Goal: Information Seeking & Learning: Learn about a topic

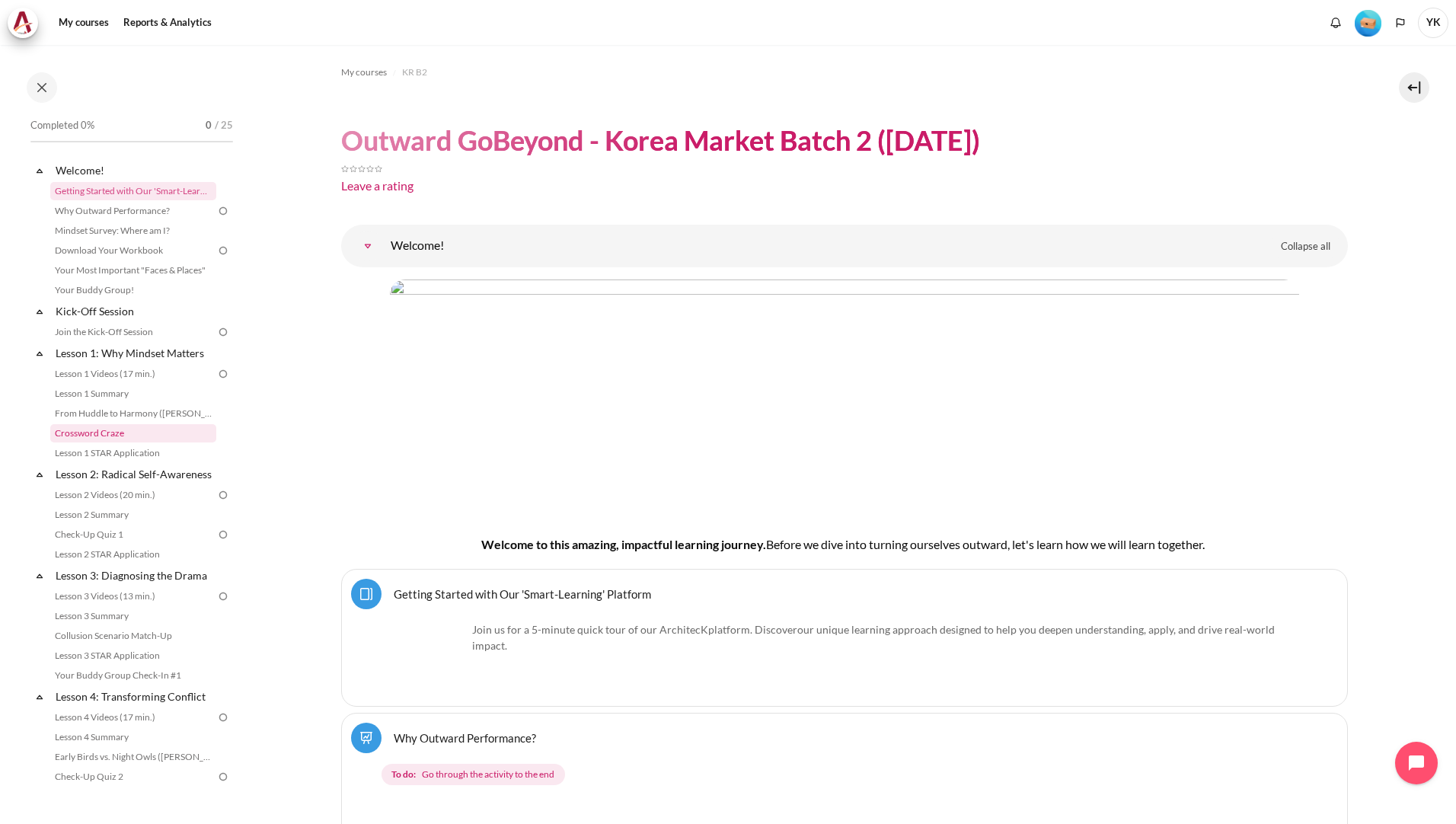
scroll to position [286, 0]
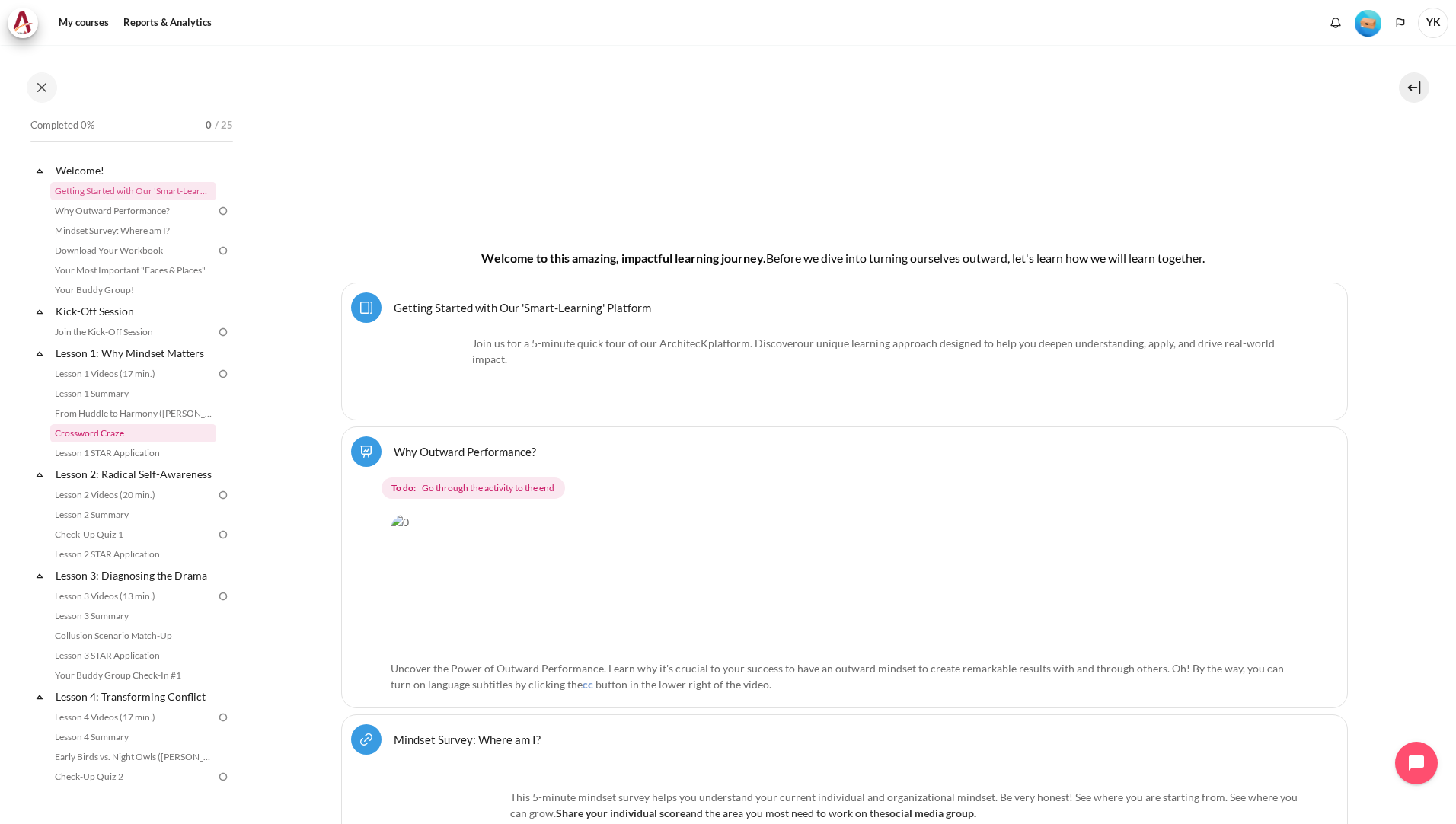
click at [151, 439] on link "Crossword Craze" at bounding box center [133, 433] width 166 height 18
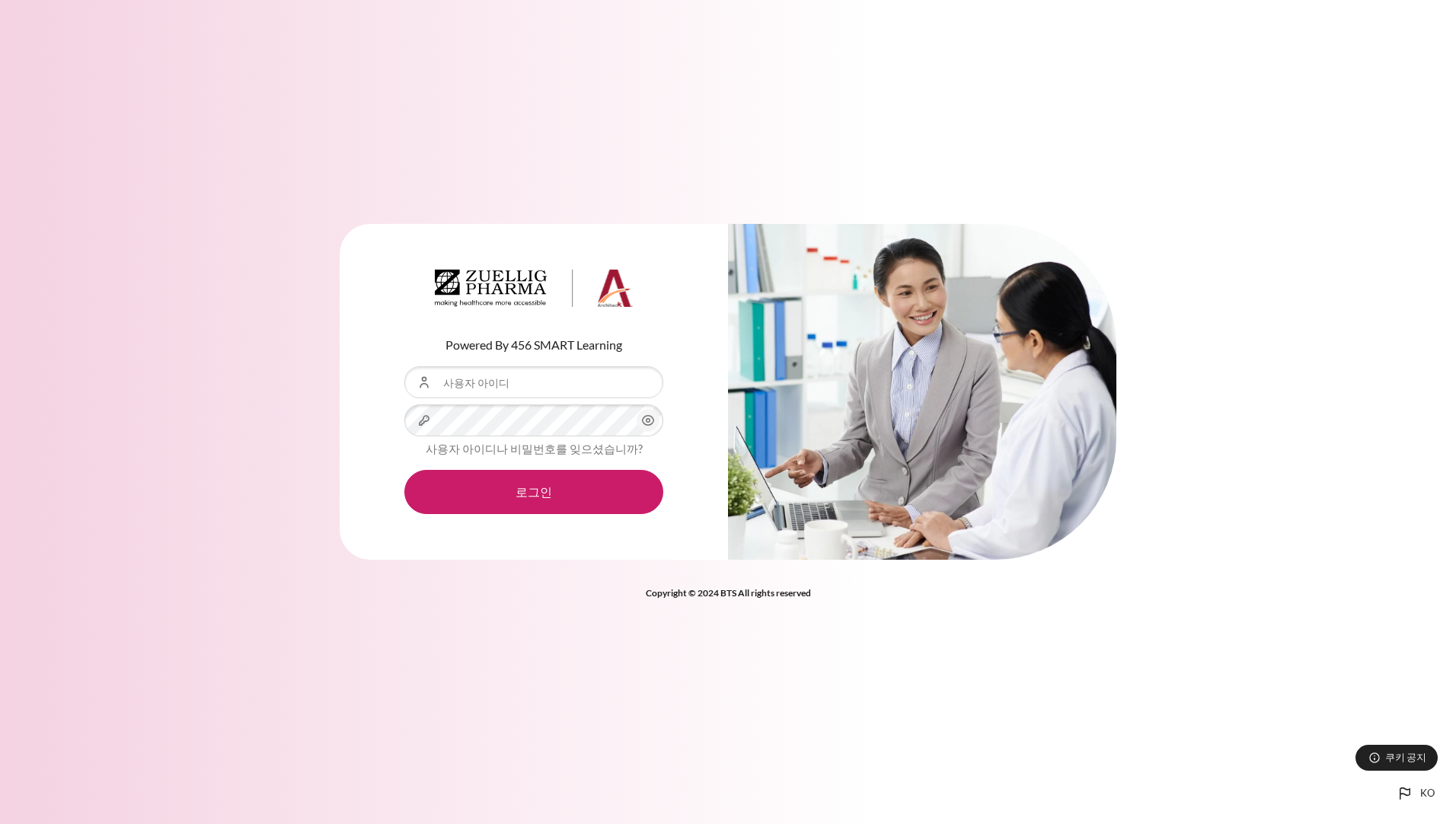
type input "[EMAIL_ADDRESS][DOMAIN_NAME]"
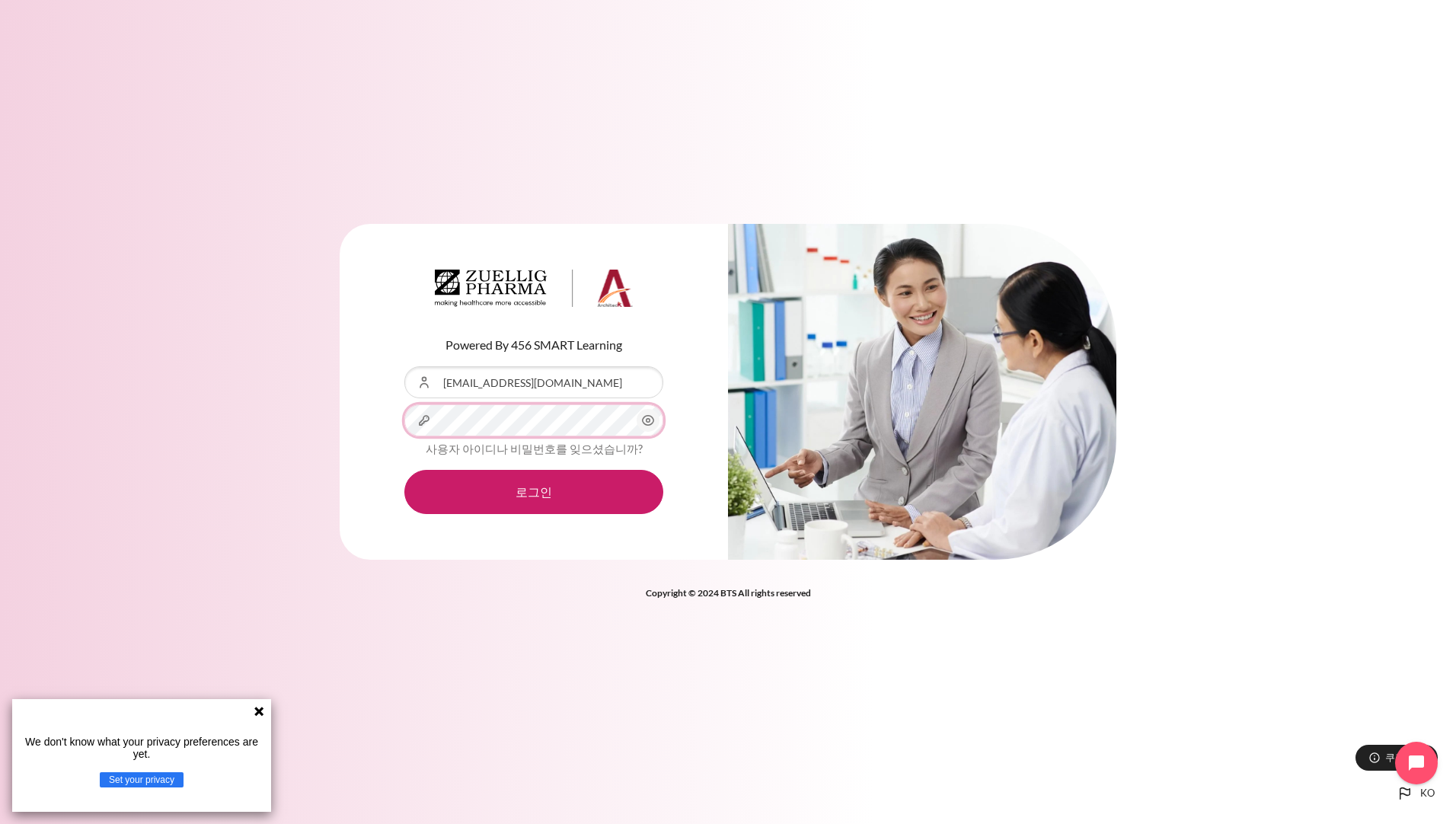
click at [404, 469] on button "로그인" at bounding box center [534, 491] width 259 height 44
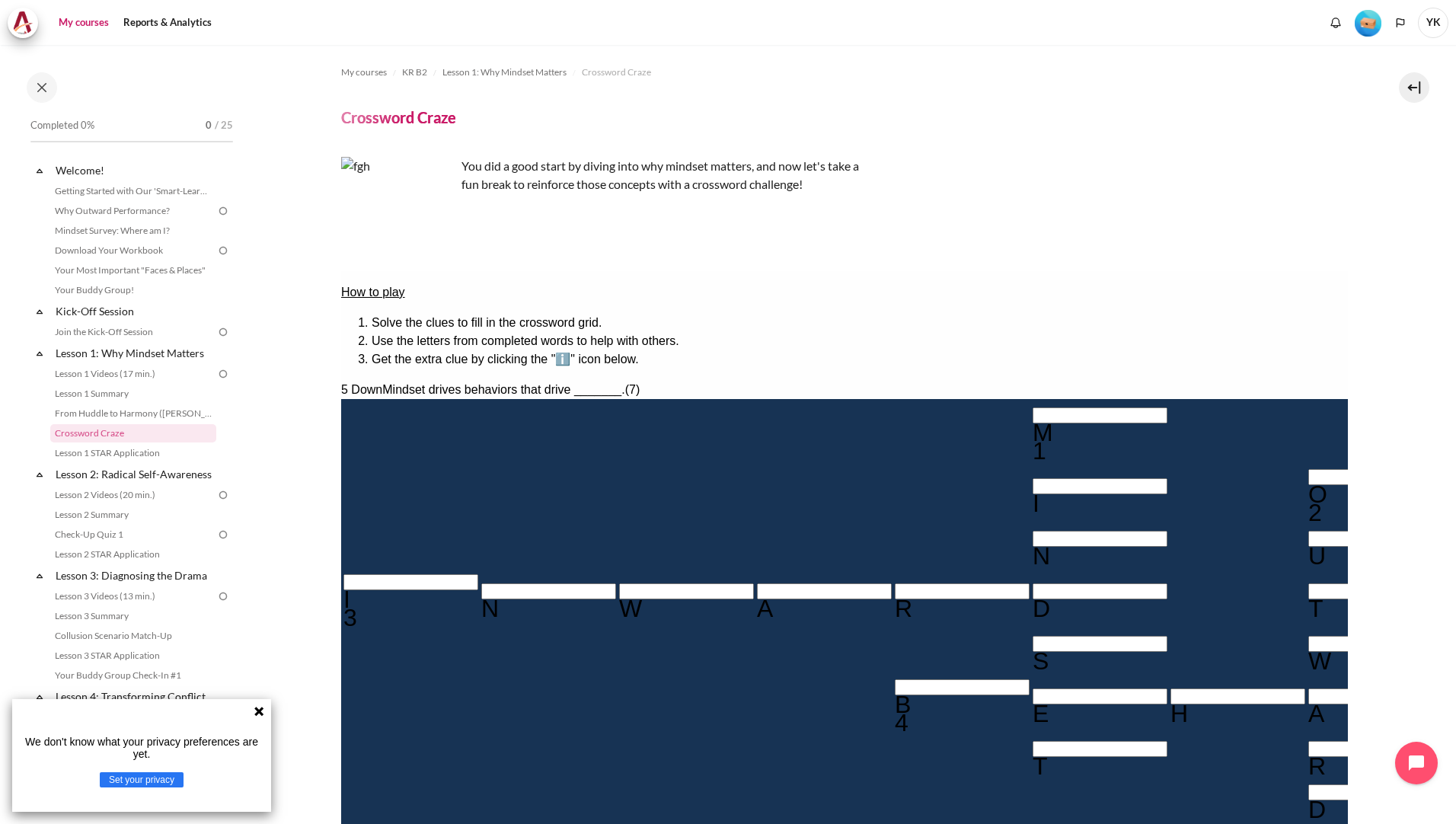
click at [94, 15] on link "My courses" at bounding box center [83, 23] width 61 height 31
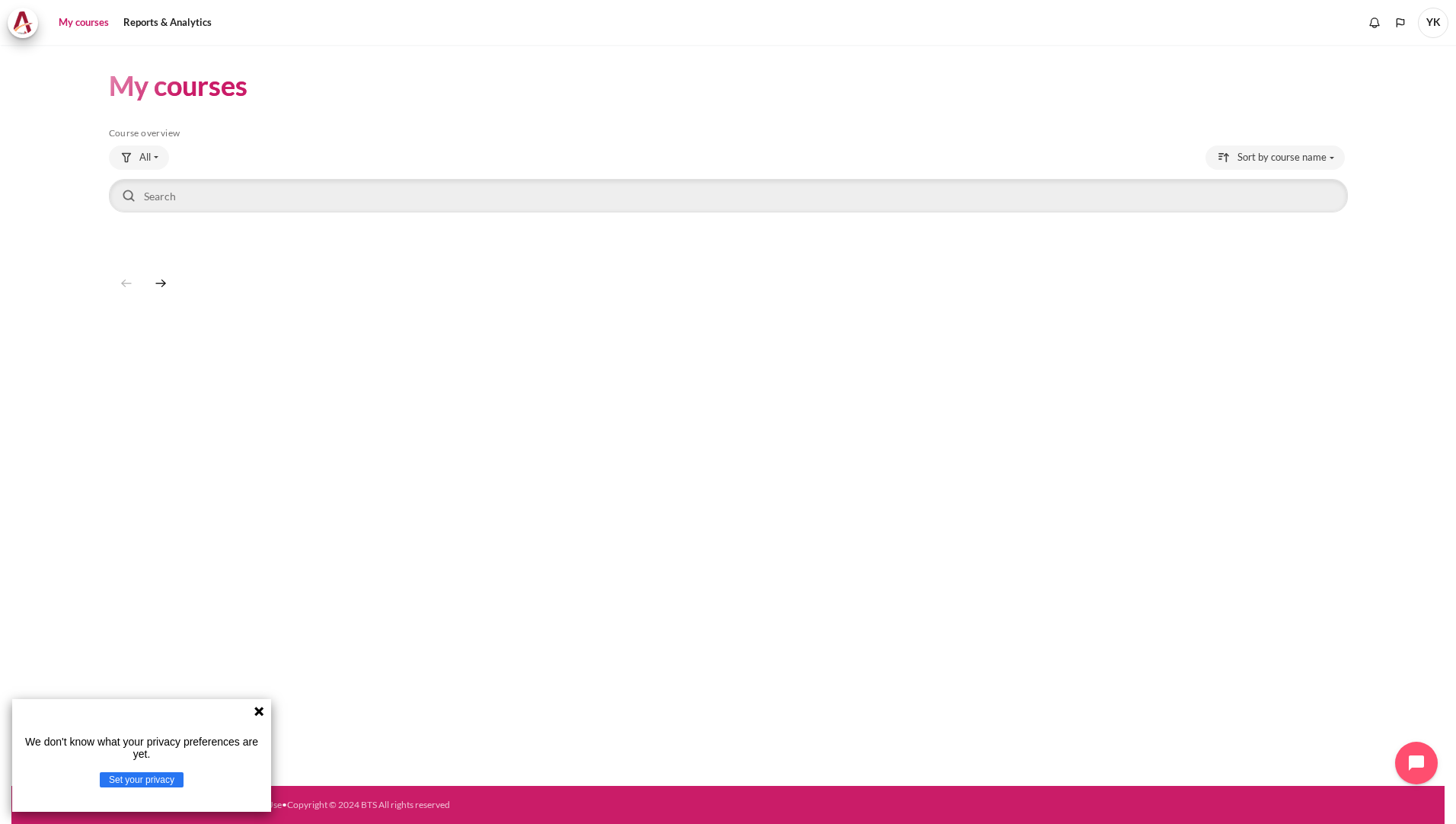
click at [263, 708] on icon at bounding box center [259, 711] width 9 height 9
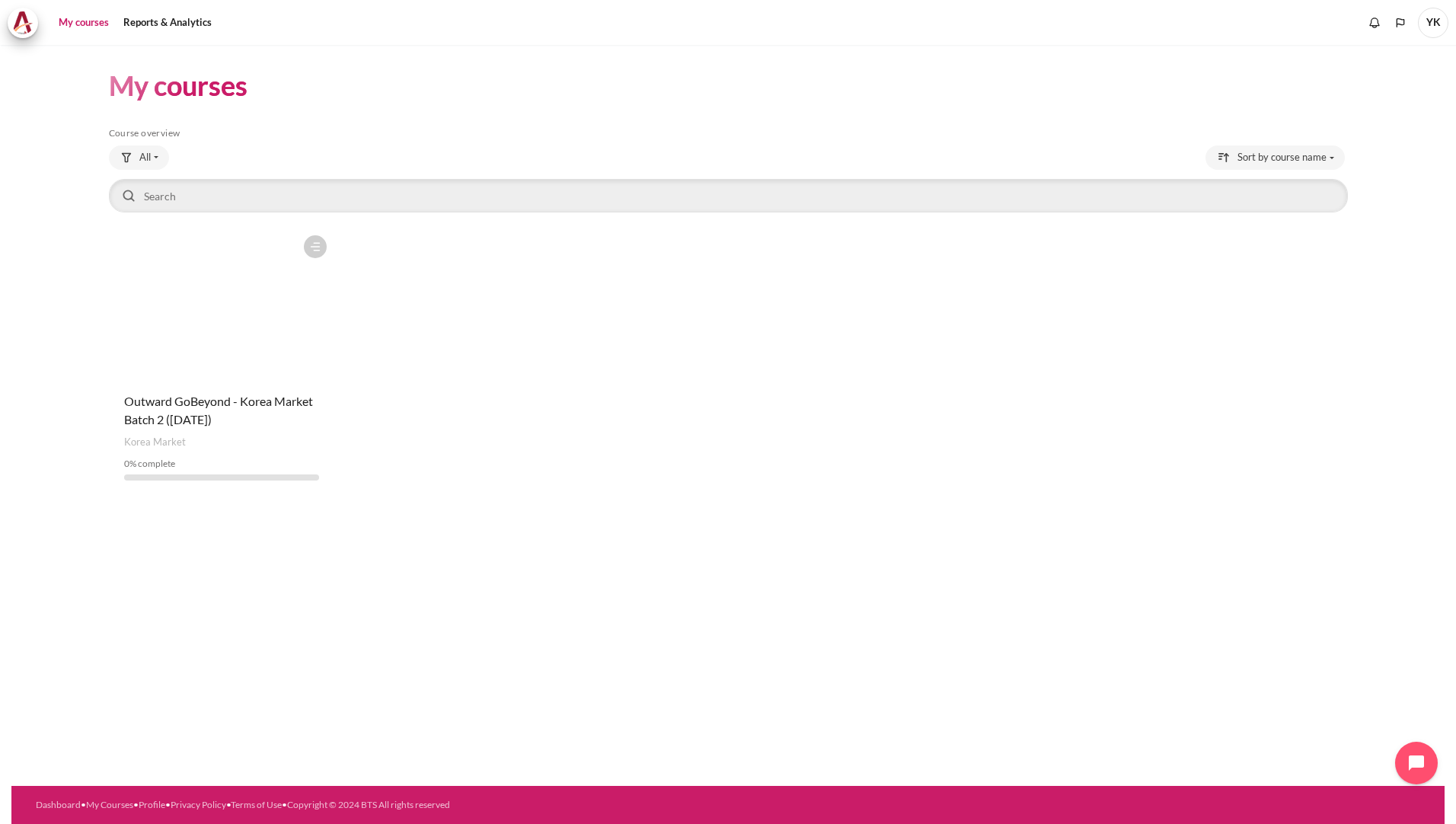
click at [208, 365] on figure "Content" at bounding box center [221, 304] width 226 height 153
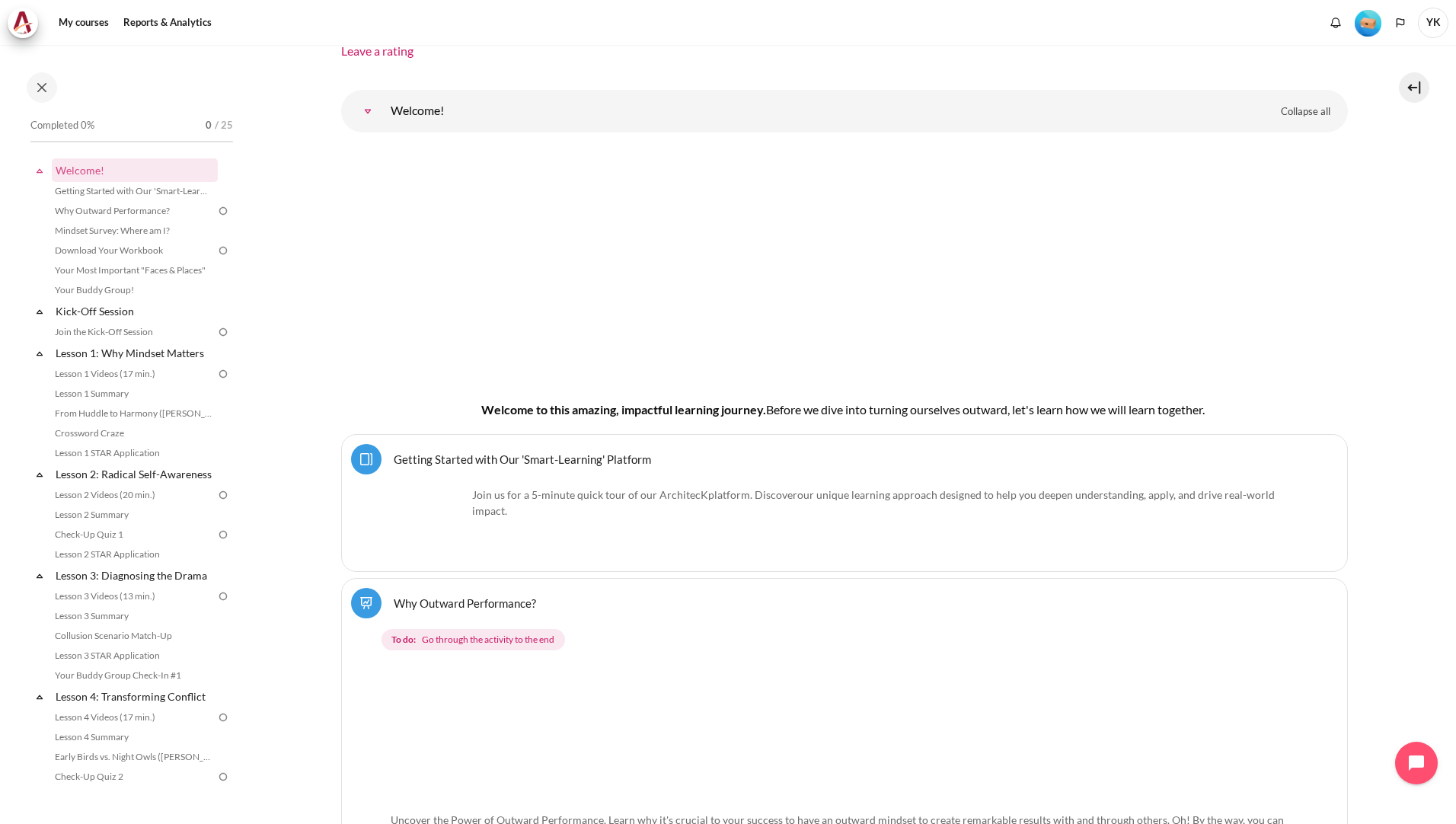
scroll to position [228, 0]
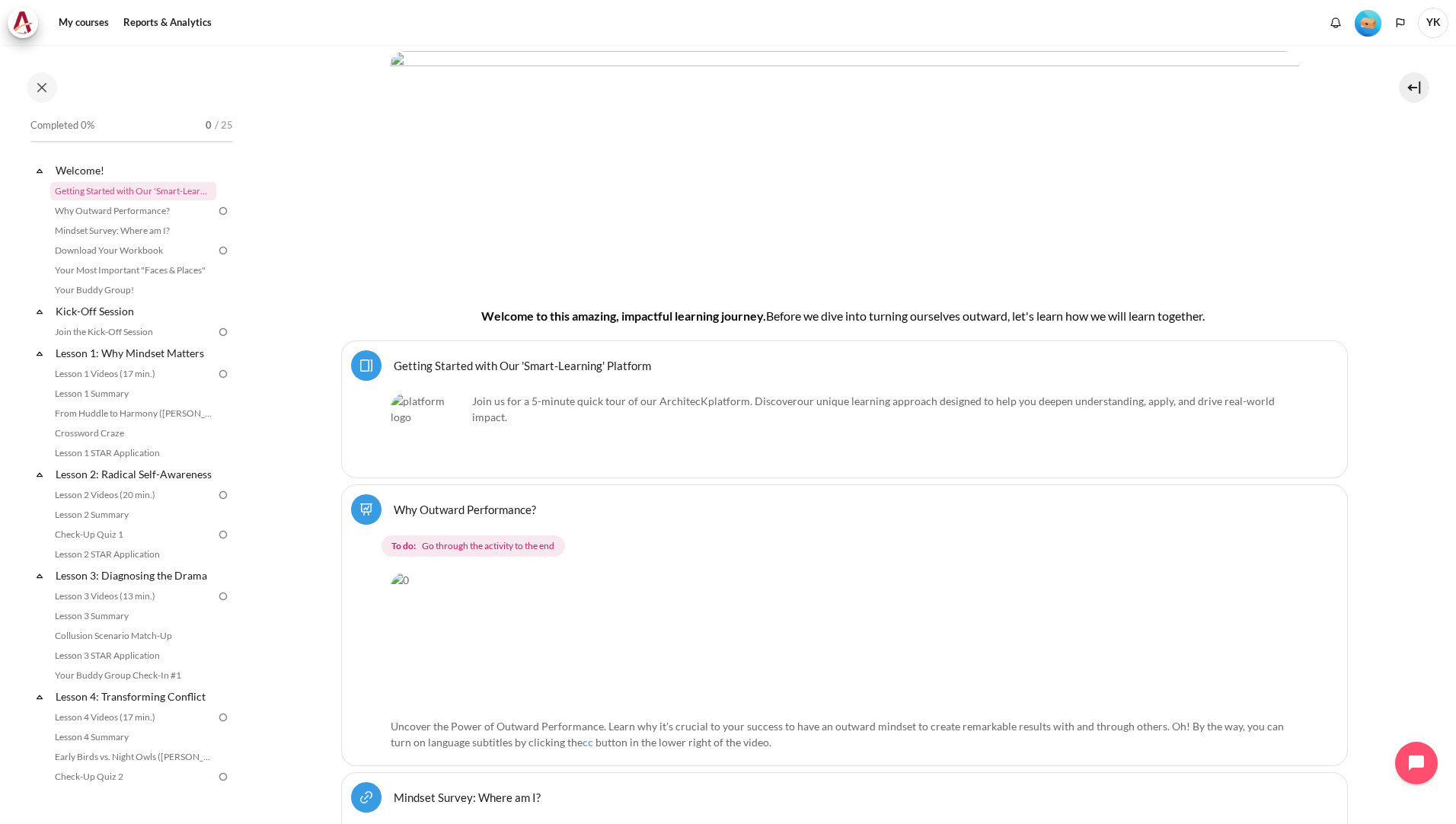
click at [492, 372] on link "Getting Started with Our 'Smart-Learning' Platform Page" at bounding box center [523, 365] width 258 height 15
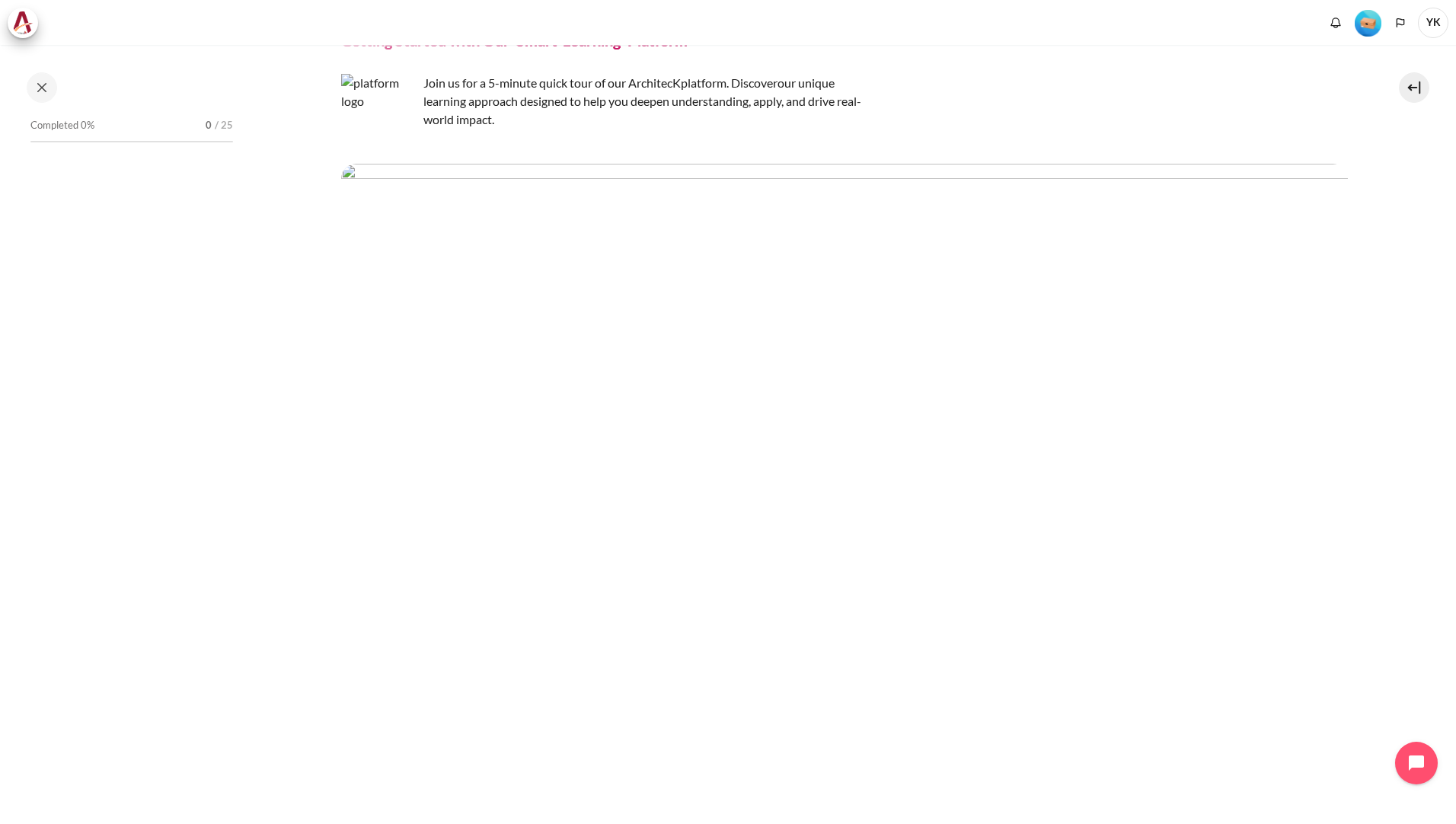
scroll to position [228, 0]
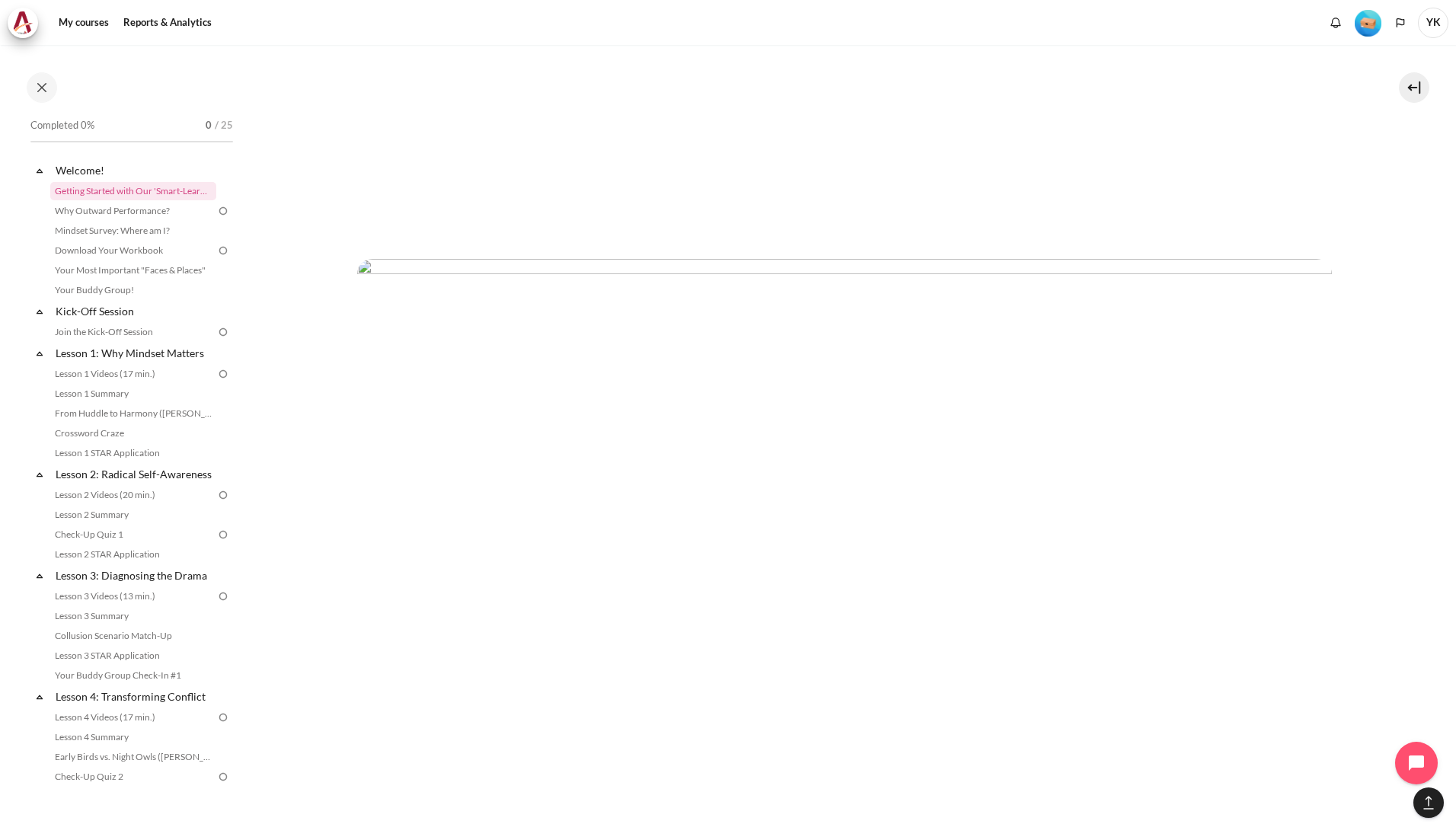
scroll to position [4649, 0]
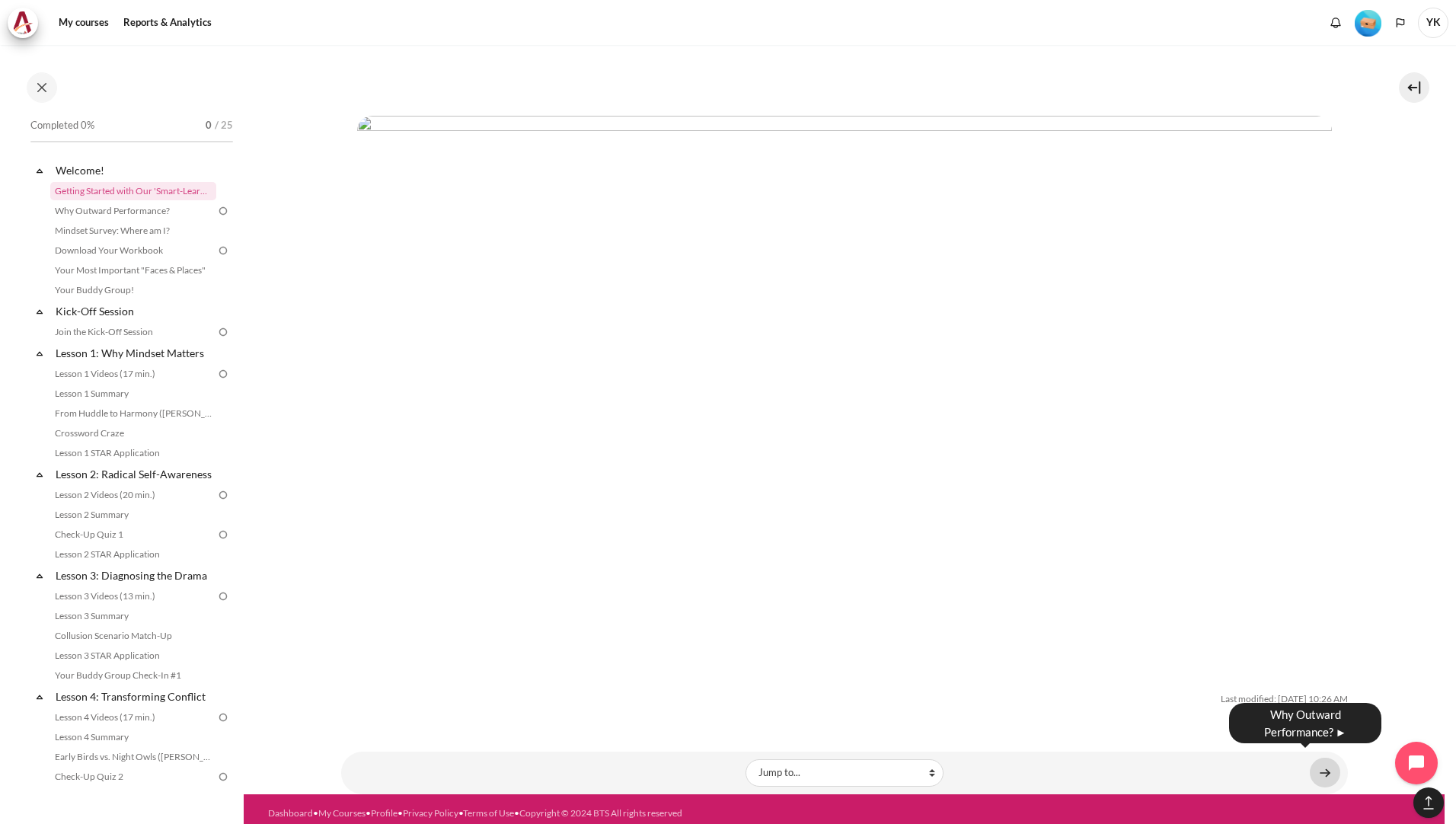
click at [1314, 762] on link "Content" at bounding box center [1326, 772] width 31 height 30
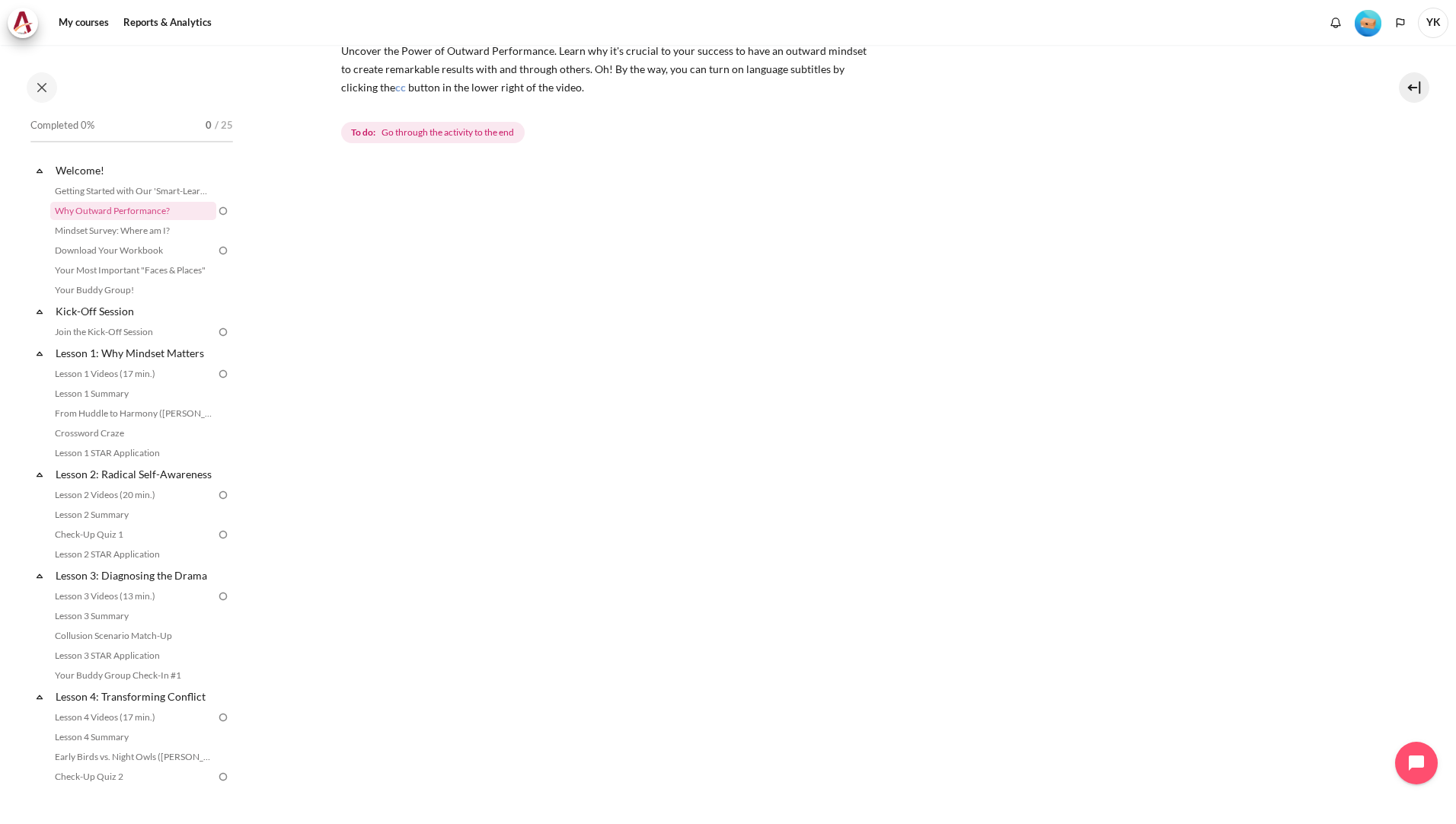
scroll to position [378, 0]
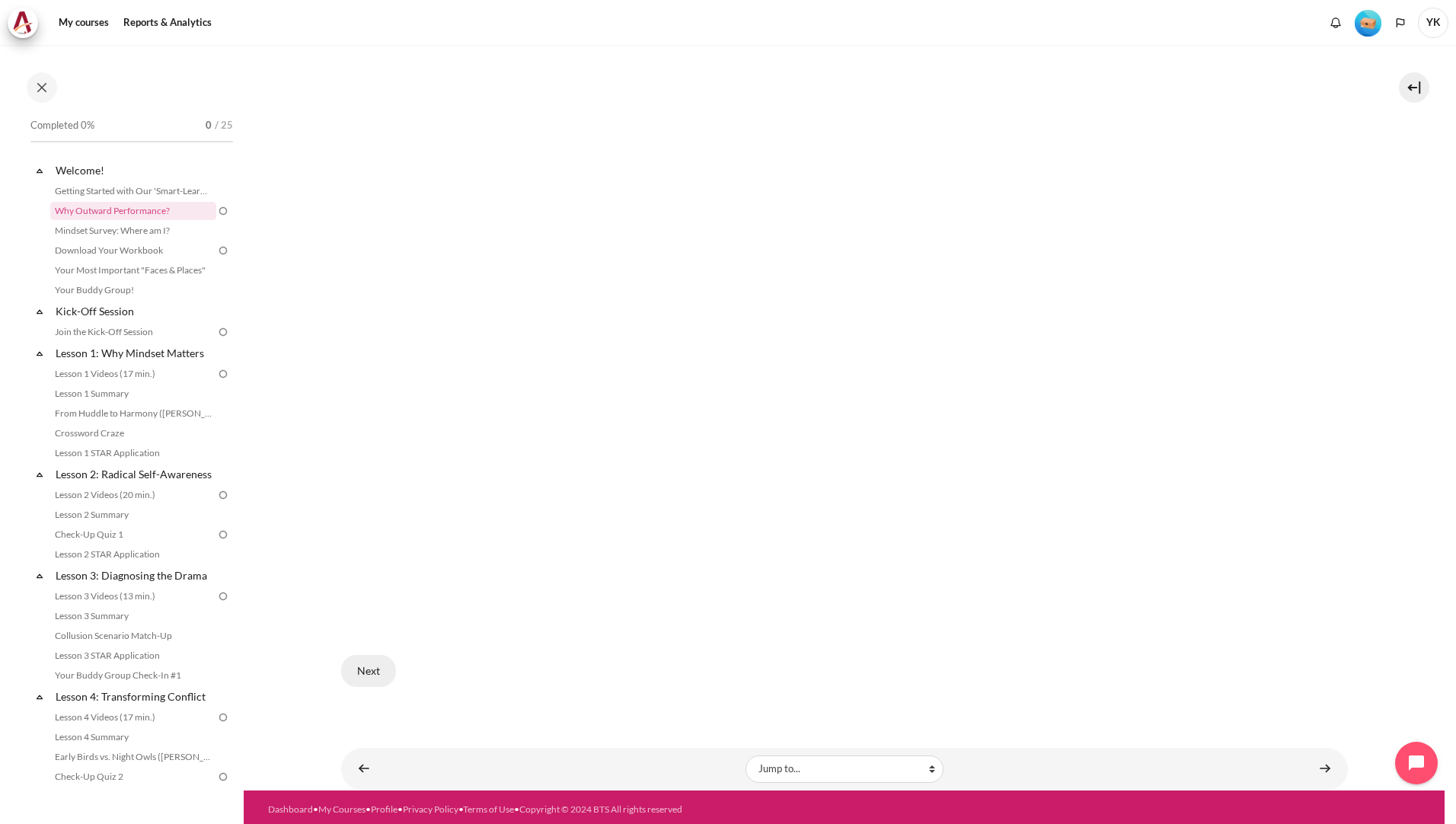
click at [373, 661] on button "Next" at bounding box center [368, 670] width 55 height 32
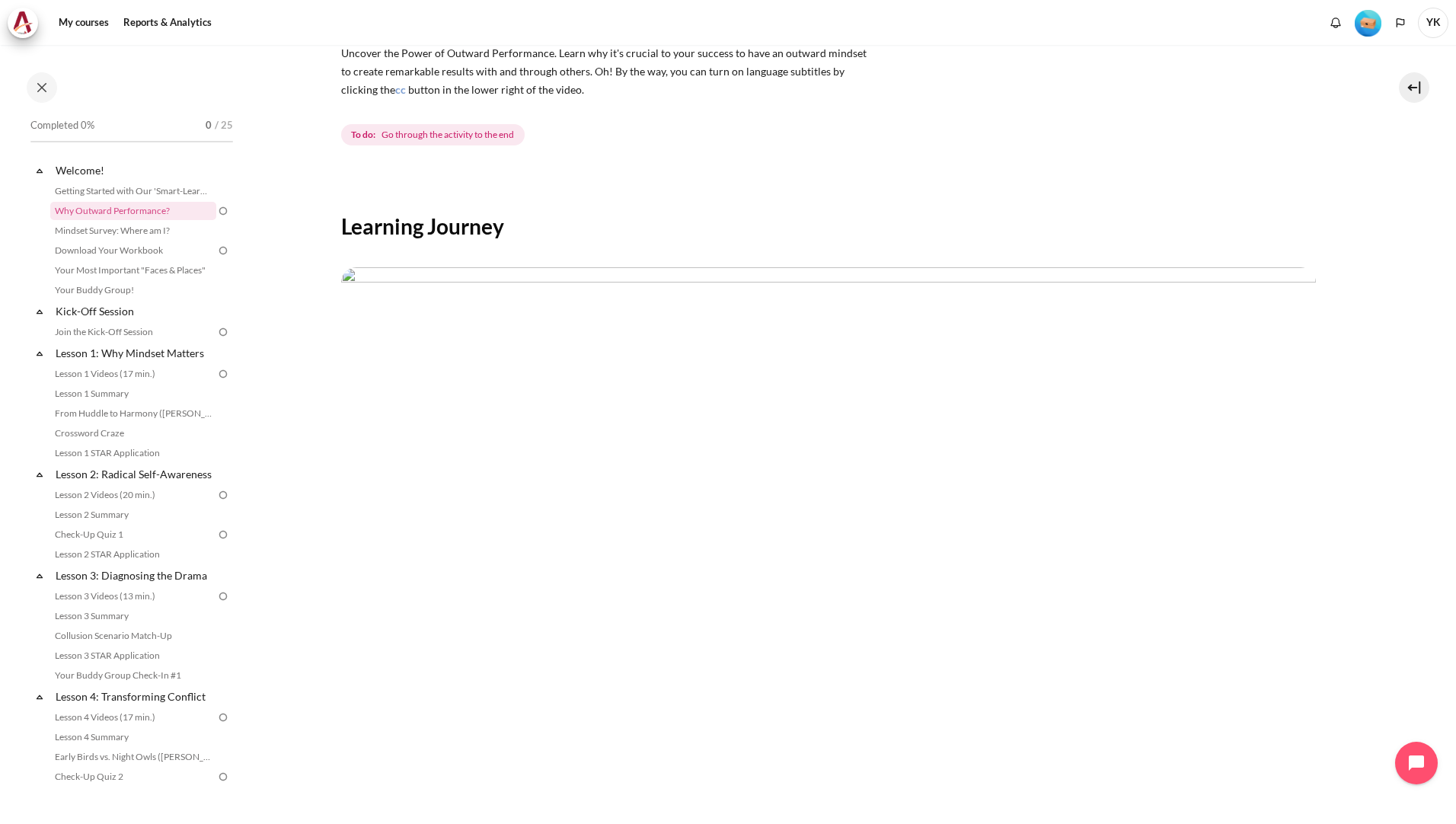
scroll to position [395, 0]
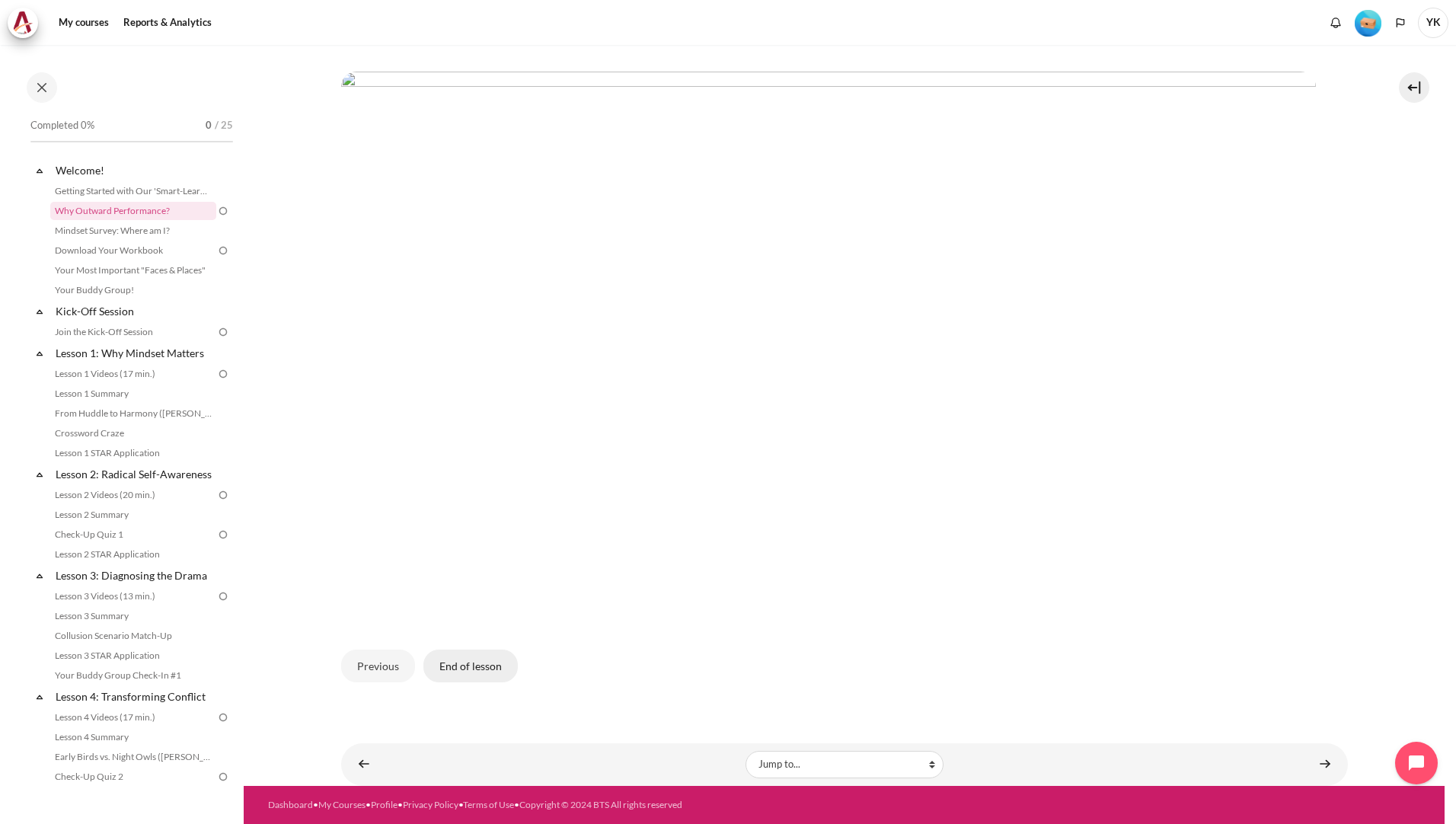
click at [506, 677] on button "End of lesson" at bounding box center [470, 664] width 94 height 32
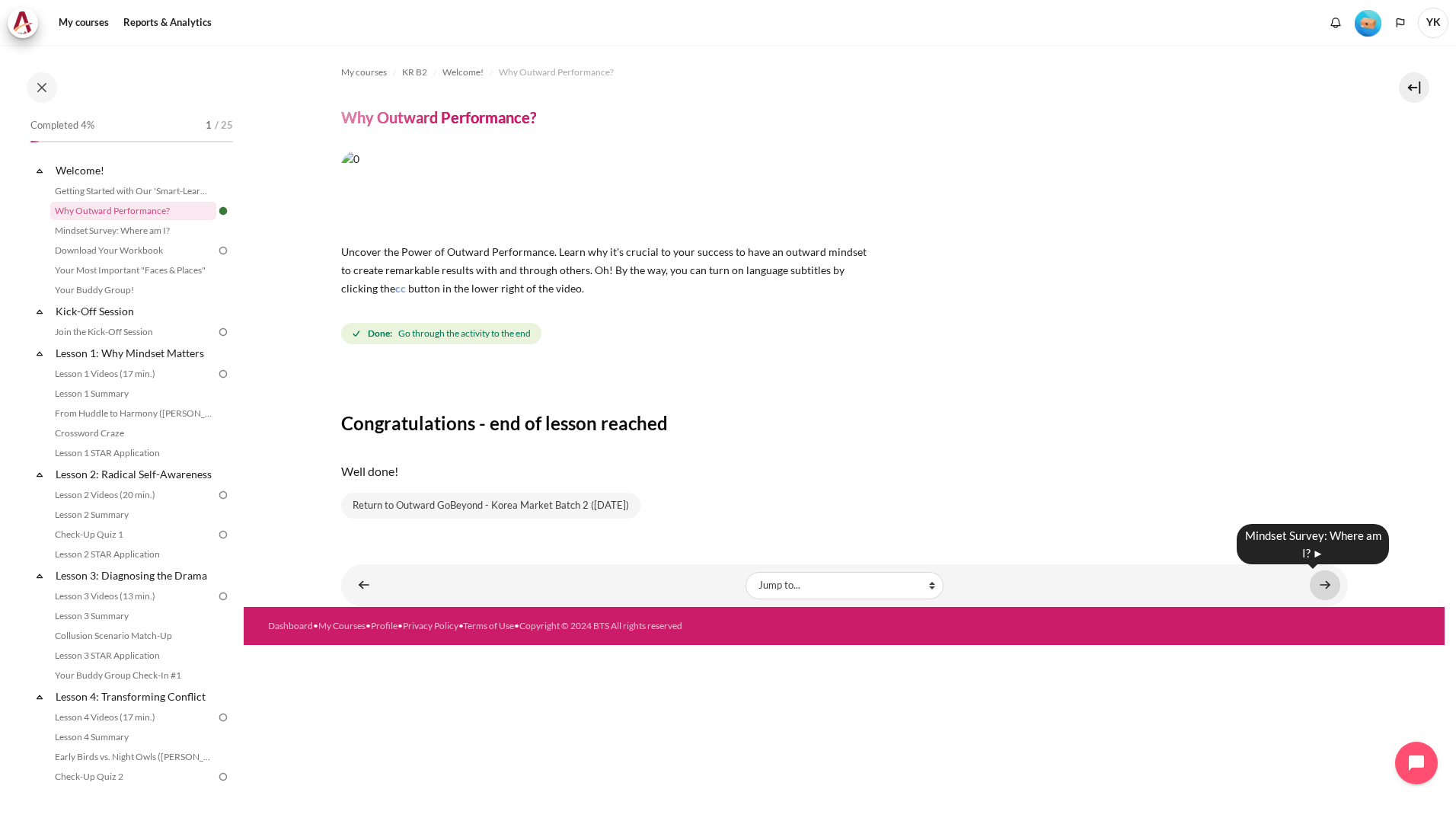
click at [1320, 587] on link "Content" at bounding box center [1326, 585] width 31 height 30
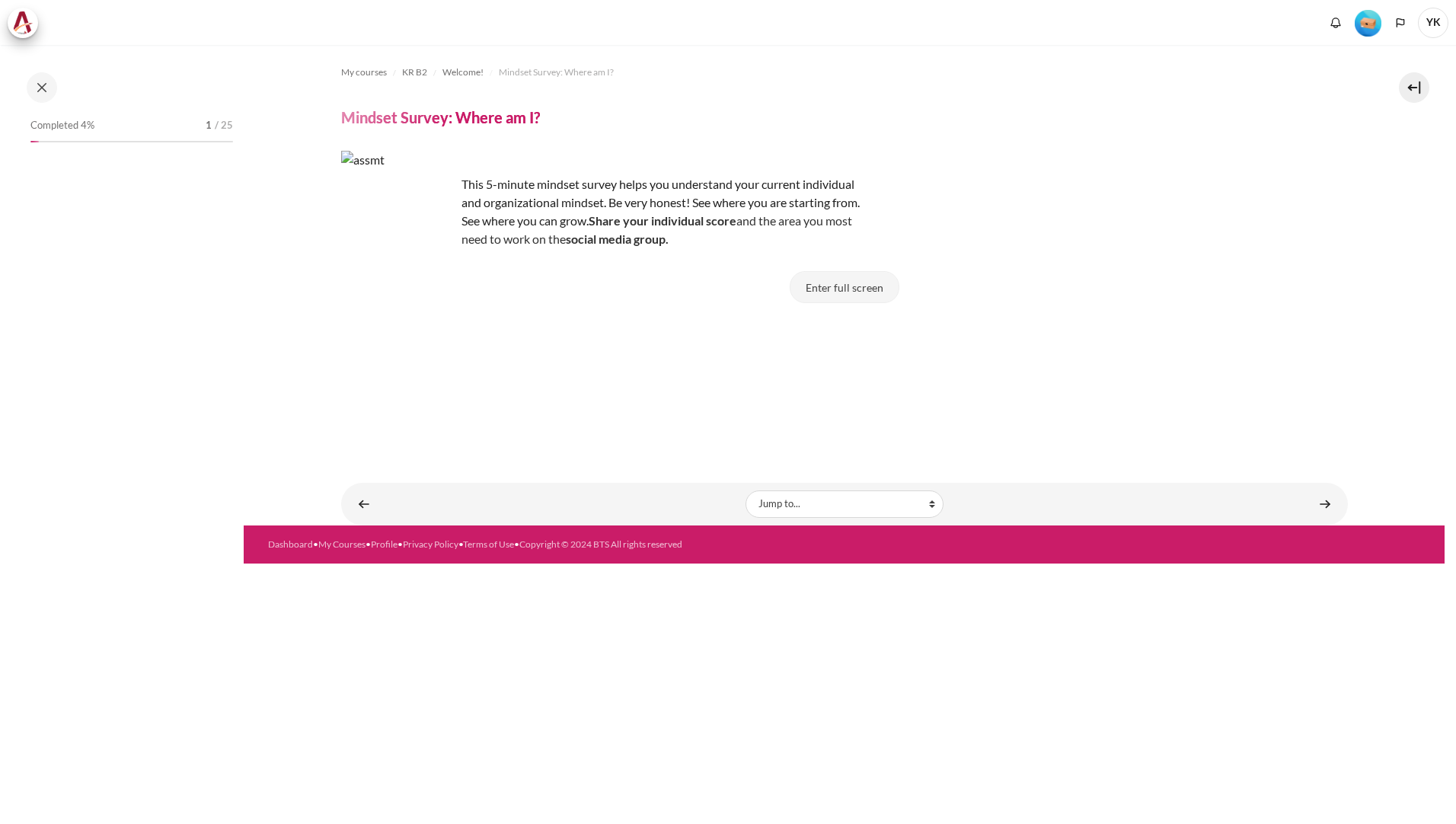
click at [861, 292] on button "Enter full screen" at bounding box center [844, 287] width 110 height 32
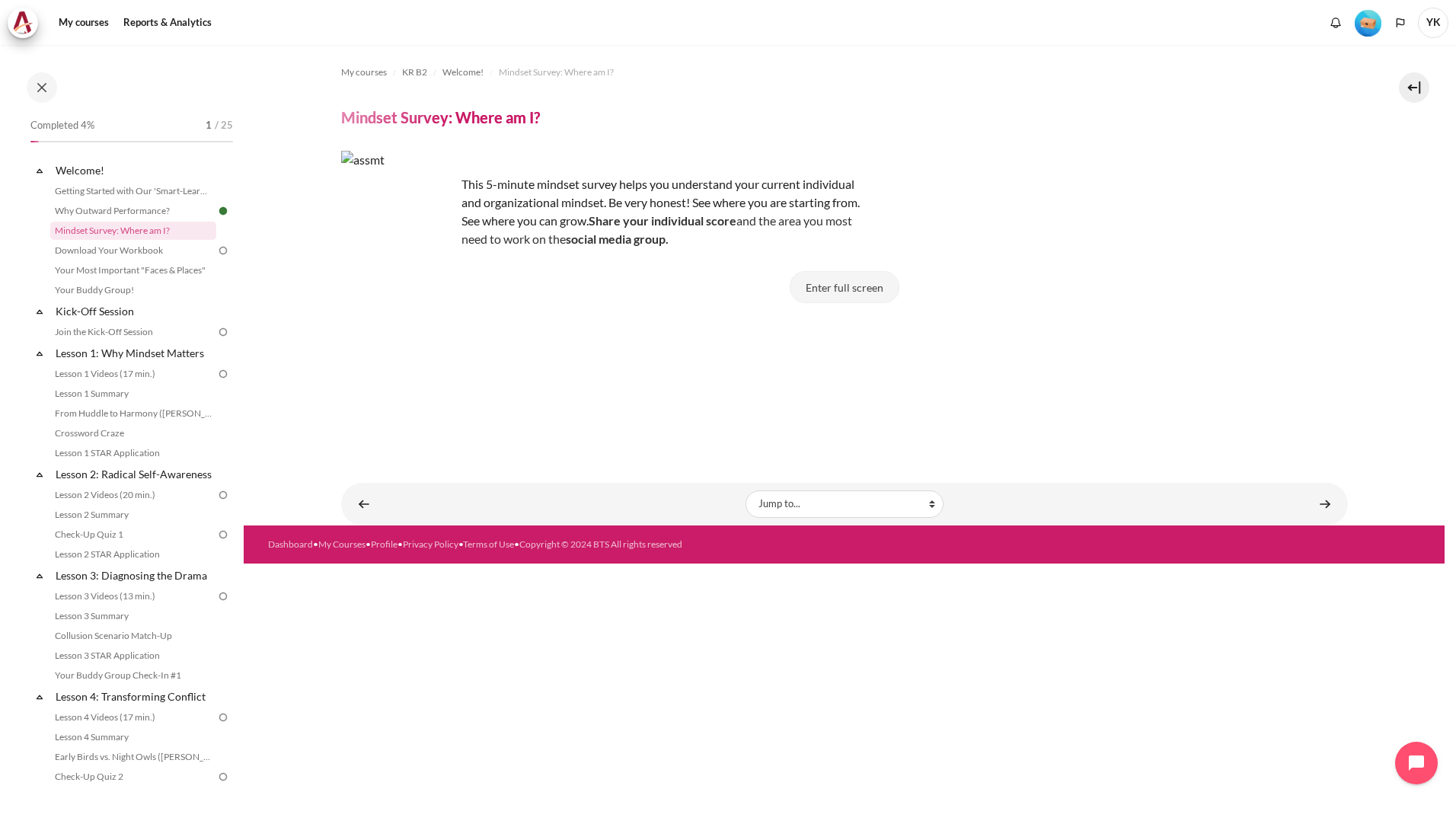
click at [841, 286] on button "Enter full screen" at bounding box center [844, 287] width 110 height 32
click at [849, 295] on button "Enter full screen" at bounding box center [844, 287] width 110 height 32
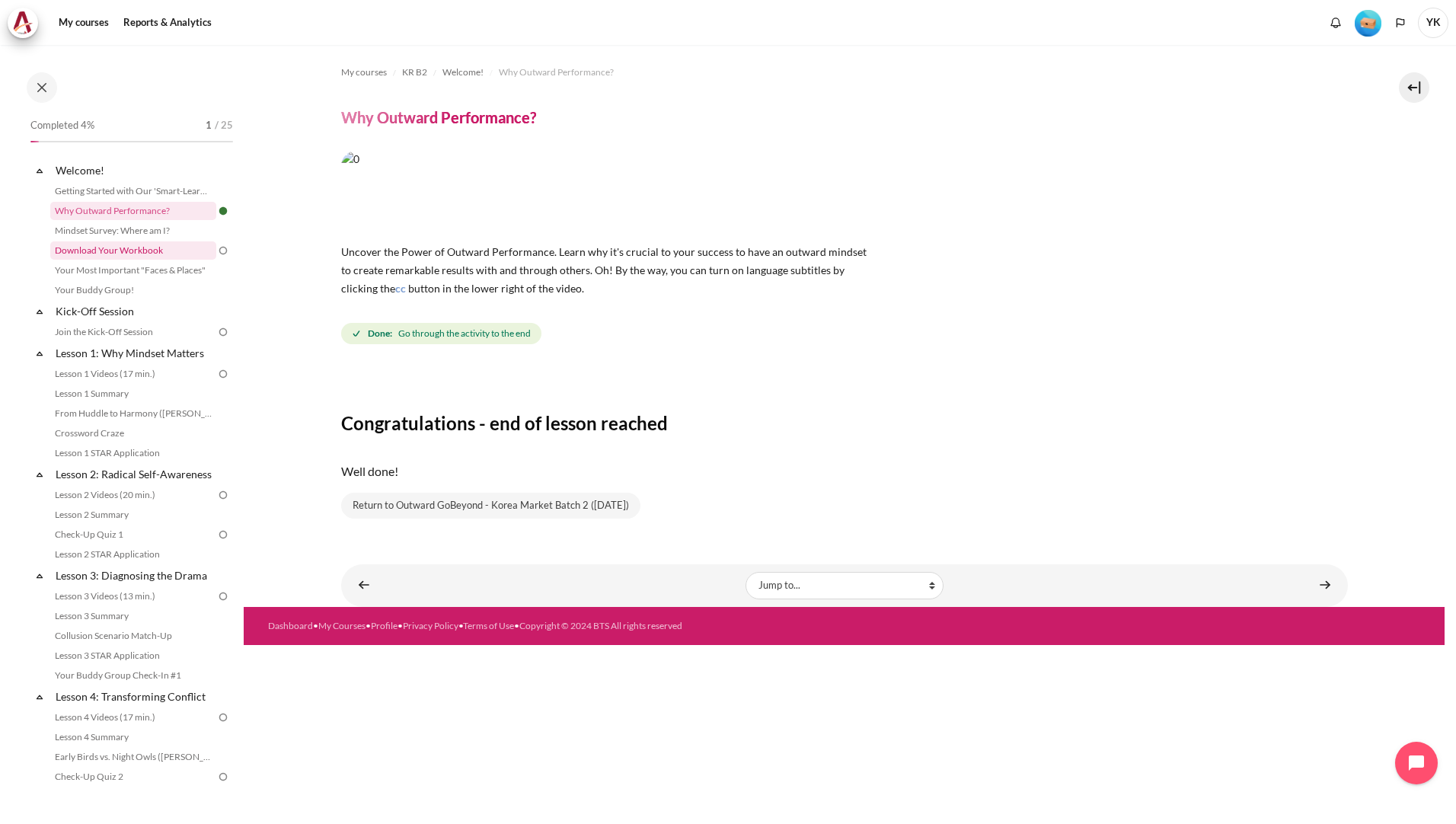
drag, startPoint x: 150, startPoint y: 248, endPoint x: 177, endPoint y: 257, distance: 28.5
click at [150, 248] on link "Download Your Workbook" at bounding box center [133, 251] width 166 height 18
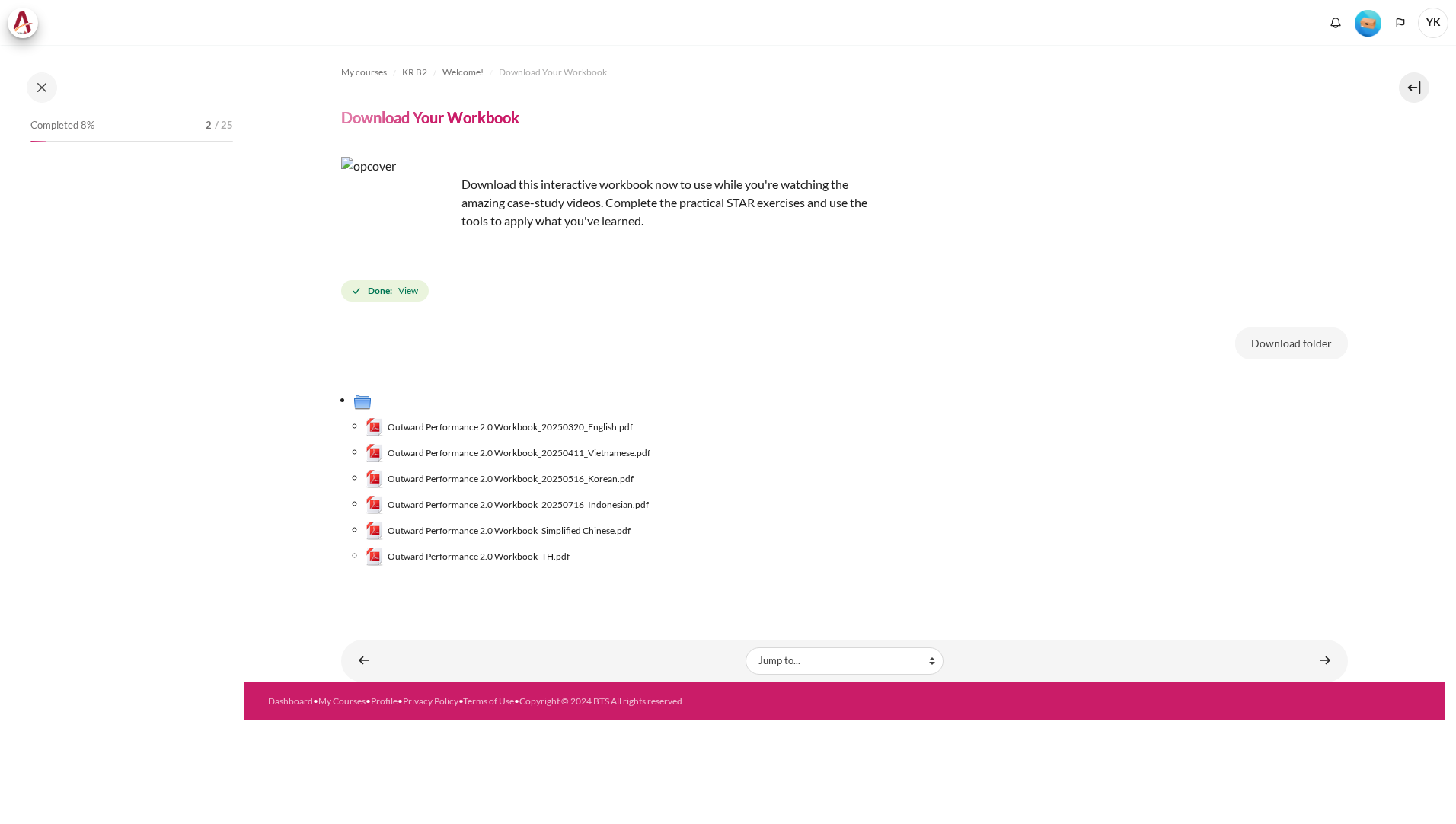
click at [560, 429] on span "Outward Performance 2.0 Workbook_20250320_English.pdf" at bounding box center [511, 427] width 245 height 14
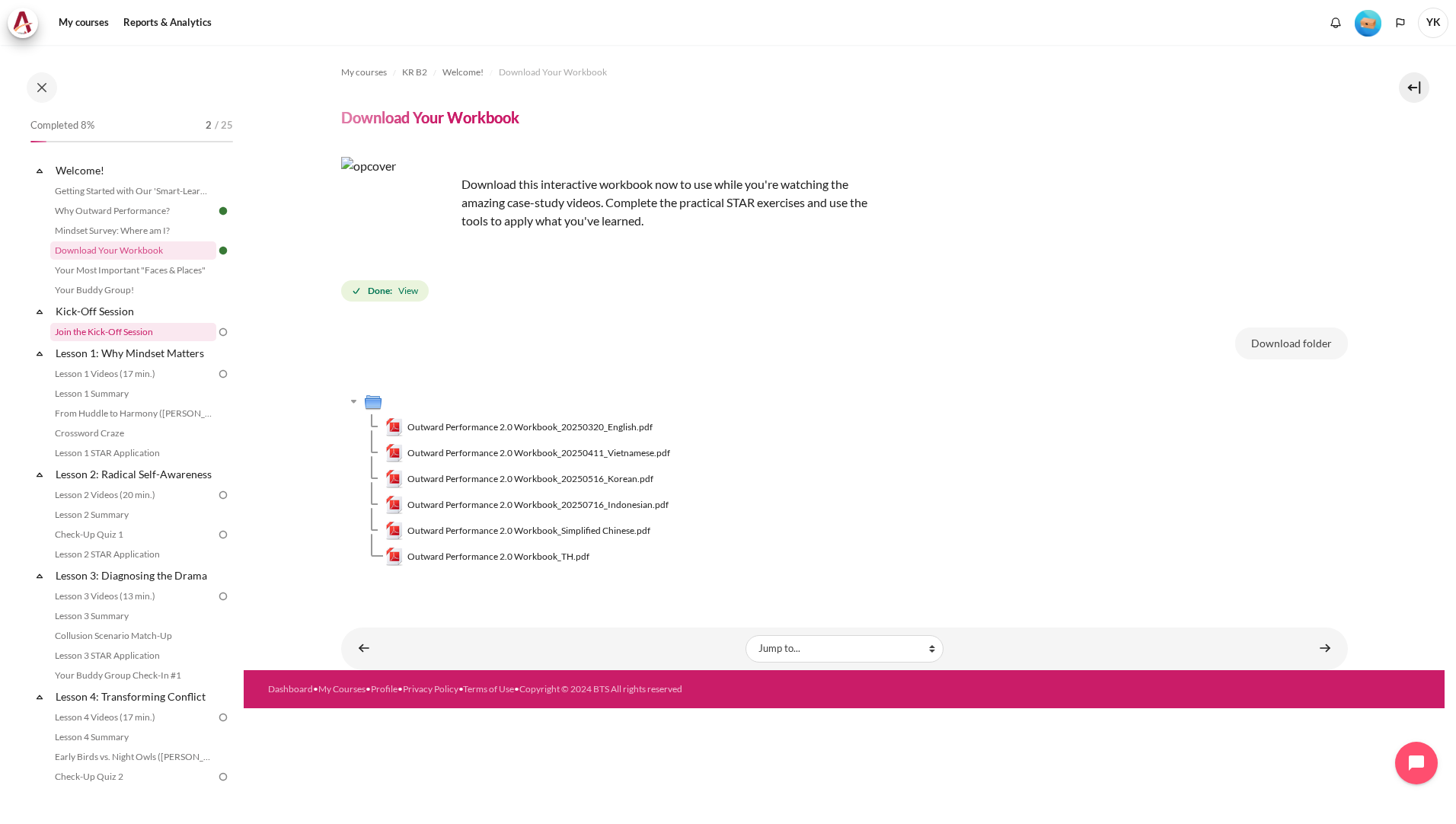
click at [123, 333] on link "Join the Kick-Off Session" at bounding box center [133, 332] width 166 height 18
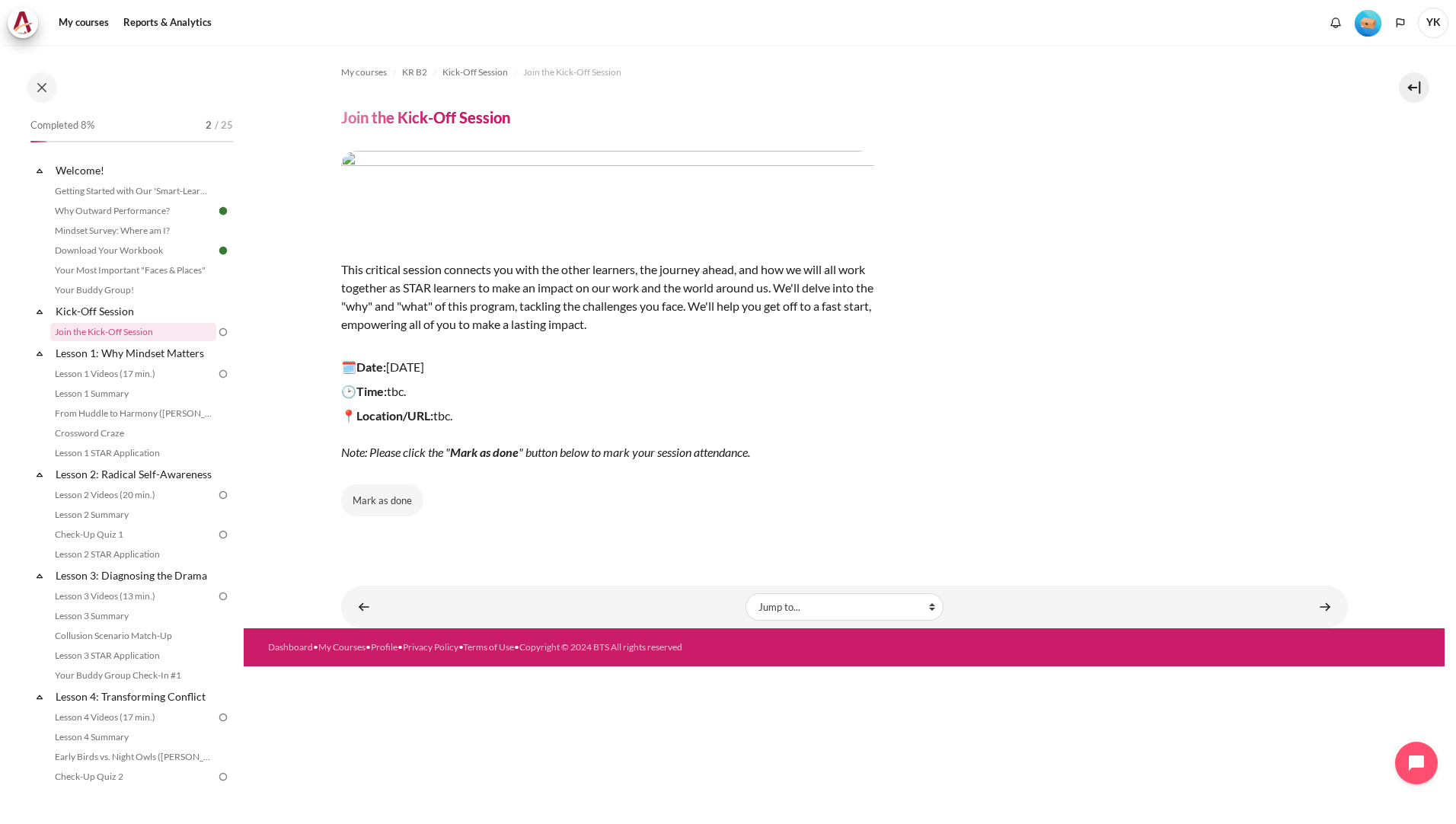
click at [443, 763] on div "My courses KR B2 Kick-Off Session Join the Kick-Off Session Join the Kick-Off S…" at bounding box center [844, 434] width 1201 height 779
click at [385, 511] on button "Mark as done" at bounding box center [382, 499] width 83 height 32
click at [379, 493] on span "Done" at bounding box center [382, 501] width 24 height 15
click at [372, 504] on button "Mark as done" at bounding box center [382, 499] width 83 height 32
click at [141, 372] on link "Lesson 1 Videos (17 min.)" at bounding box center [133, 374] width 166 height 18
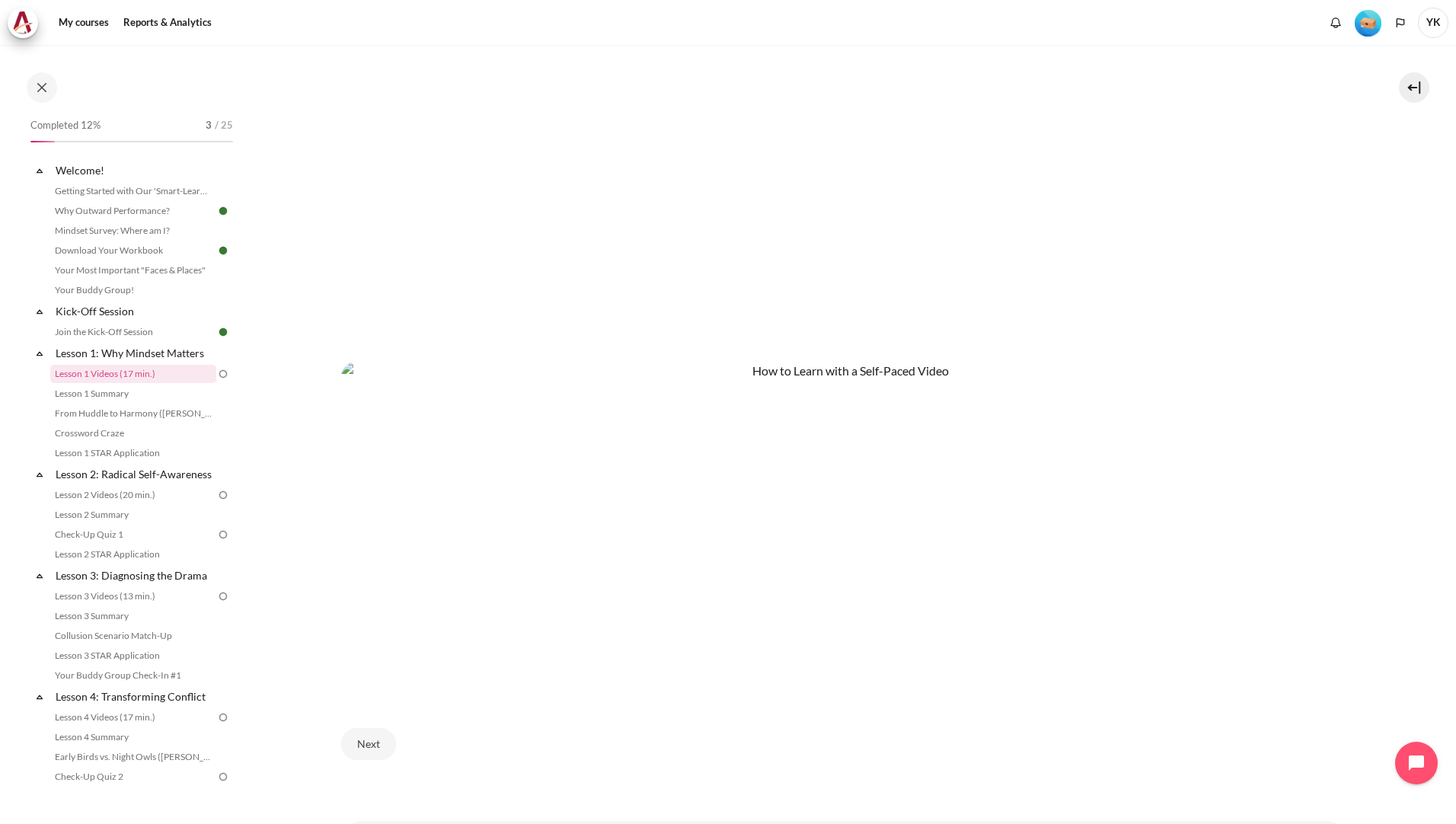
scroll to position [732, 0]
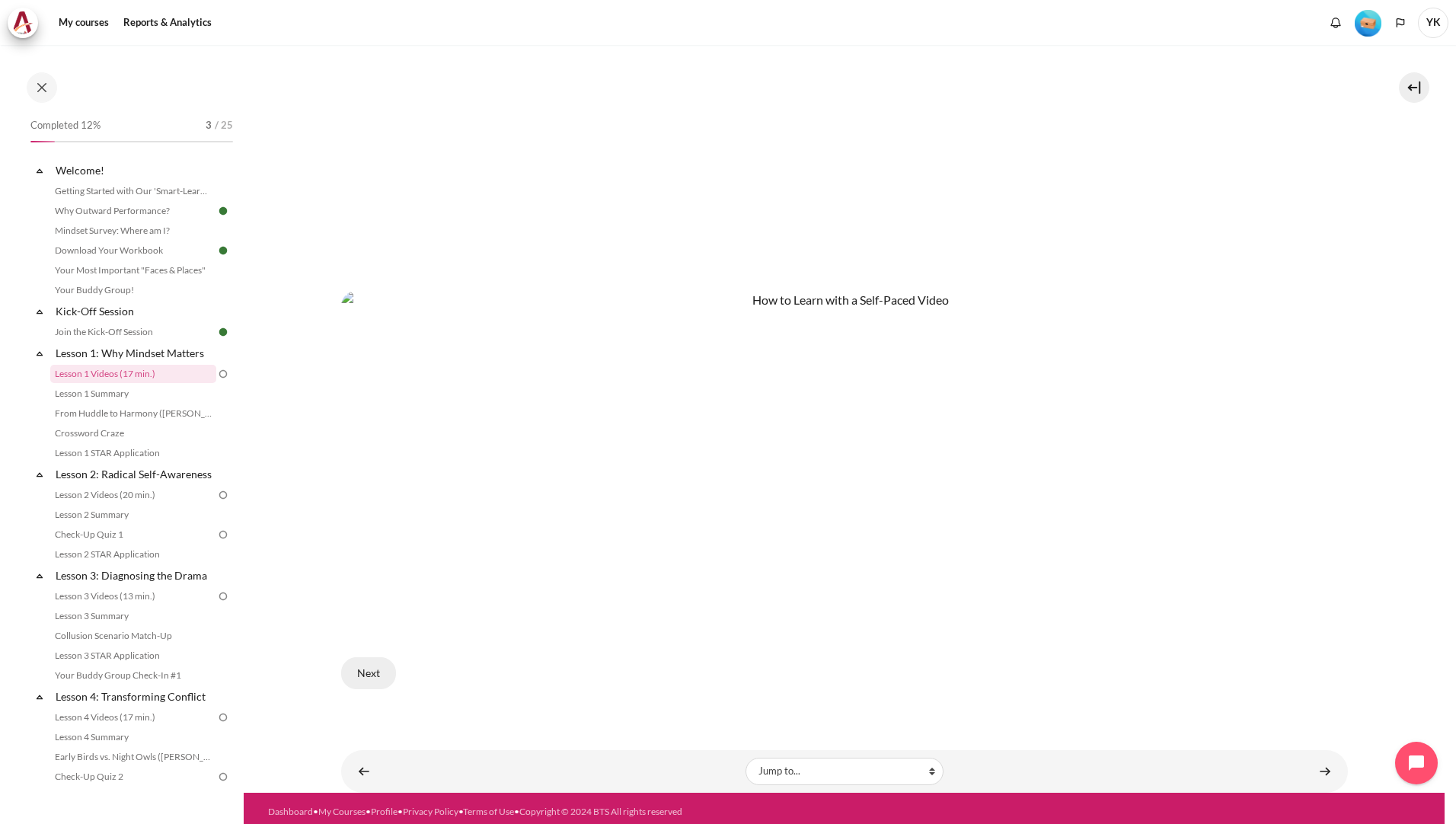
click at [384, 666] on button "Next" at bounding box center [368, 672] width 55 height 32
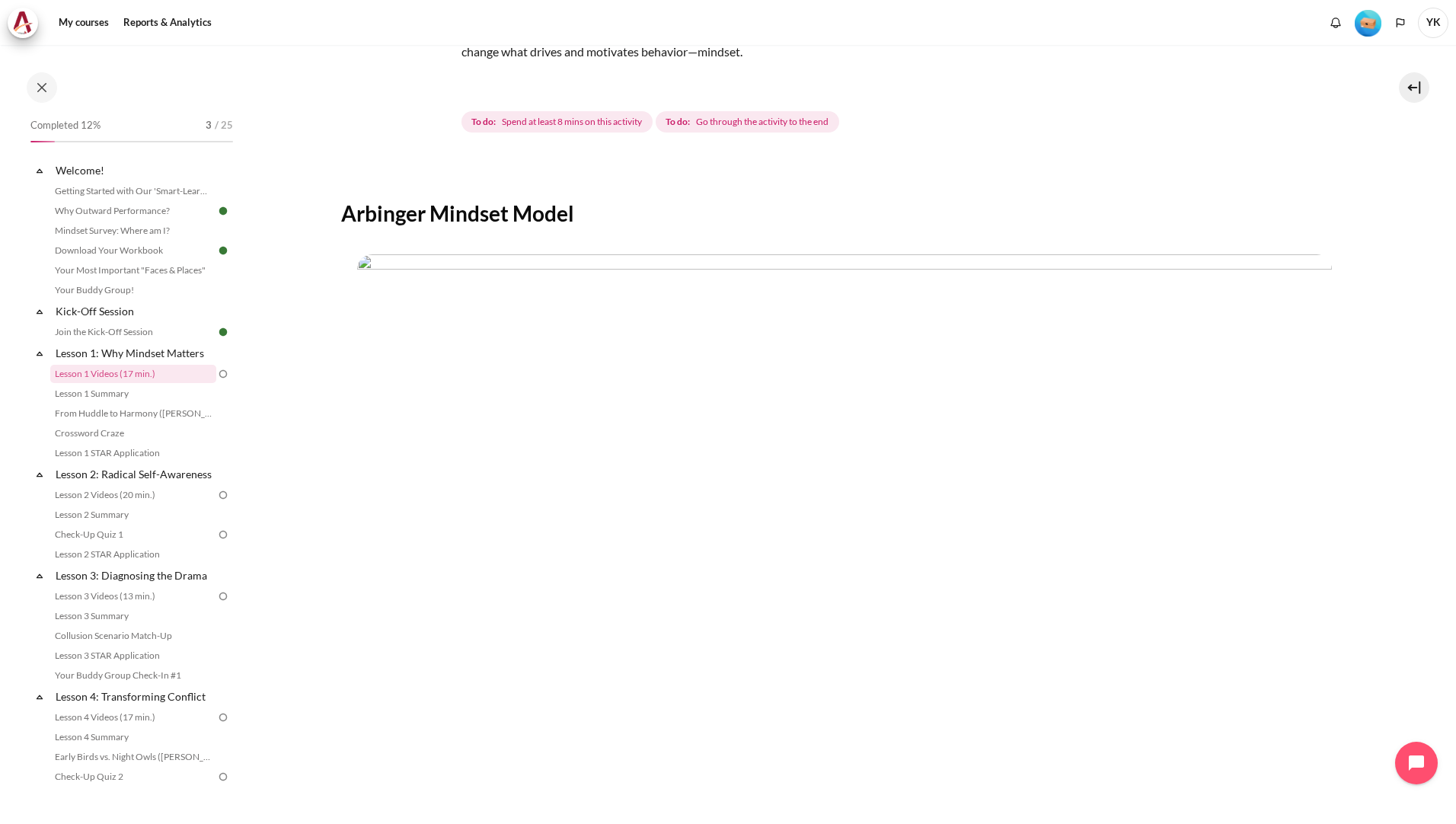
scroll to position [327, 0]
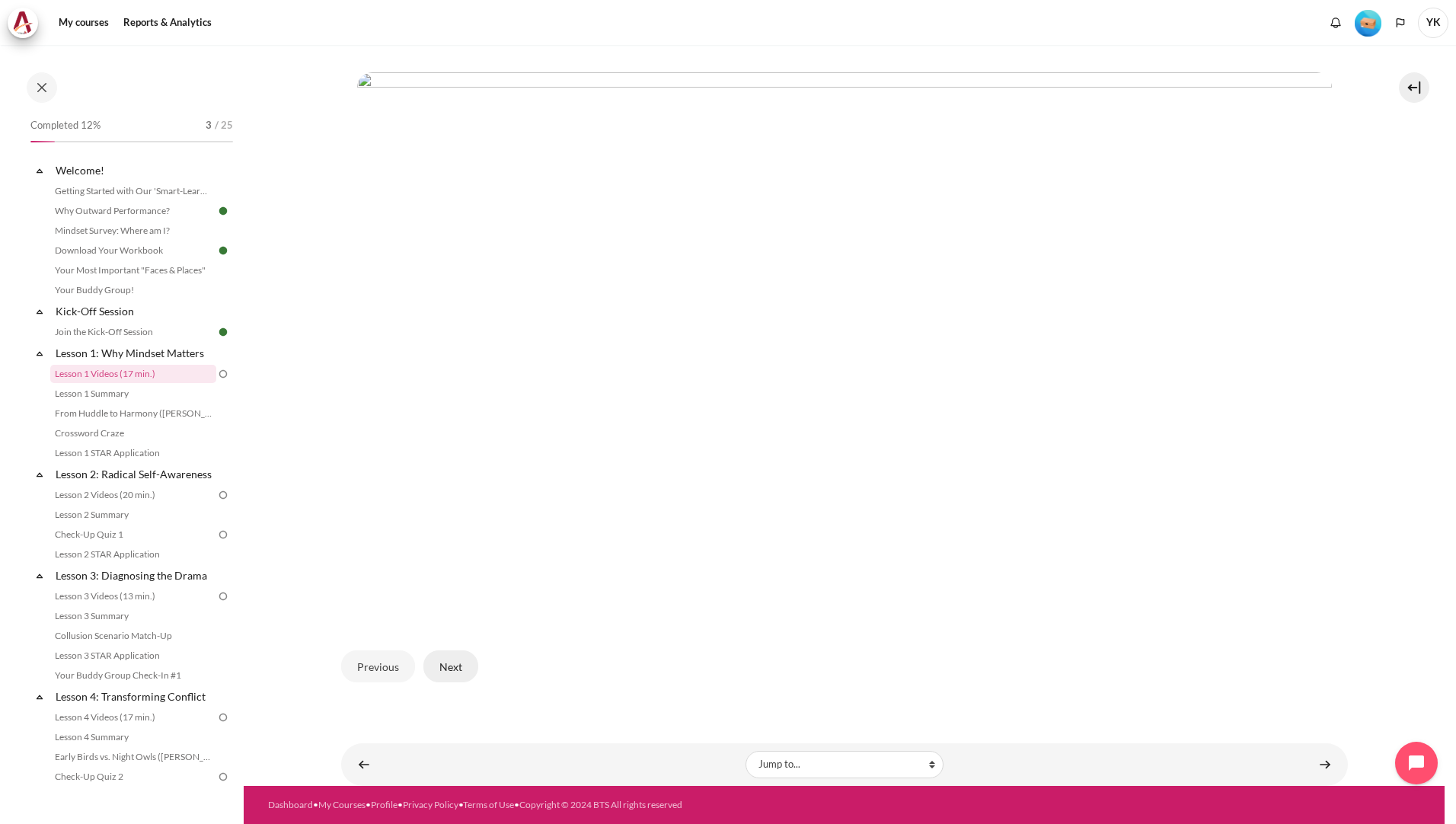
click at [448, 668] on button "Next" at bounding box center [450, 665] width 55 height 32
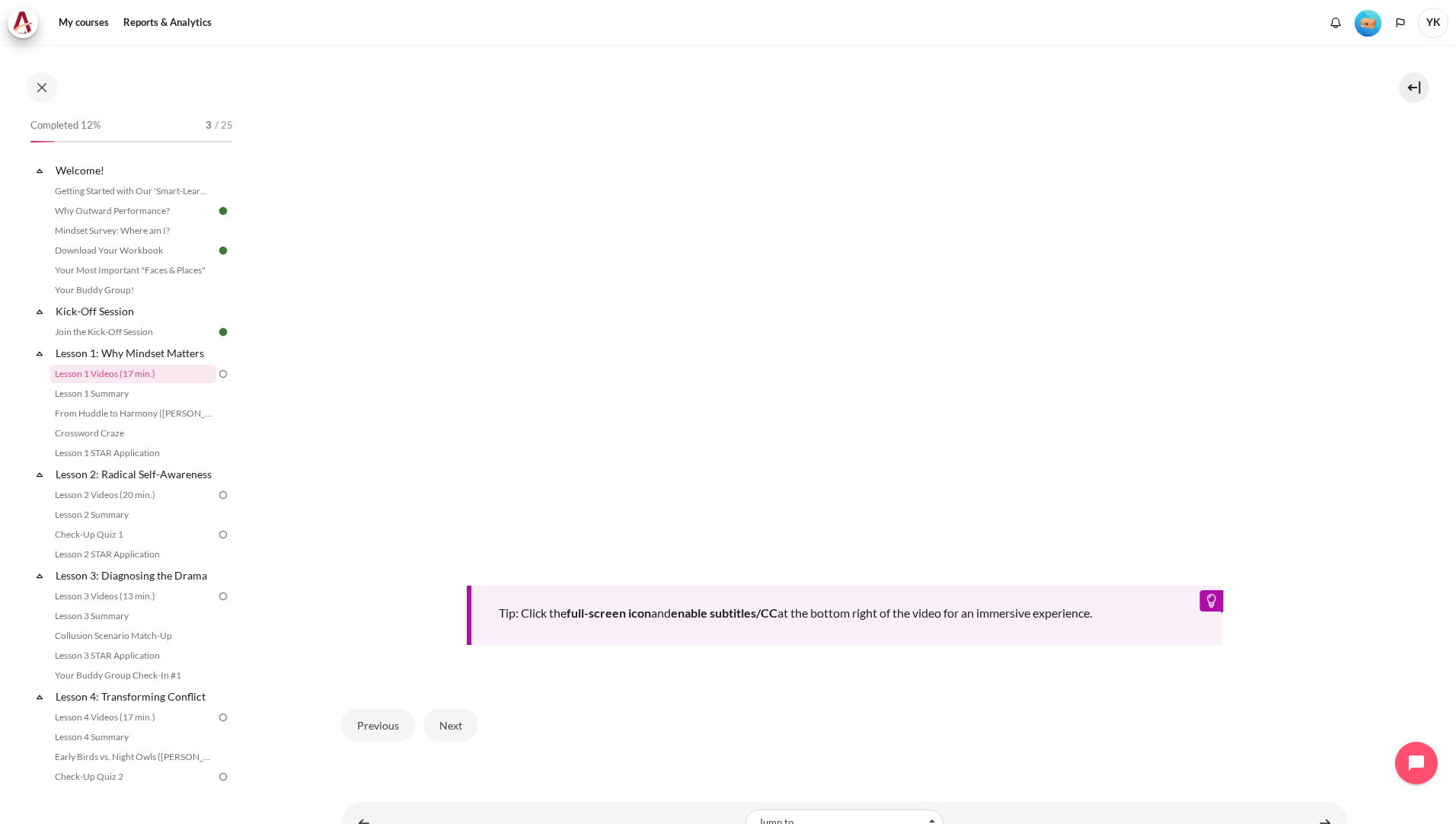
scroll to position [499, 0]
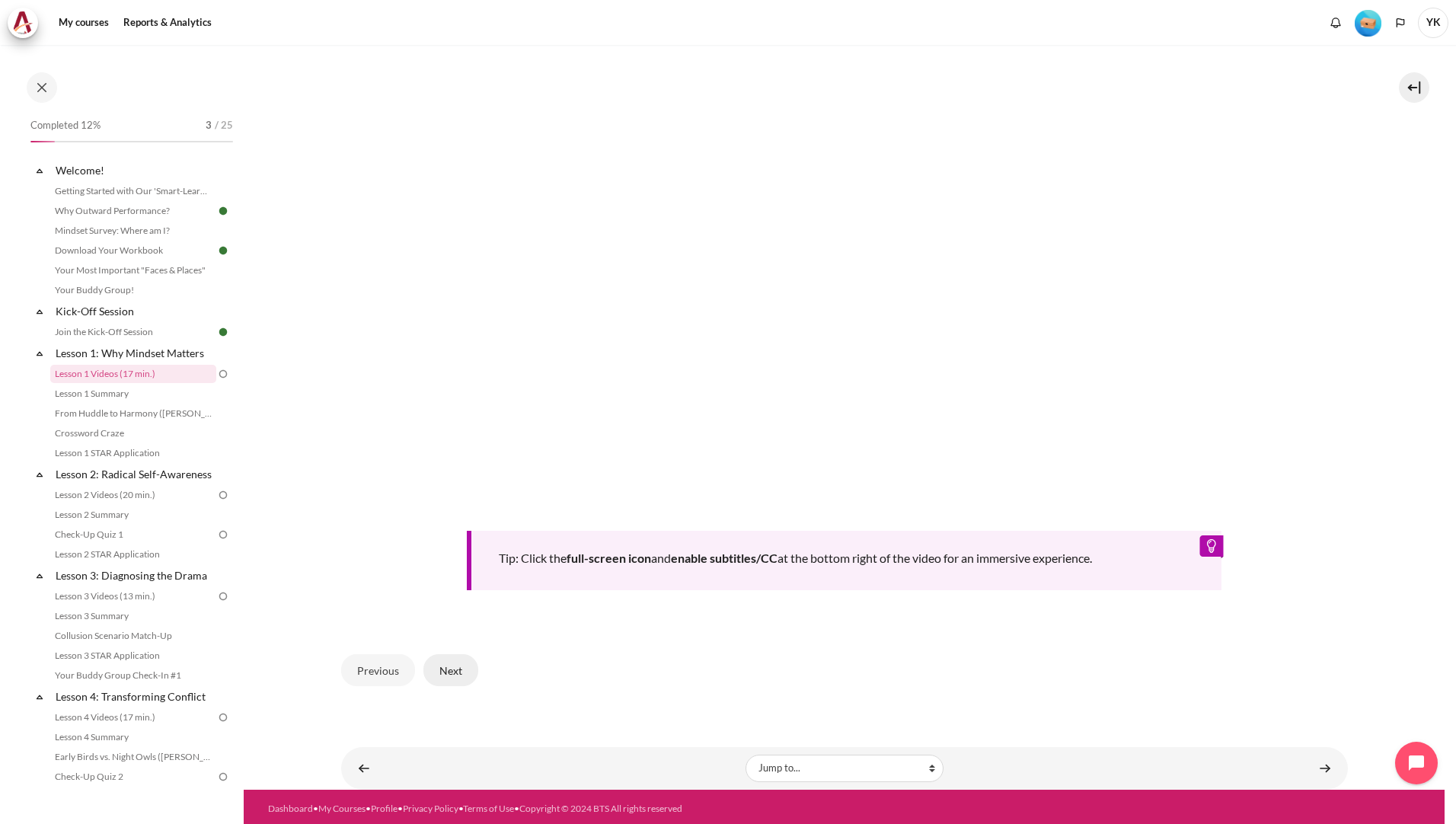
click at [460, 654] on button "Next" at bounding box center [450, 669] width 55 height 32
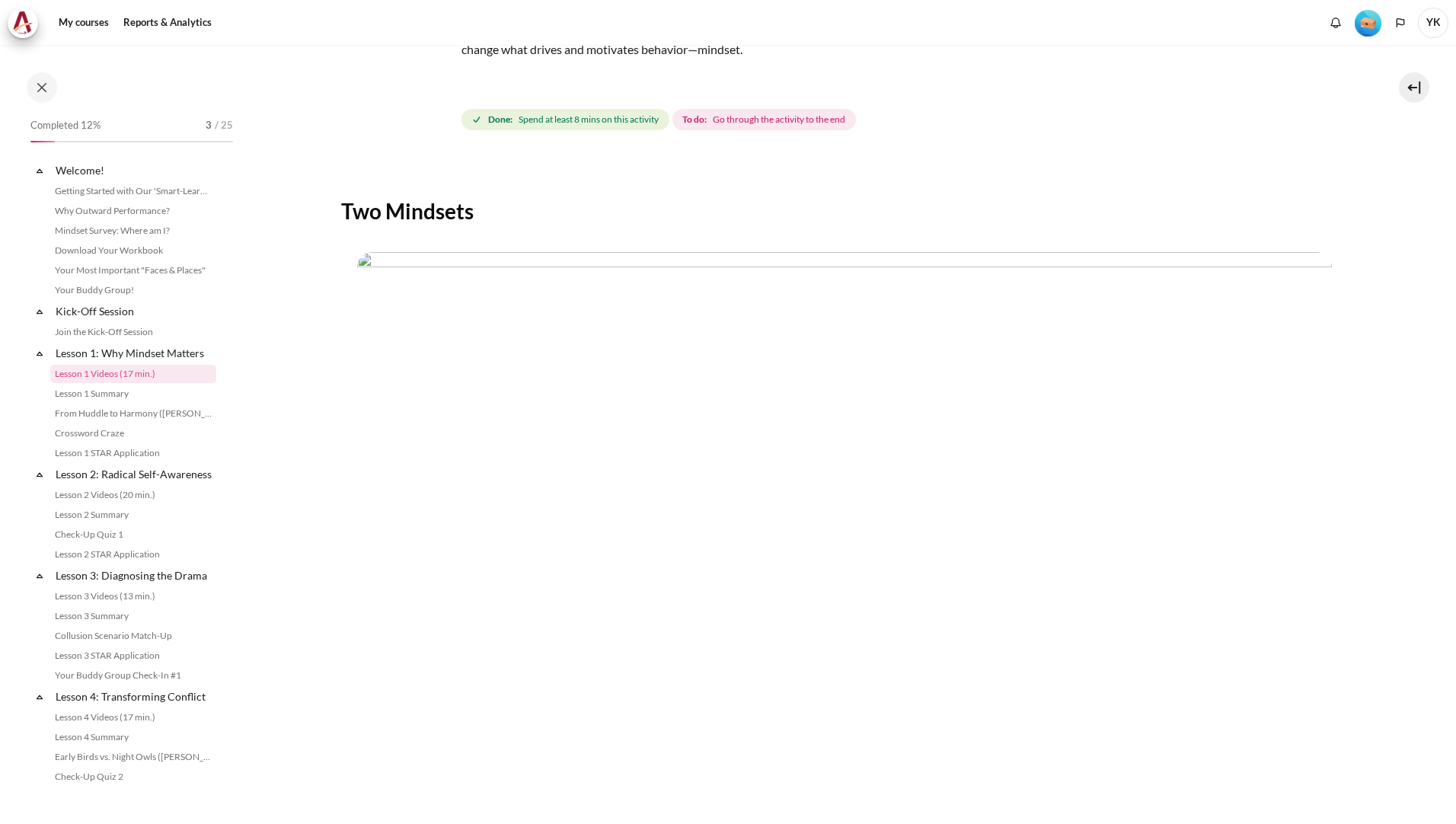
scroll to position [304, 0]
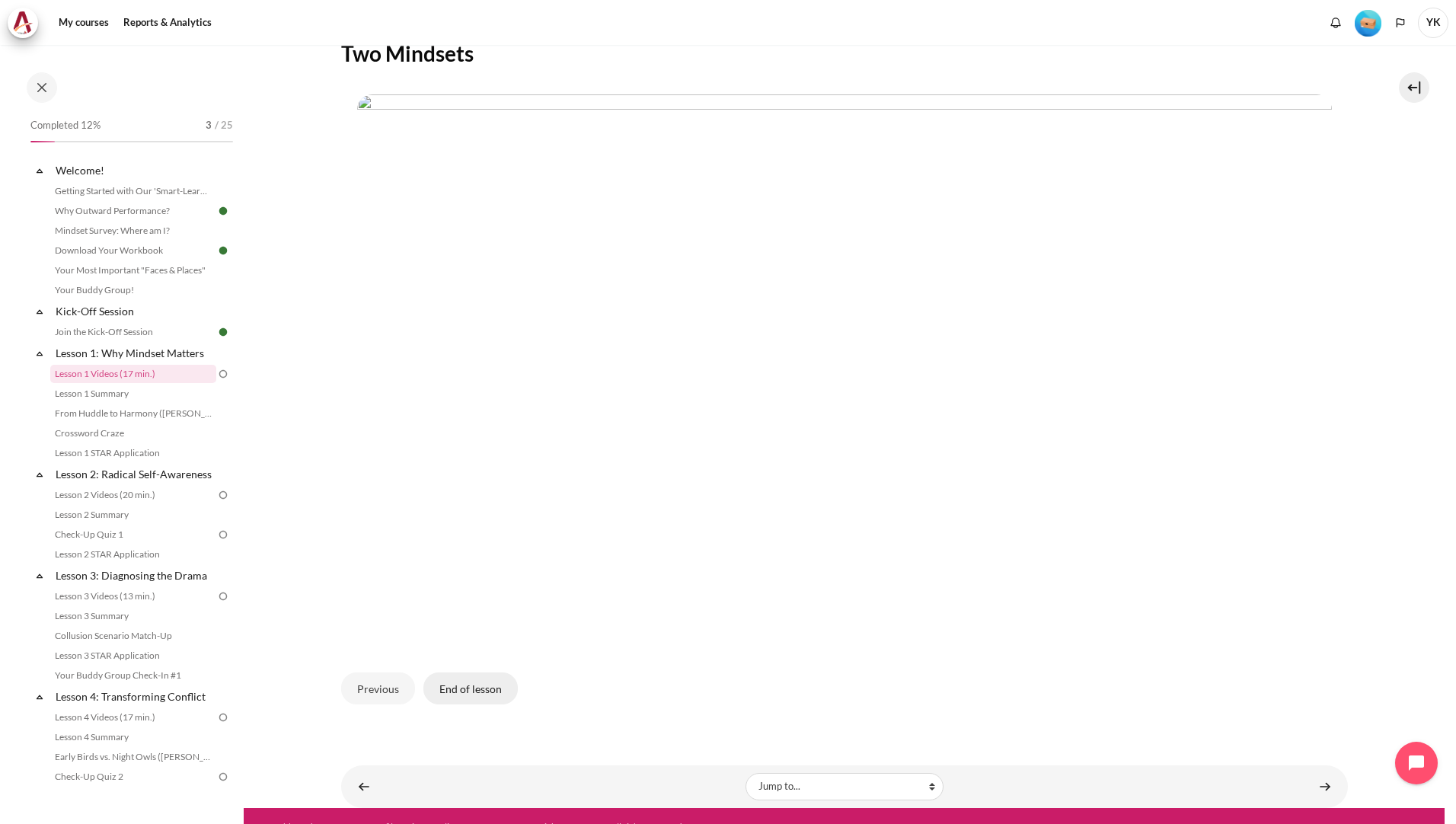
click at [452, 681] on button "End of lesson" at bounding box center [470, 688] width 94 height 32
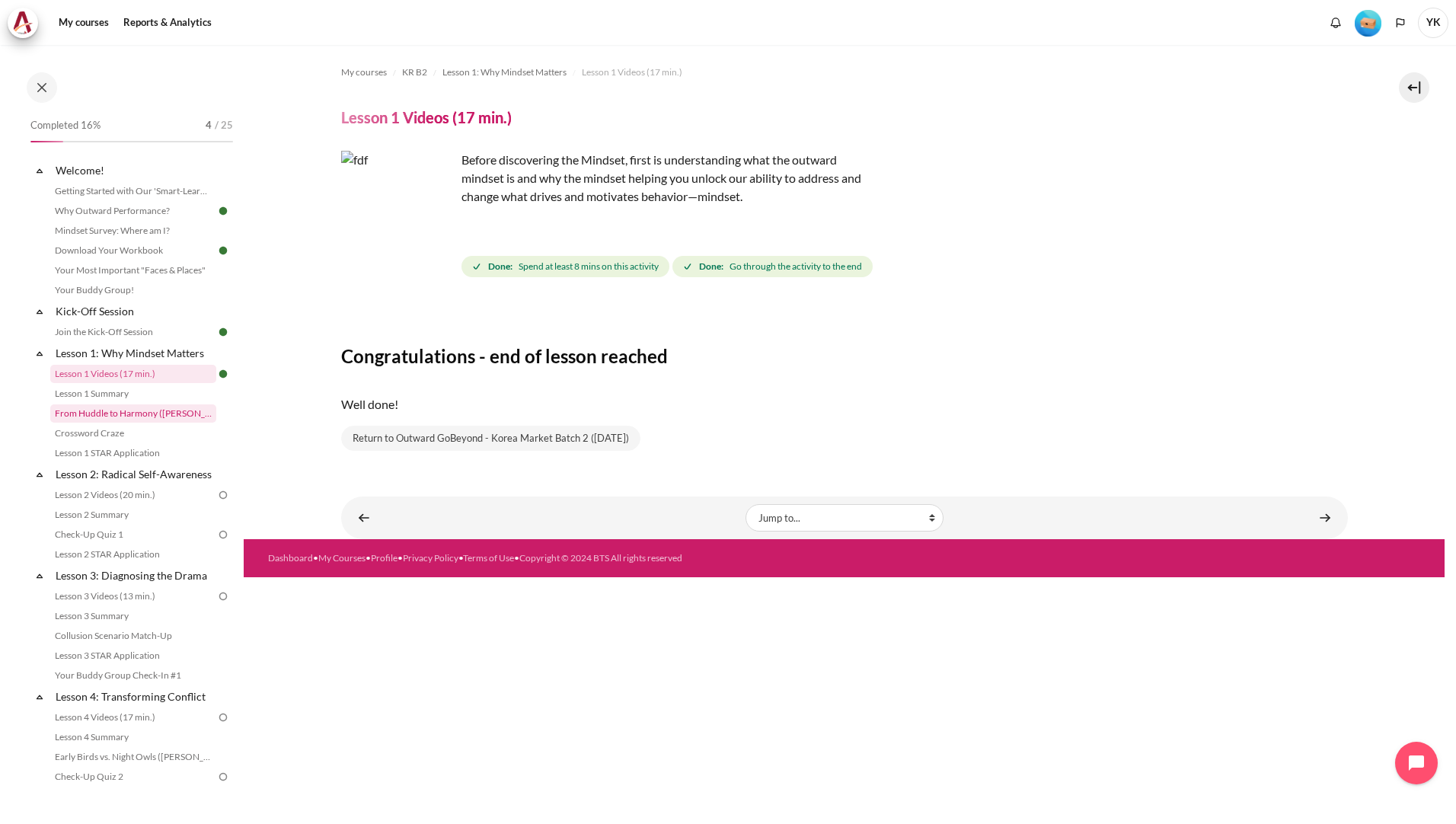
click at [153, 405] on link "From Huddle to Harmony ([PERSON_NAME]'s Story)" at bounding box center [133, 413] width 166 height 18
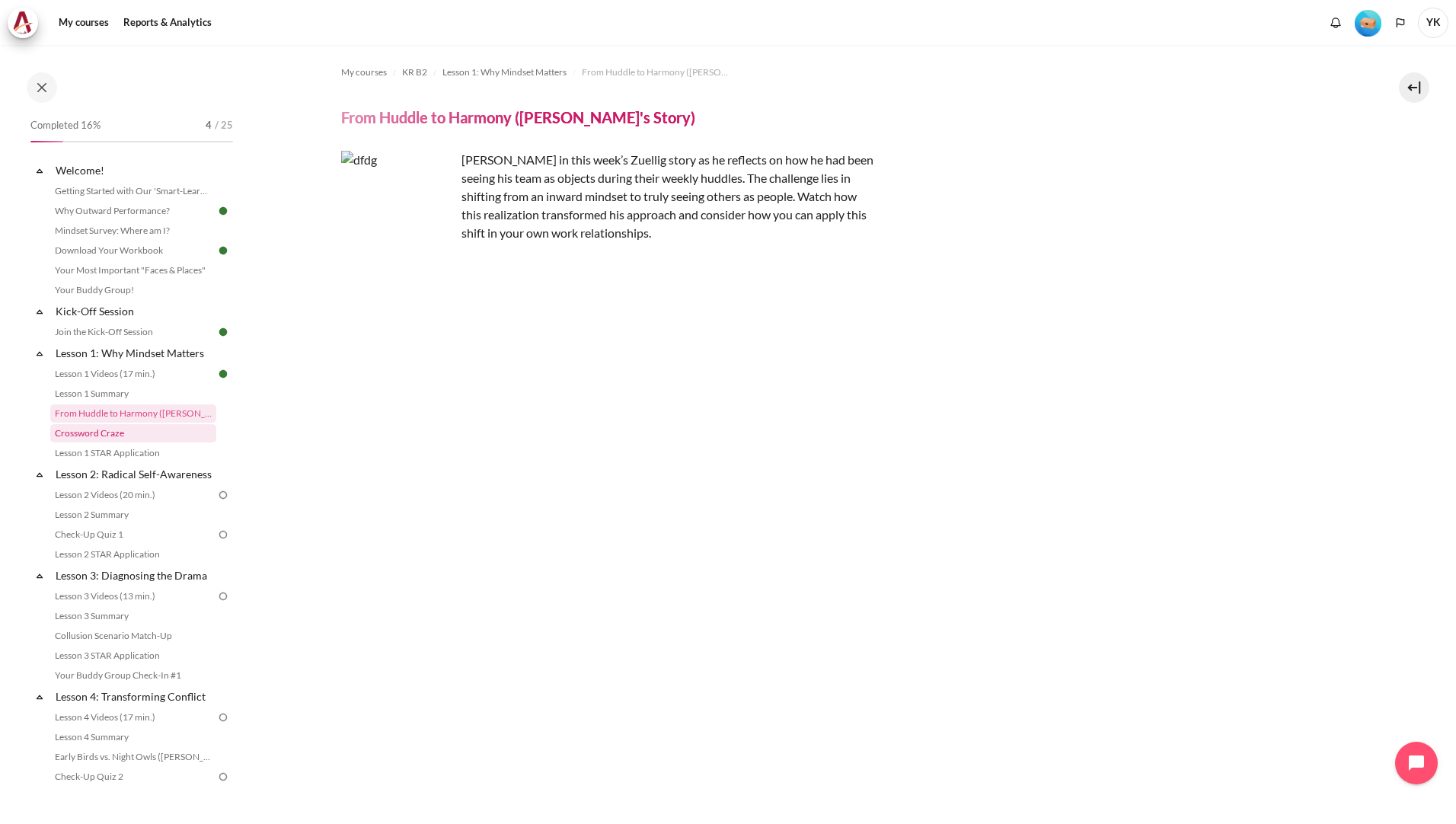
click at [143, 439] on link "Crossword Craze" at bounding box center [133, 433] width 166 height 18
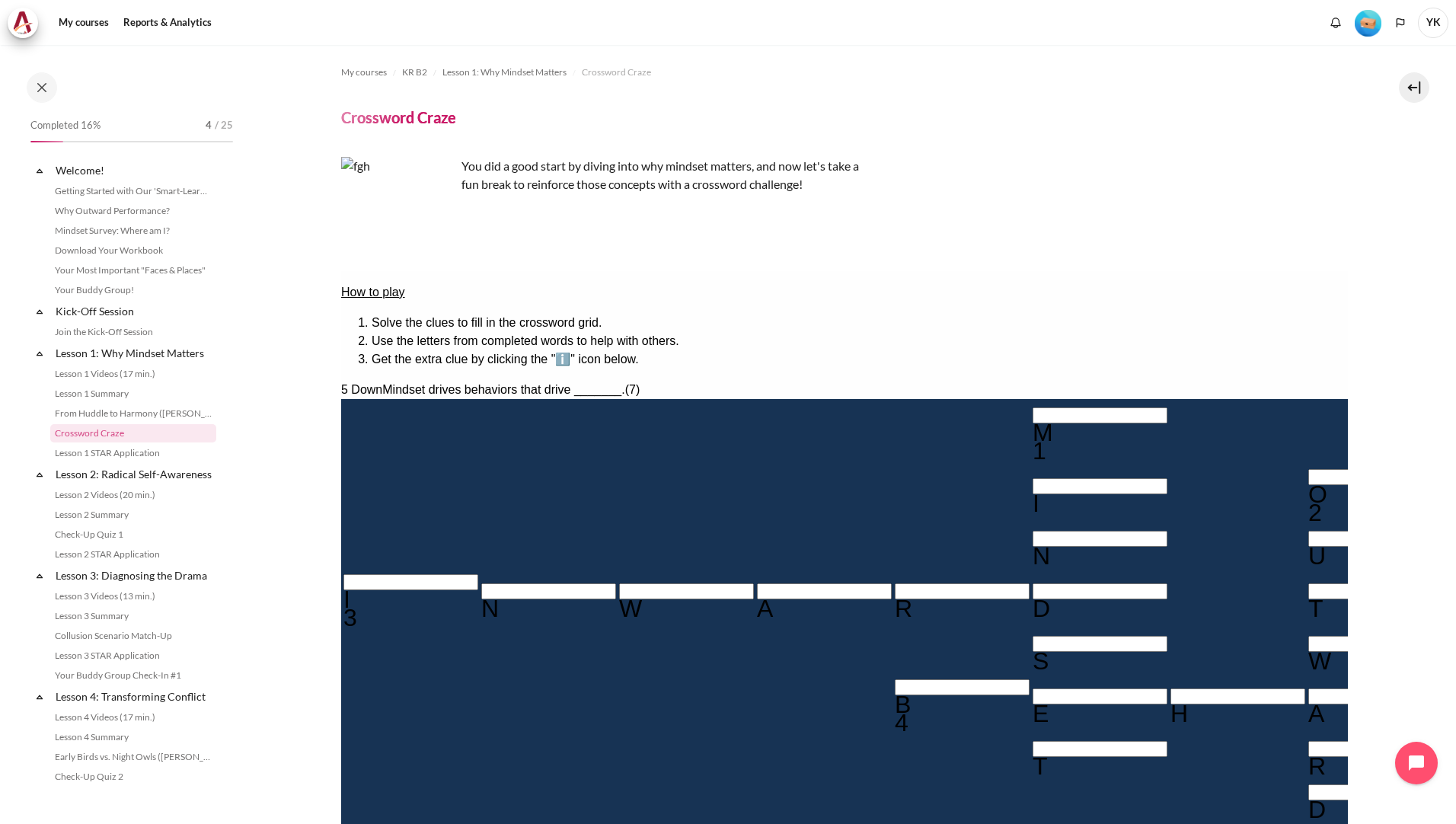
scroll to position [76, 0]
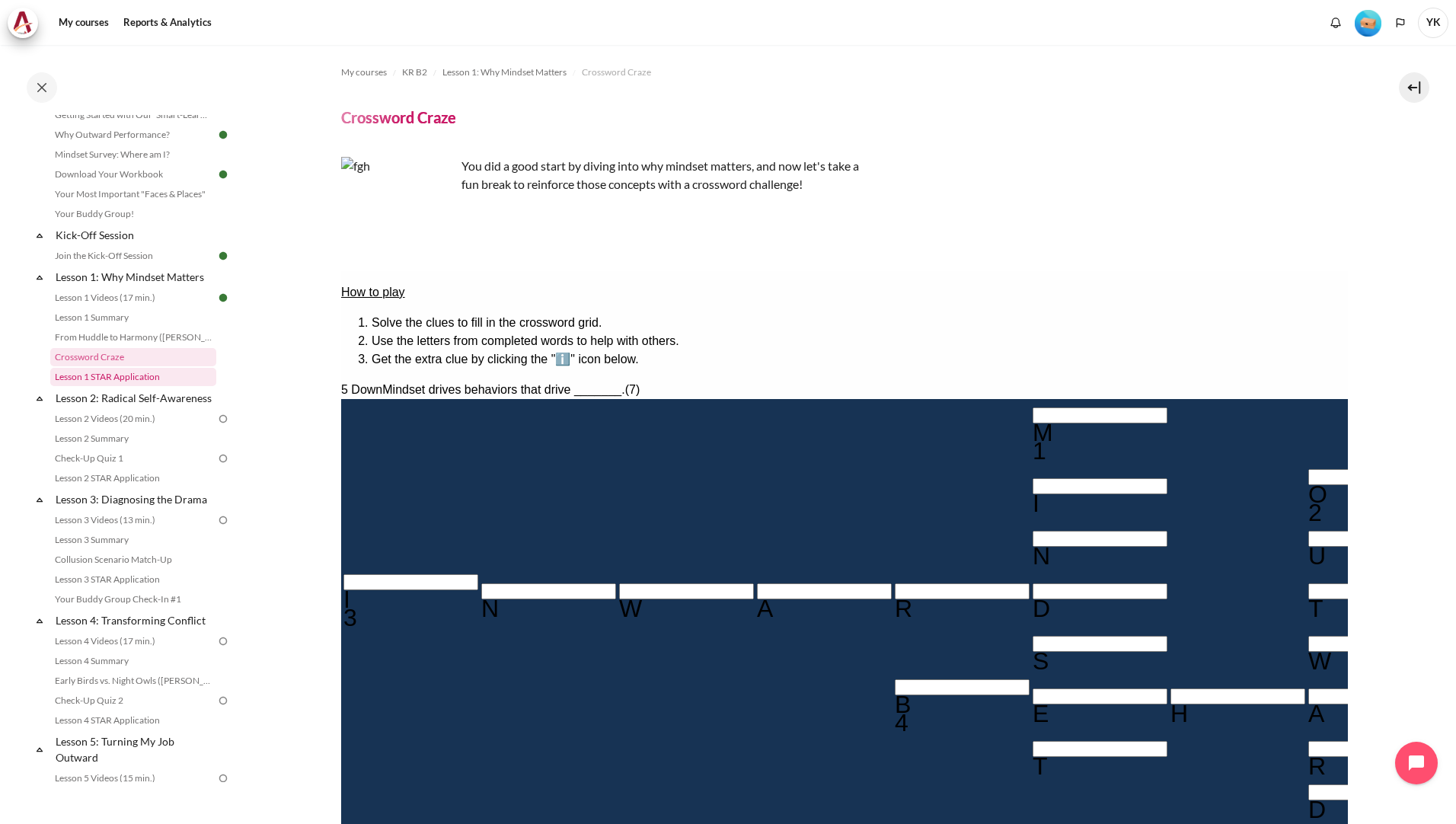
click at [134, 380] on link "Lesson 1 STAR Application" at bounding box center [133, 377] width 166 height 18
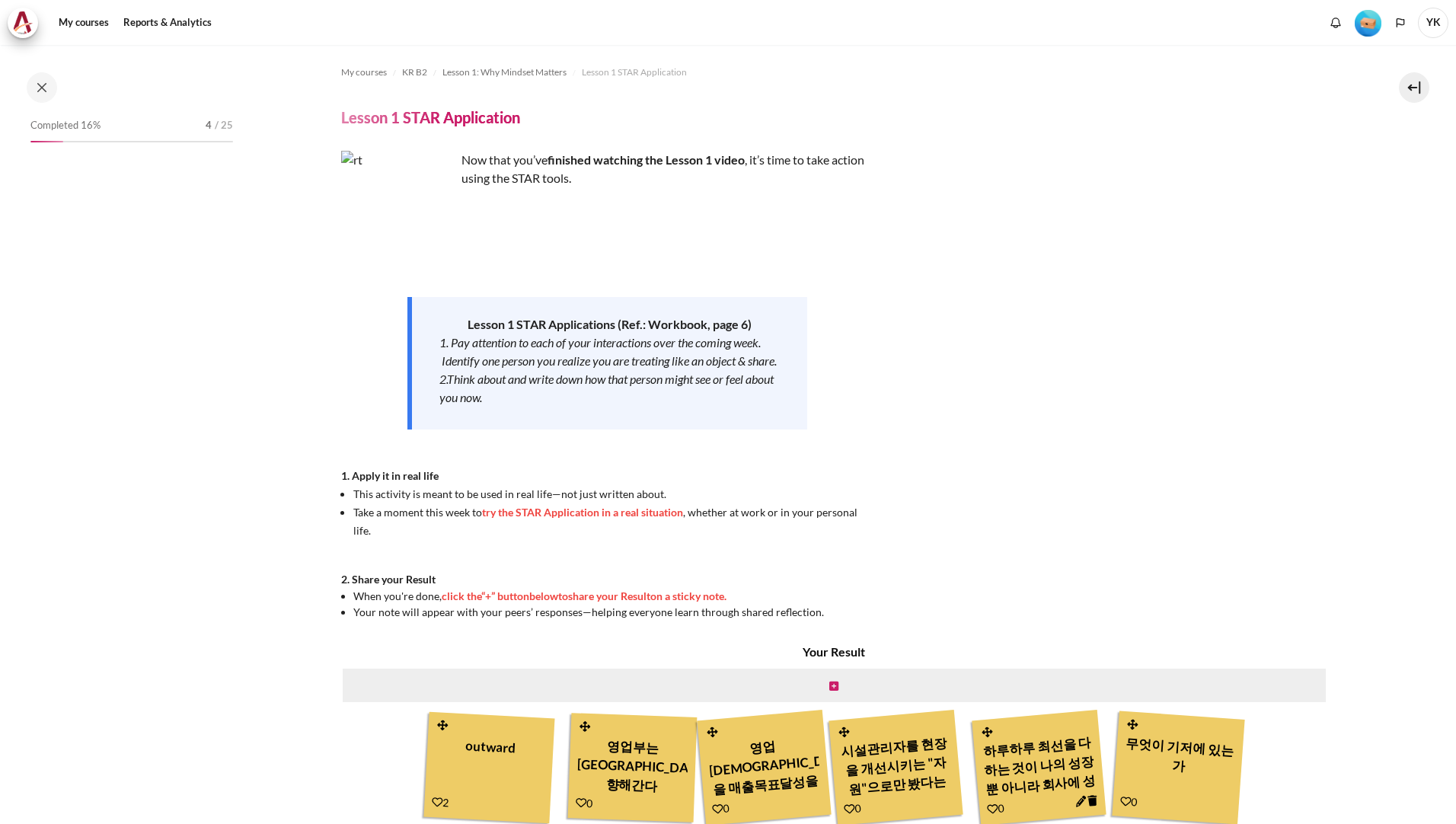
scroll to position [5, 0]
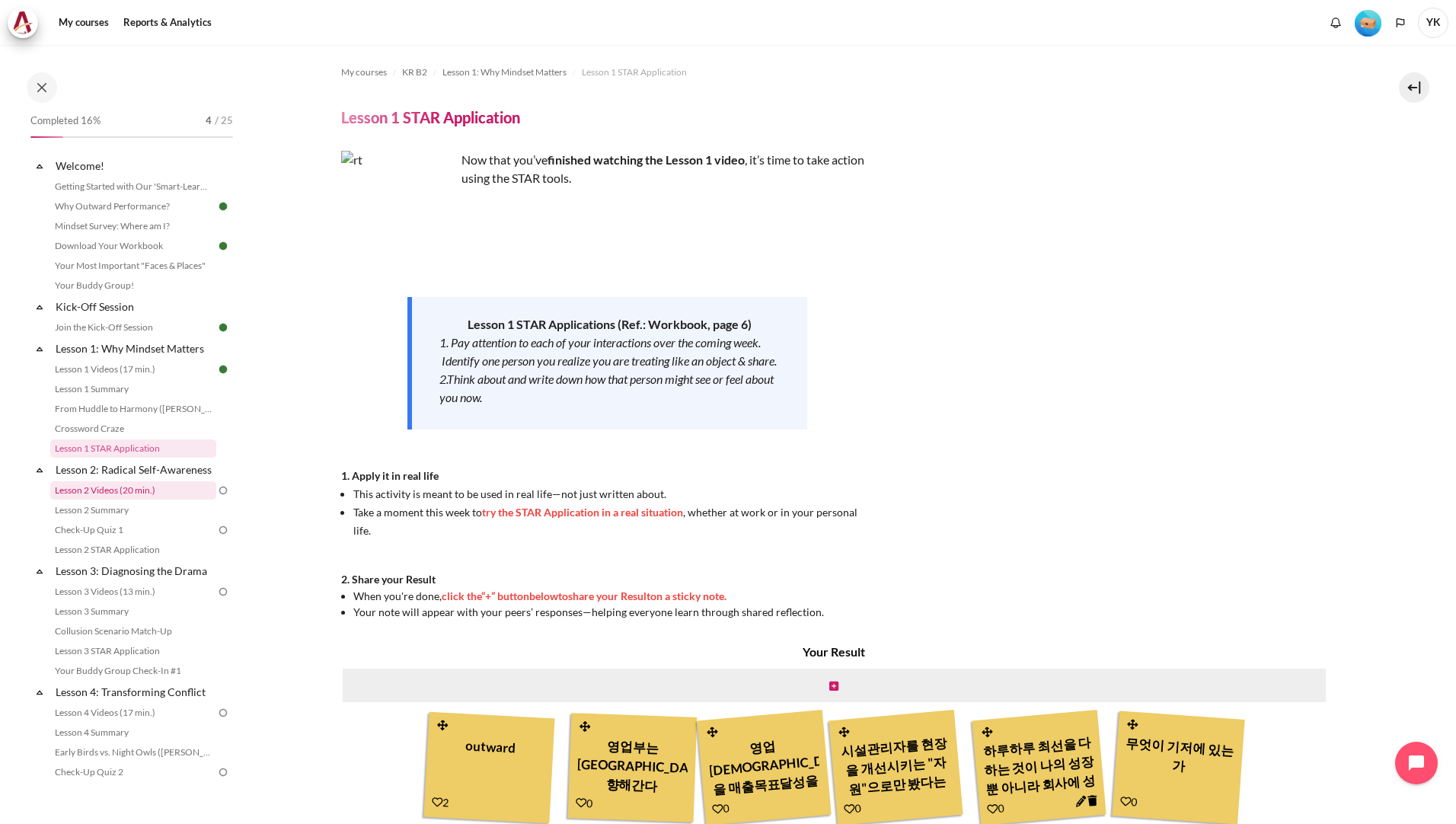
click at [168, 499] on link "Lesson 2 Videos (20 min.)" at bounding box center [133, 490] width 166 height 18
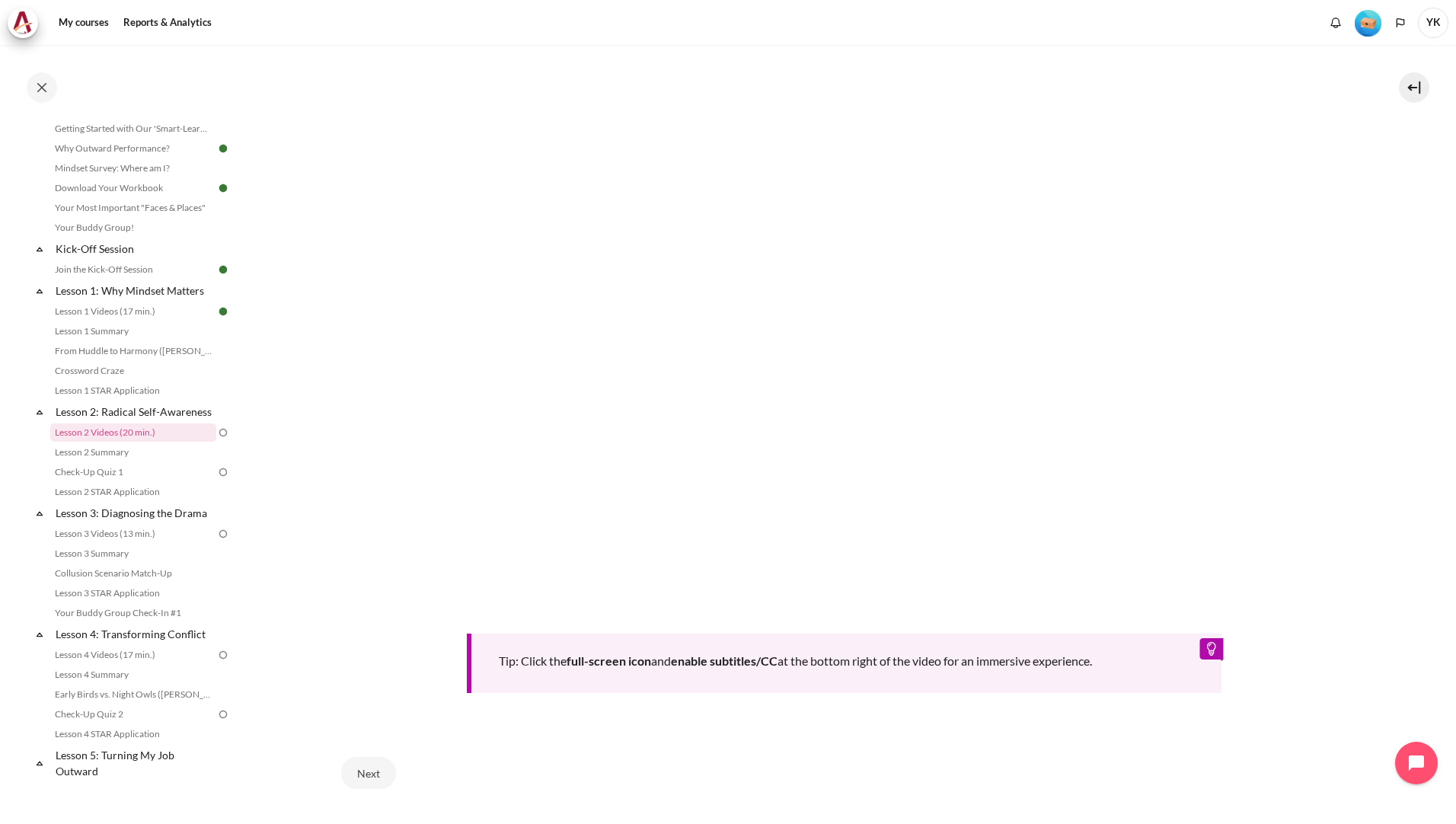
scroll to position [486, 0]
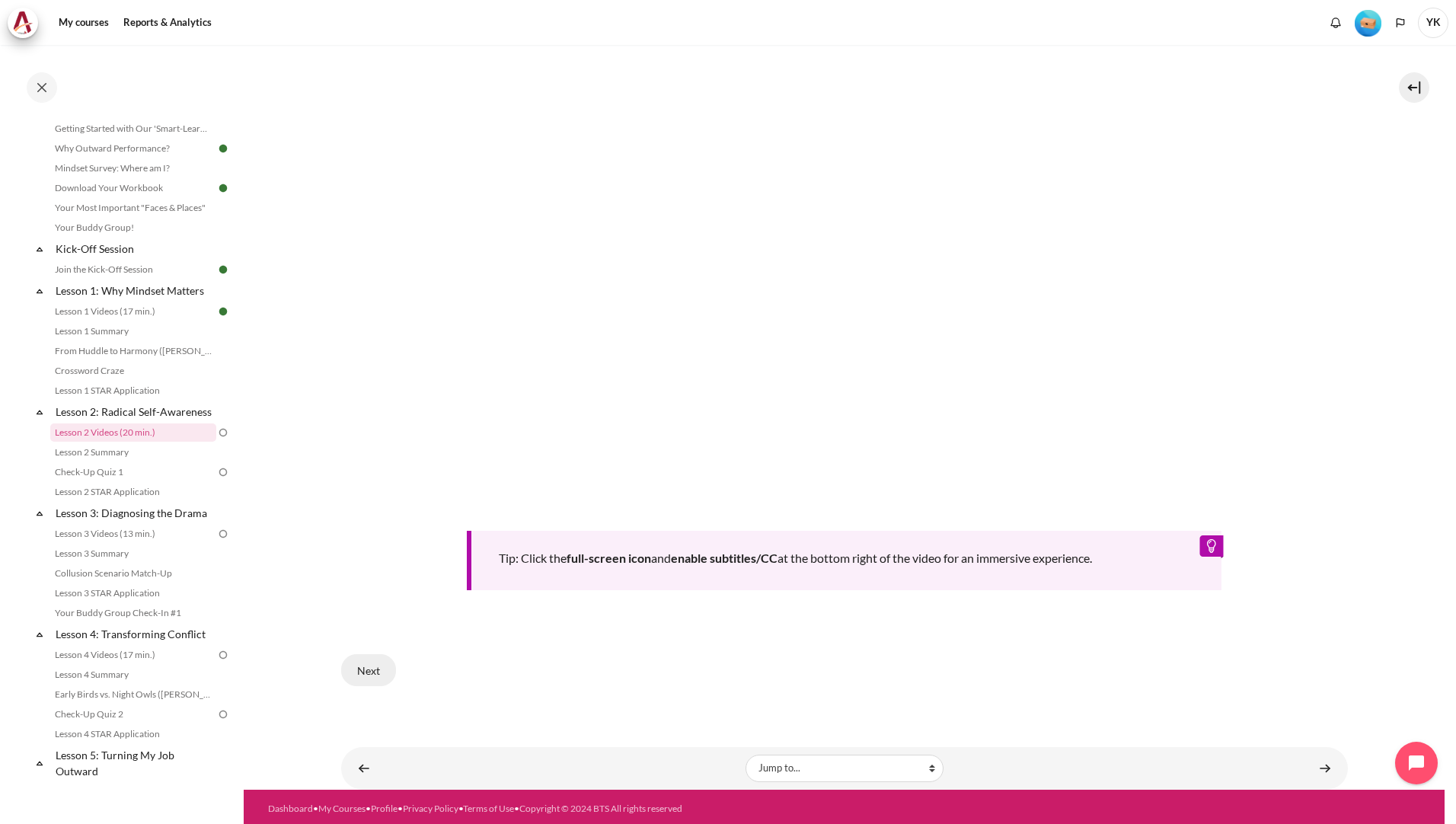
click at [381, 672] on button "Next" at bounding box center [368, 669] width 55 height 32
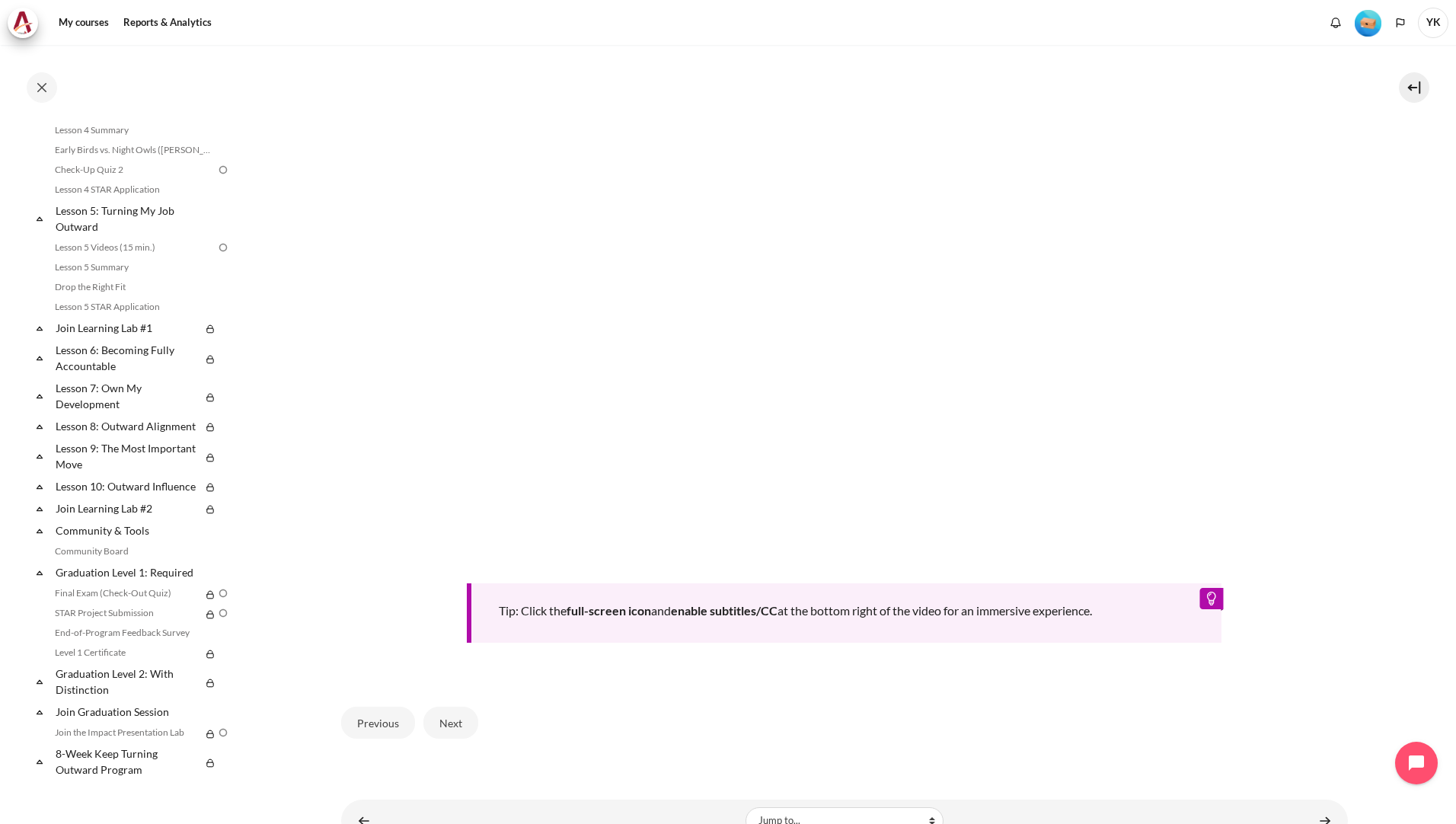
scroll to position [486, 0]
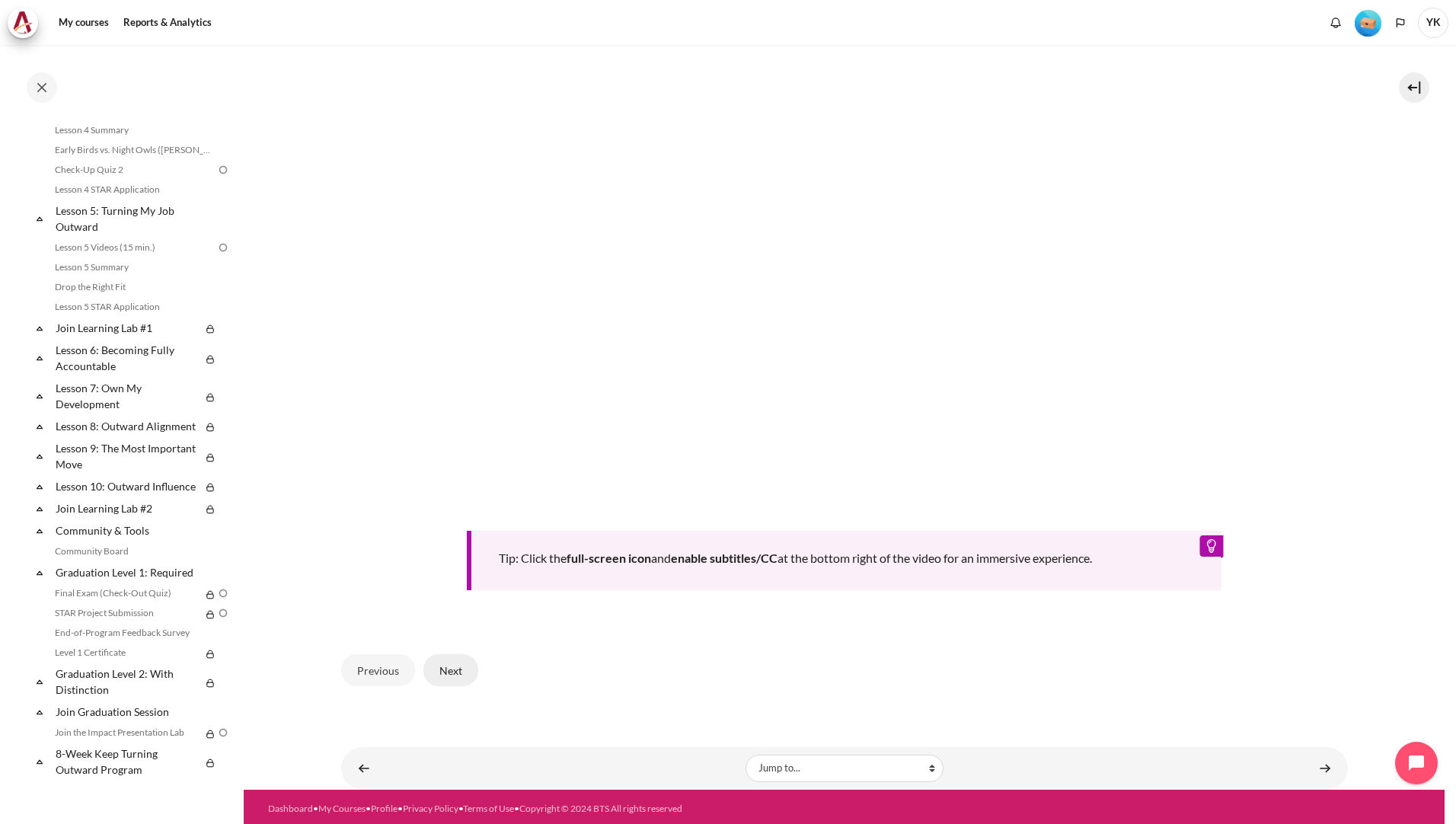
click at [442, 659] on button "Next" at bounding box center [450, 669] width 55 height 32
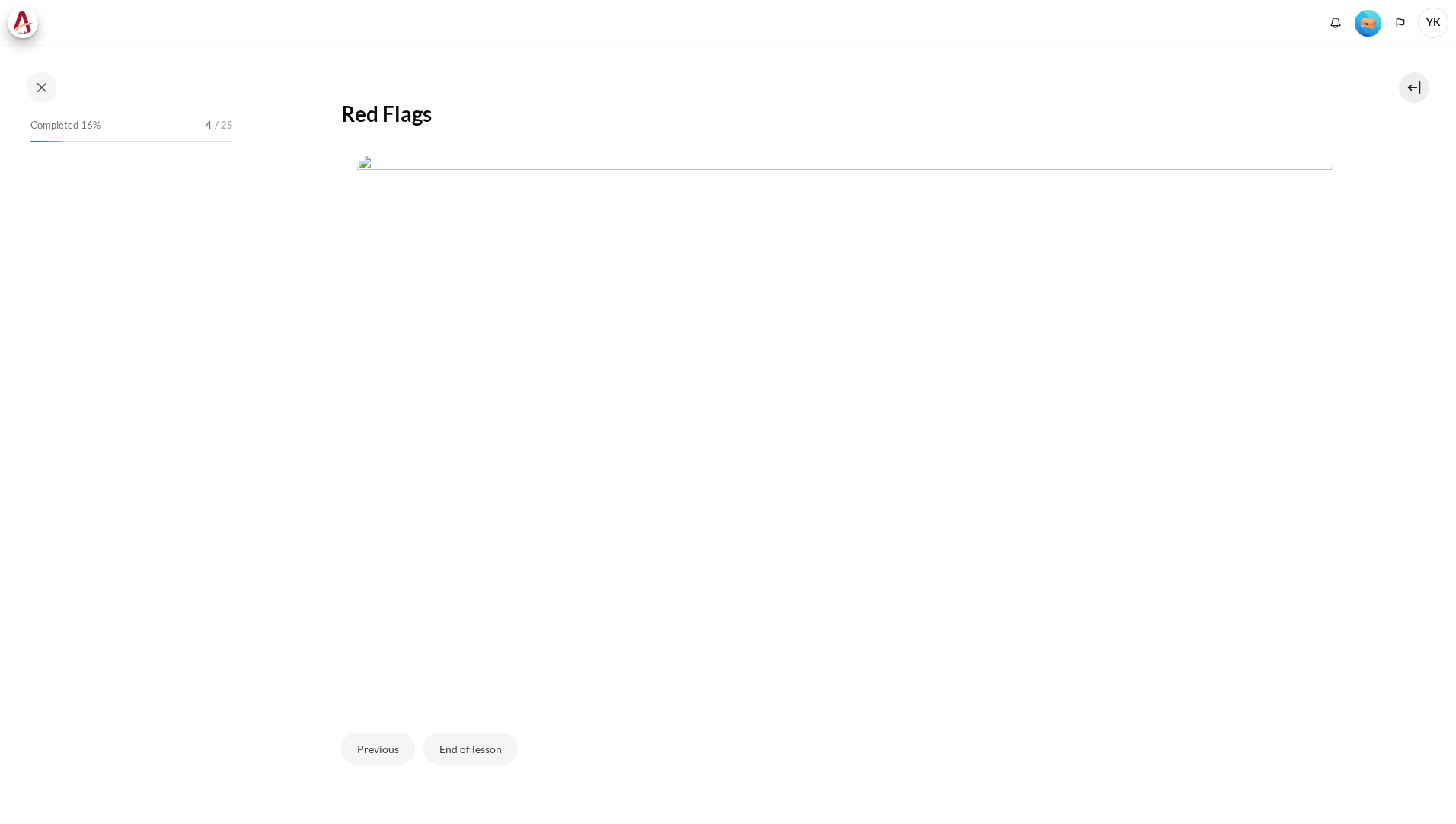
scroll to position [314, 0]
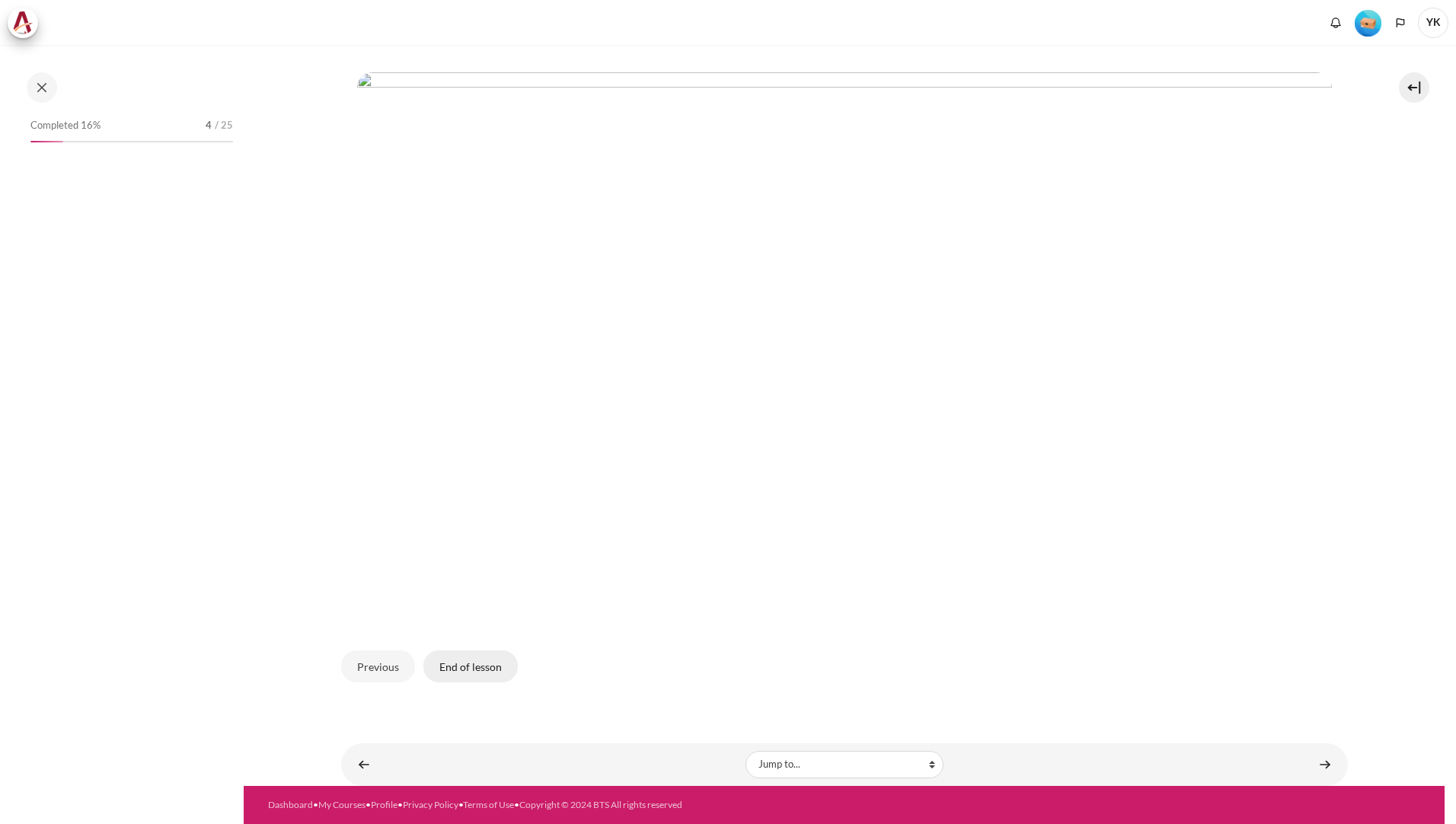
click at [474, 675] on button "End of lesson" at bounding box center [470, 665] width 94 height 32
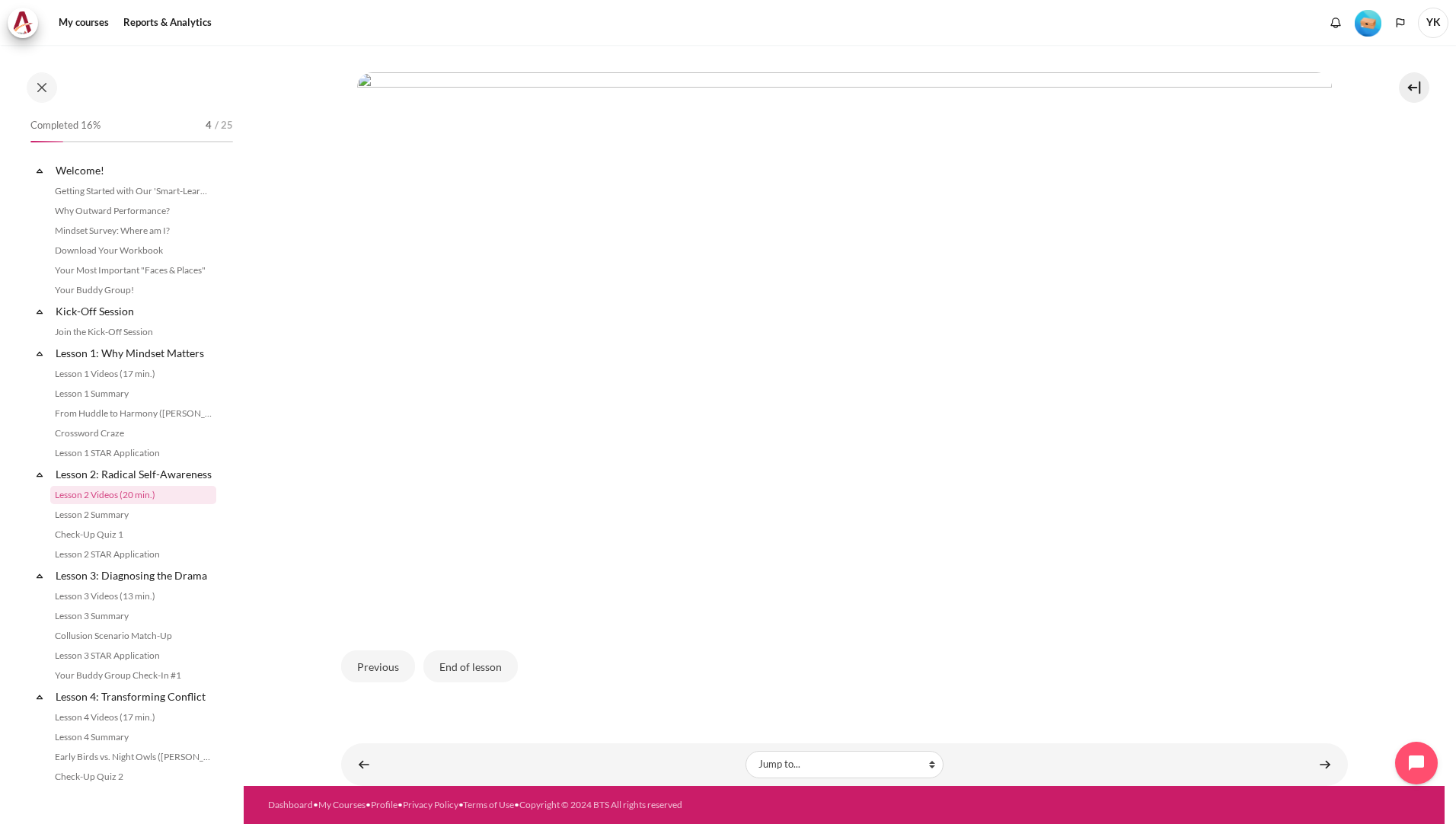
scroll to position [62, 0]
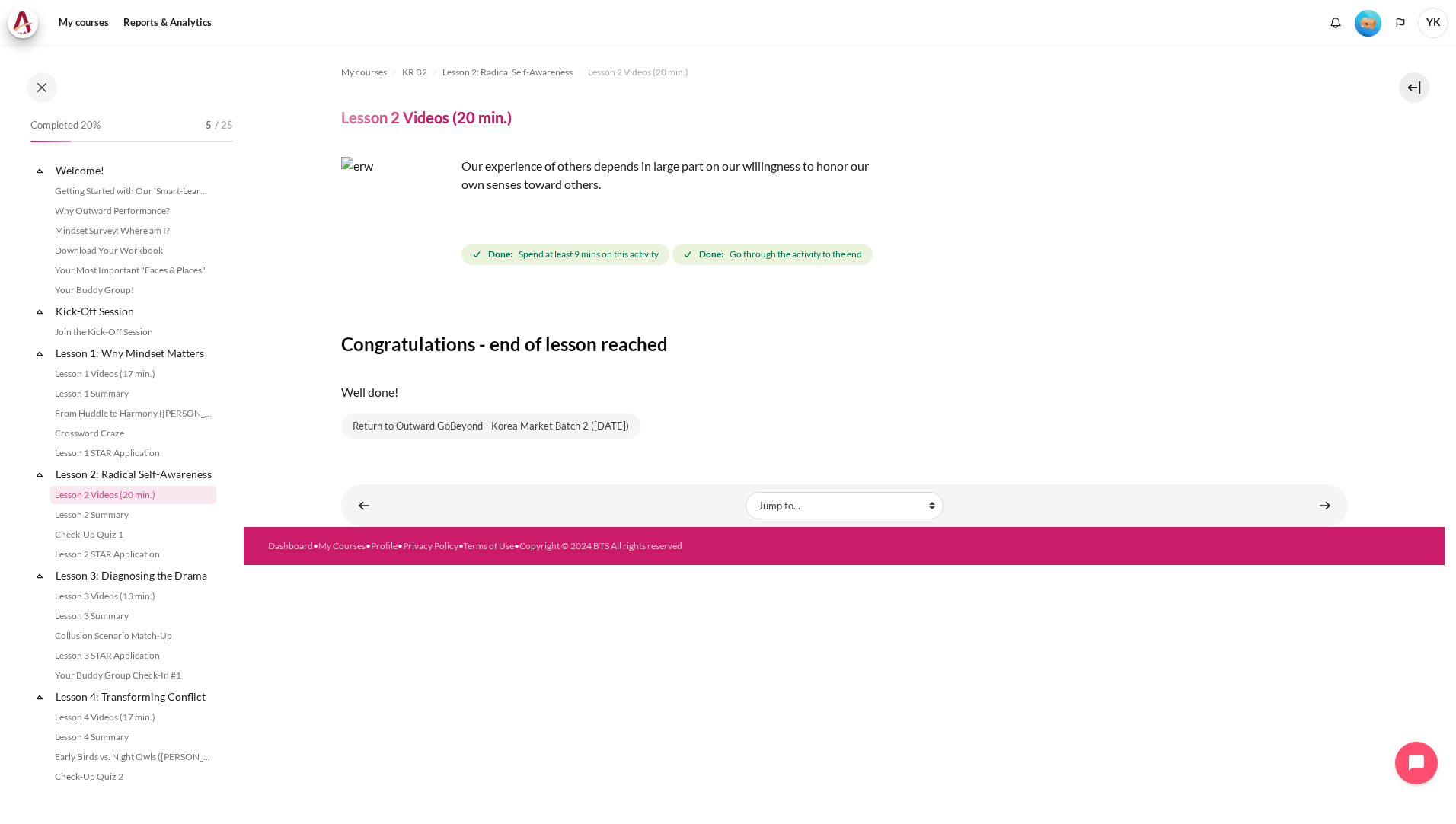
scroll to position [62, 0]
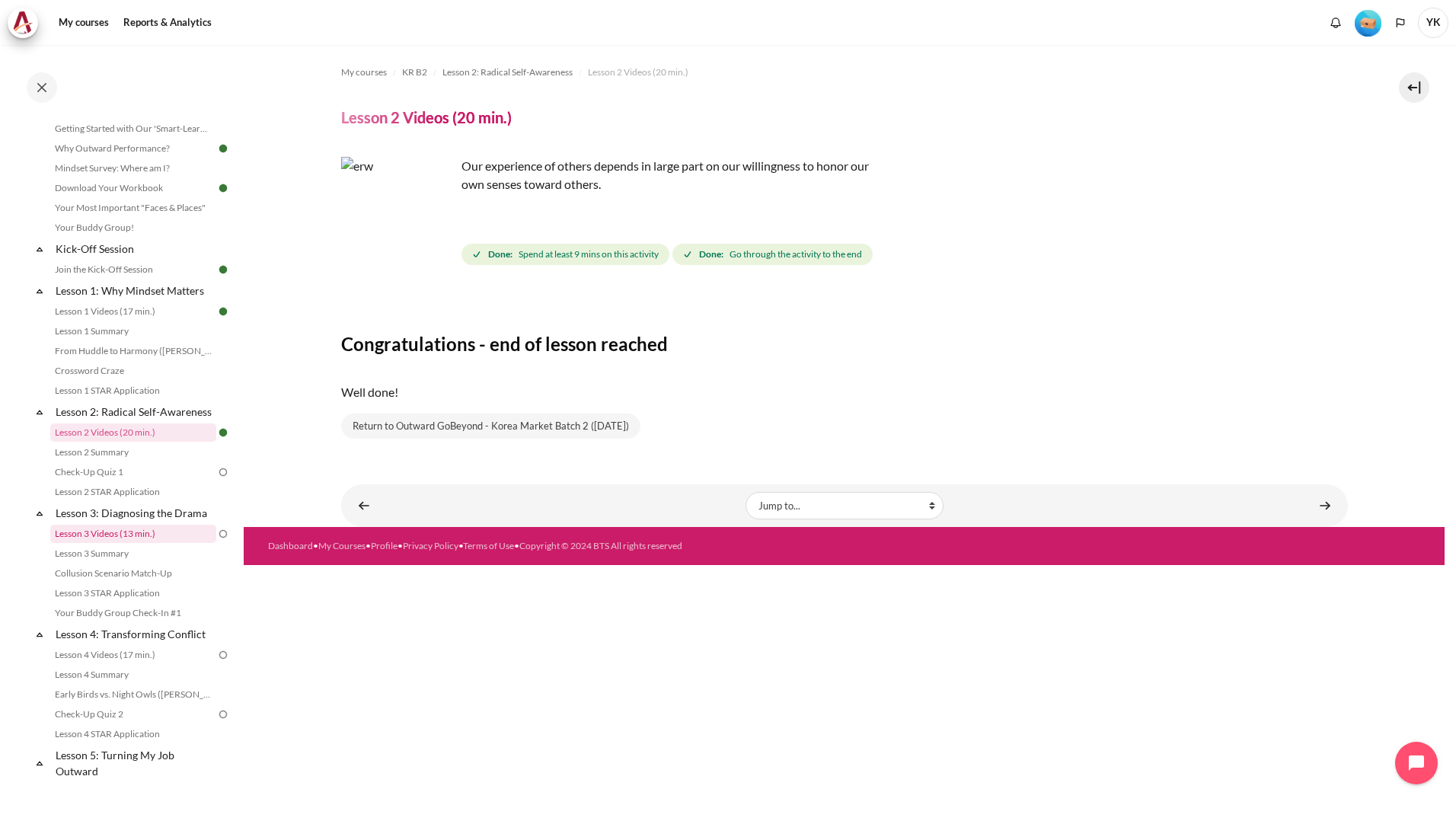
drag, startPoint x: 163, startPoint y: 551, endPoint x: 175, endPoint y: 553, distance: 12.2
click at [163, 543] on link "Lesson 3 Videos (13 min.)" at bounding box center [133, 533] width 166 height 18
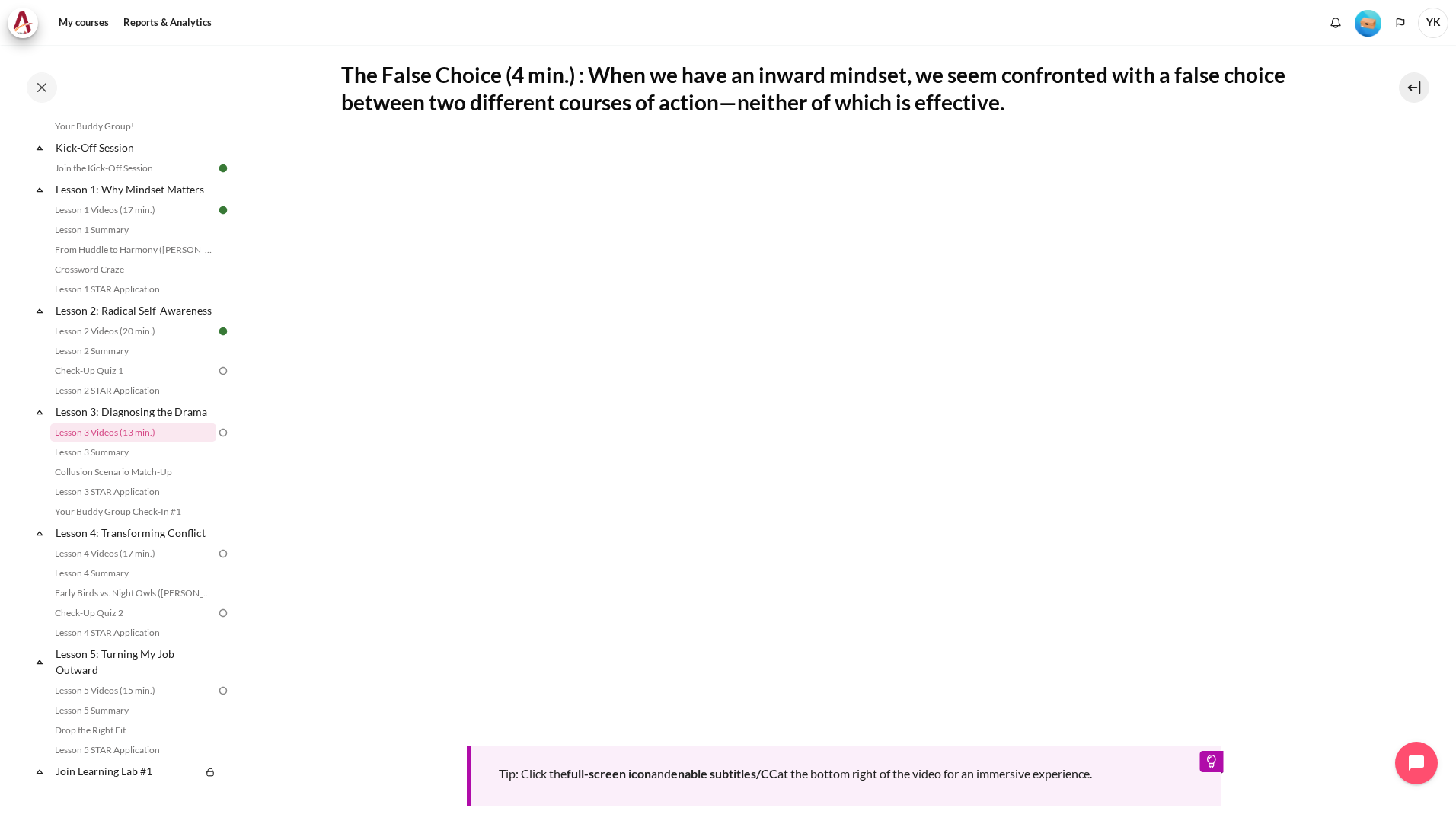
scroll to position [381, 0]
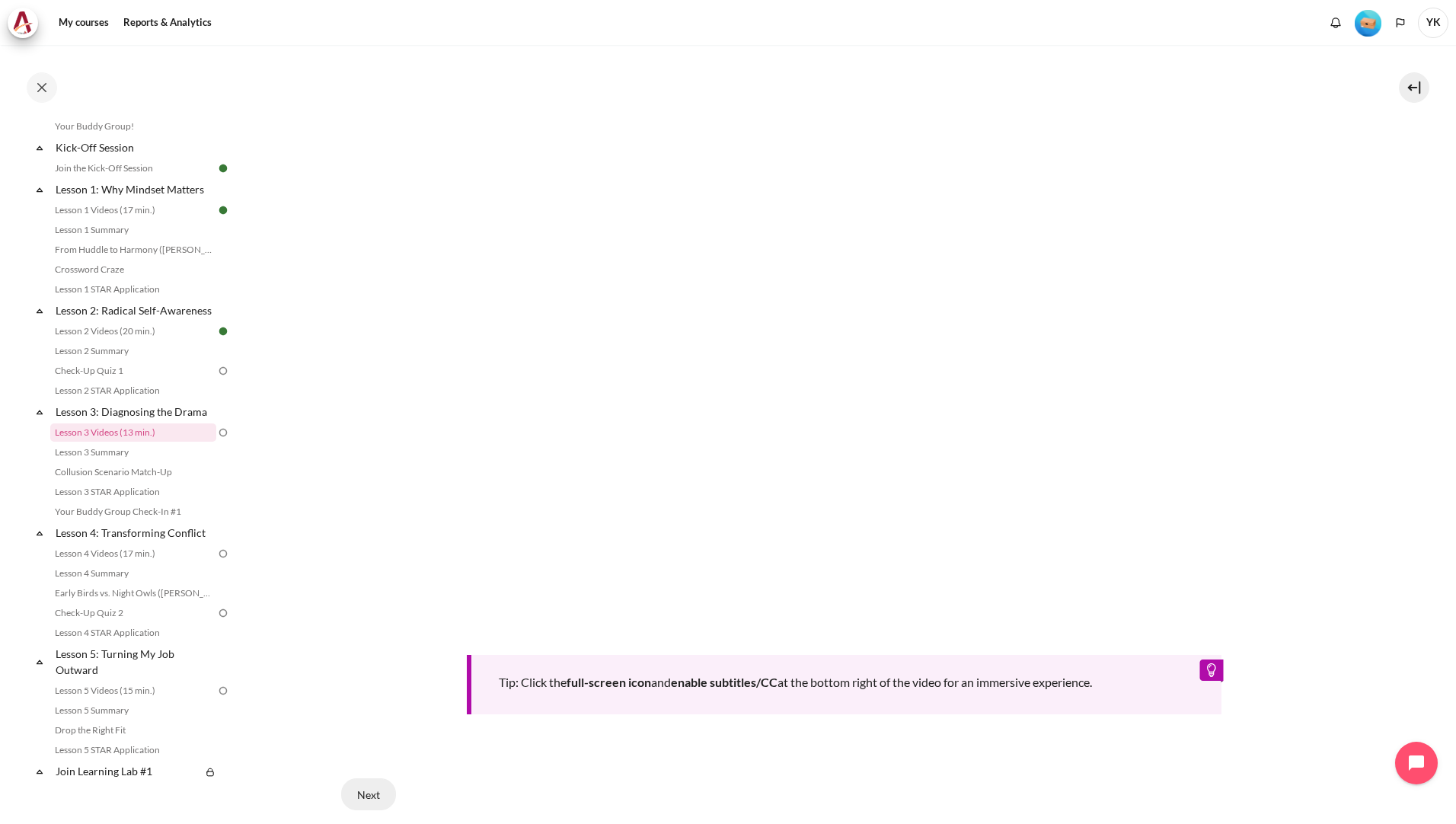
click at [372, 799] on button "Next" at bounding box center [368, 793] width 55 height 32
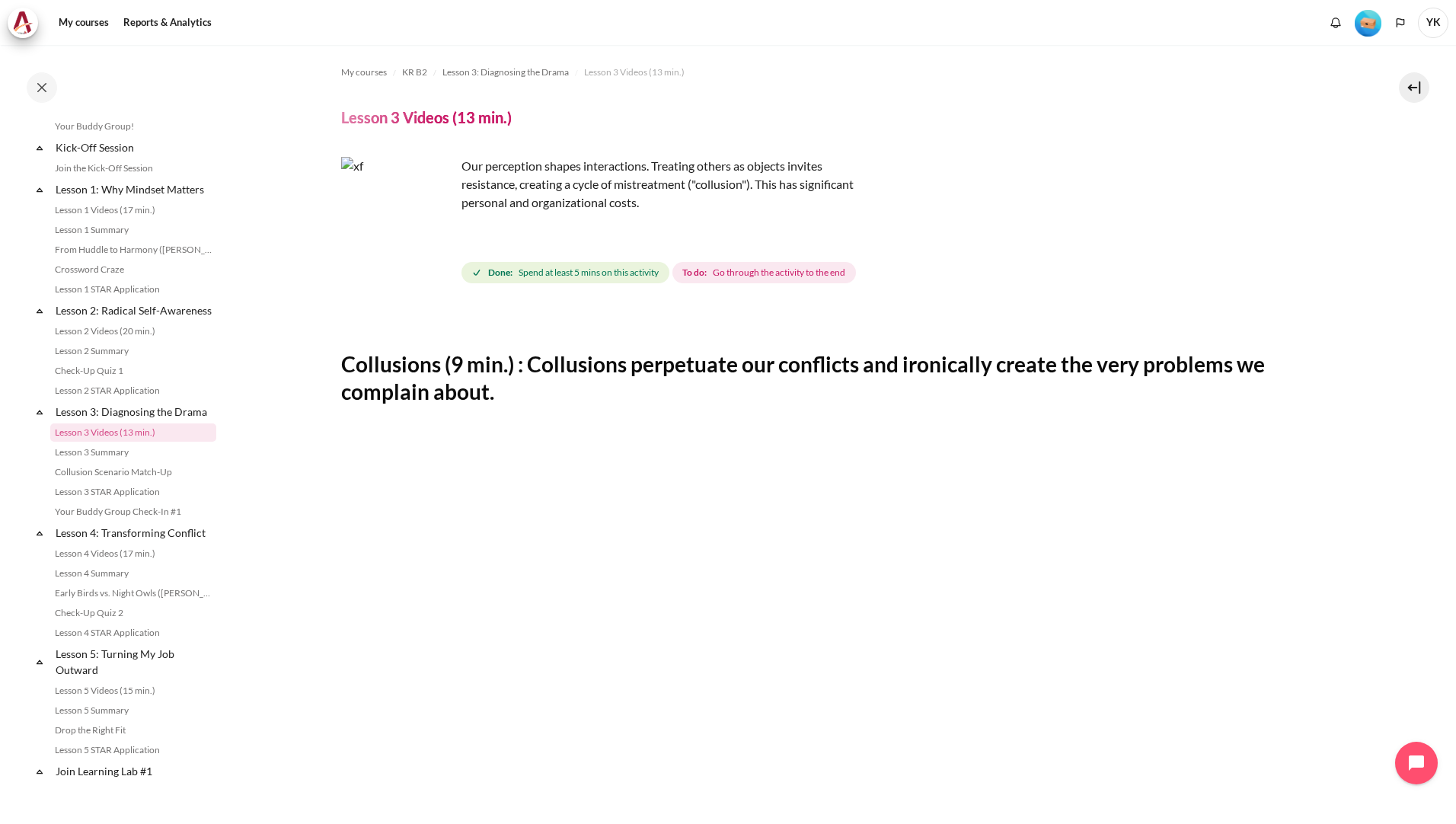
scroll to position [457, 0]
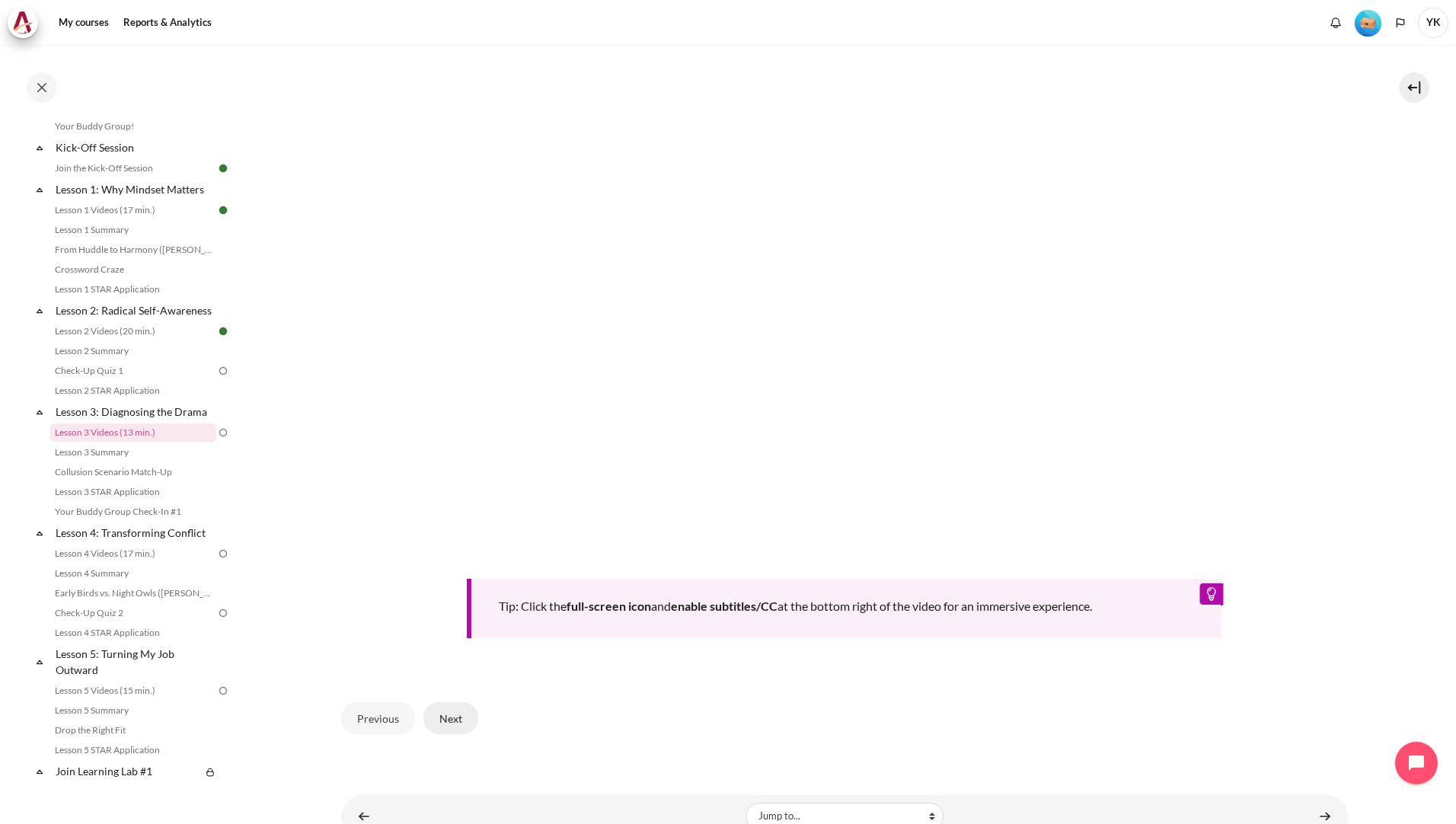
click at [461, 720] on button "Next" at bounding box center [450, 718] width 55 height 32
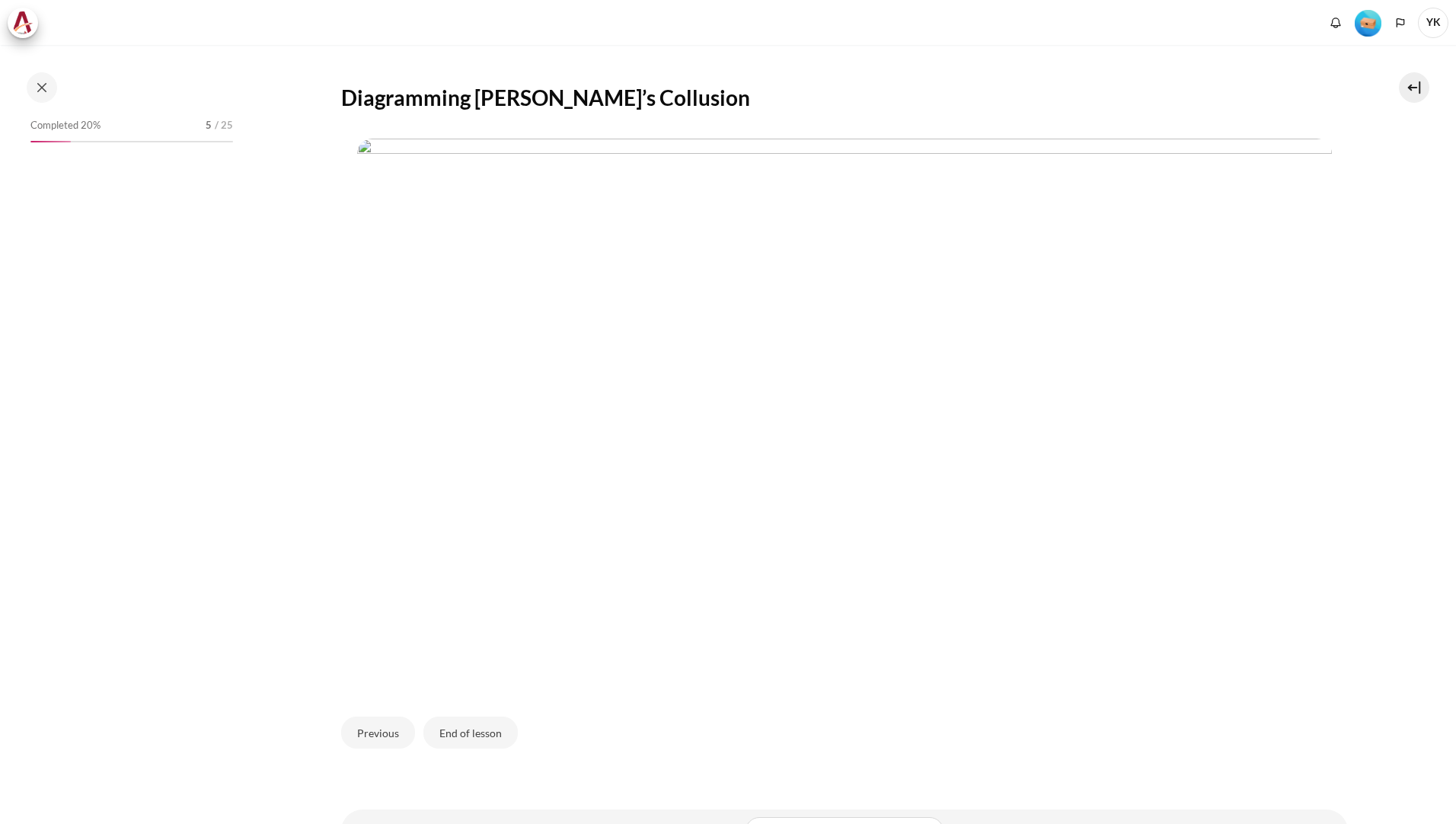
scroll to position [333, 0]
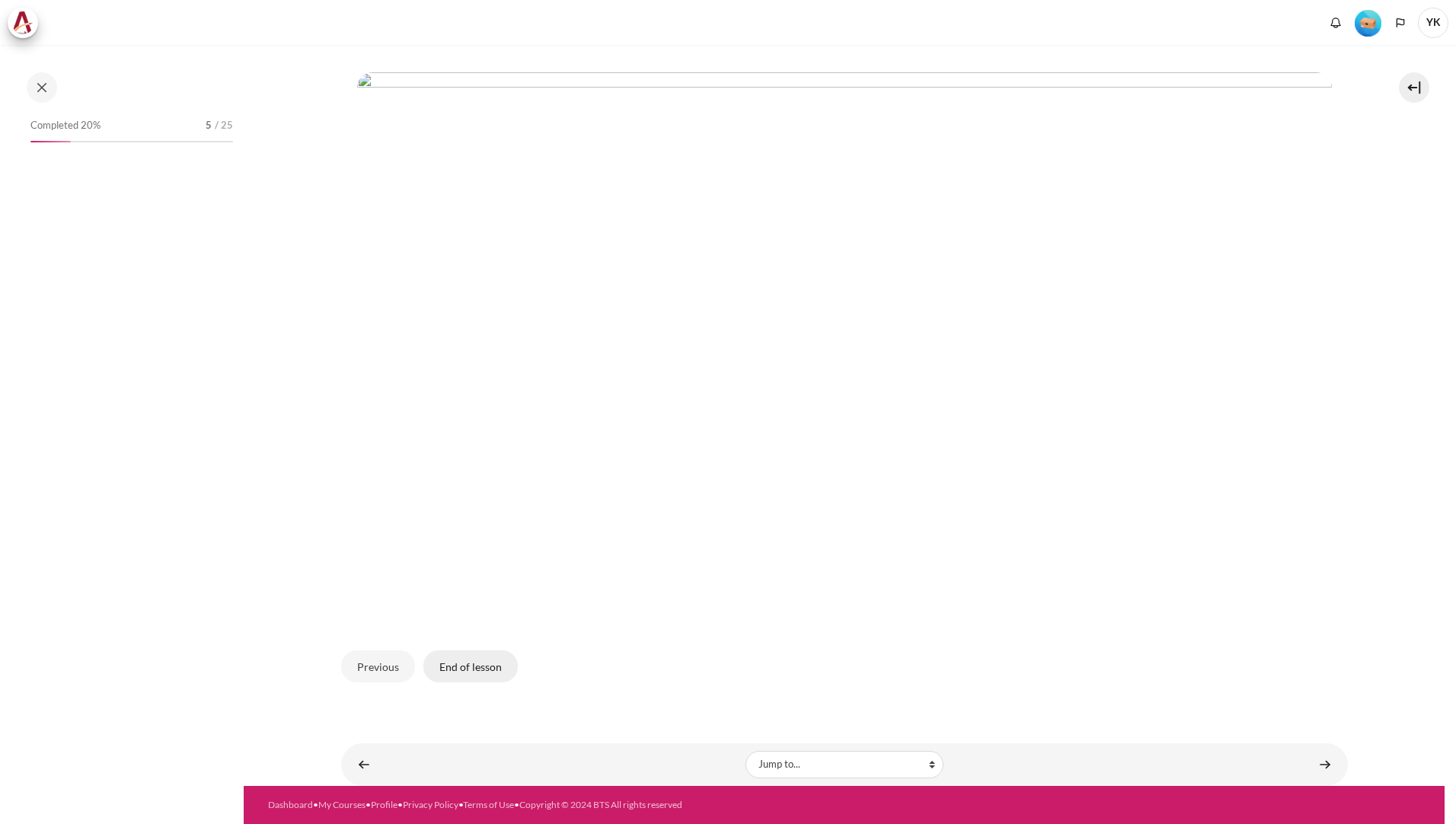
click at [461, 673] on button "End of lesson" at bounding box center [470, 665] width 94 height 32
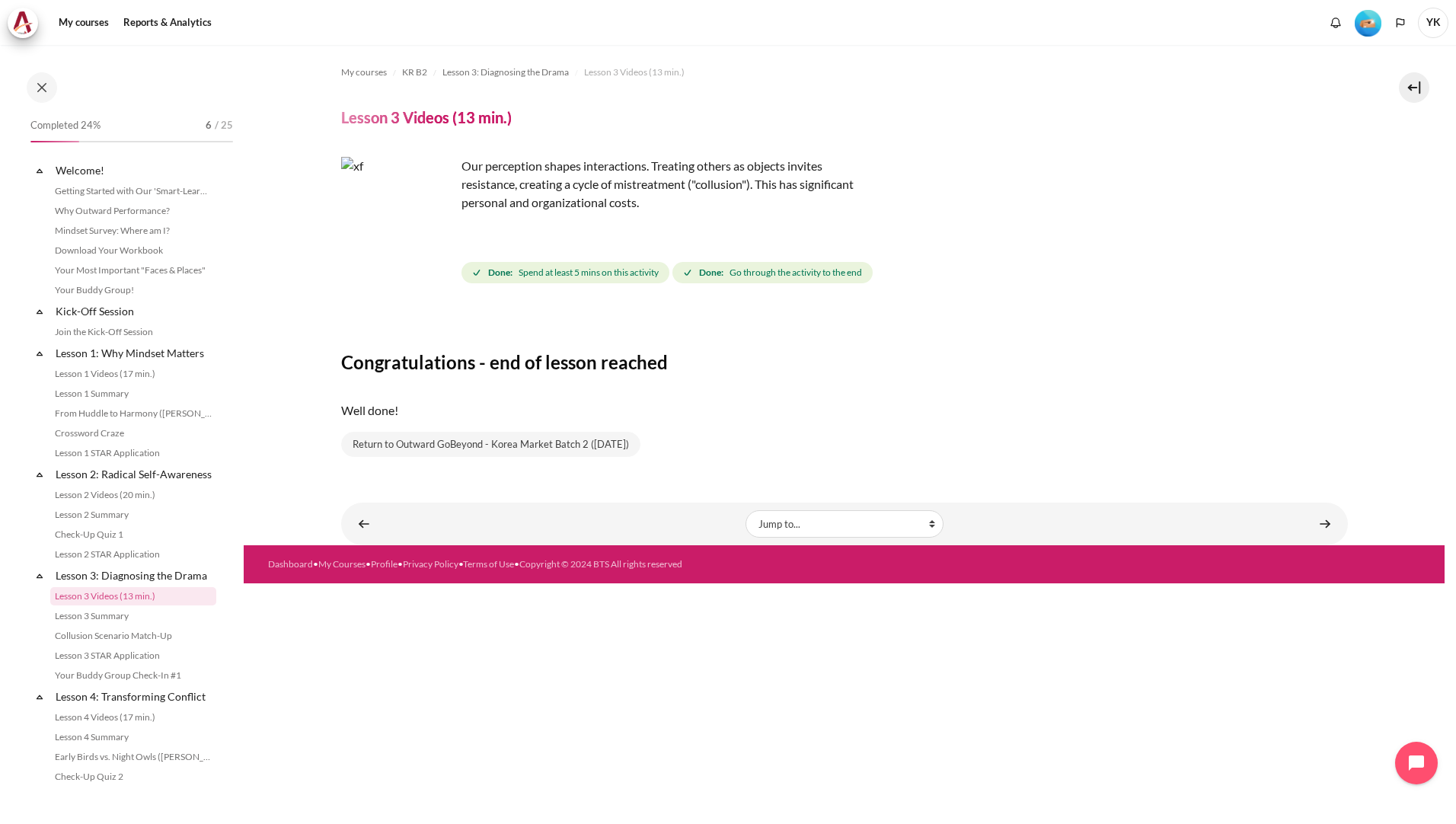
scroll to position [163, 0]
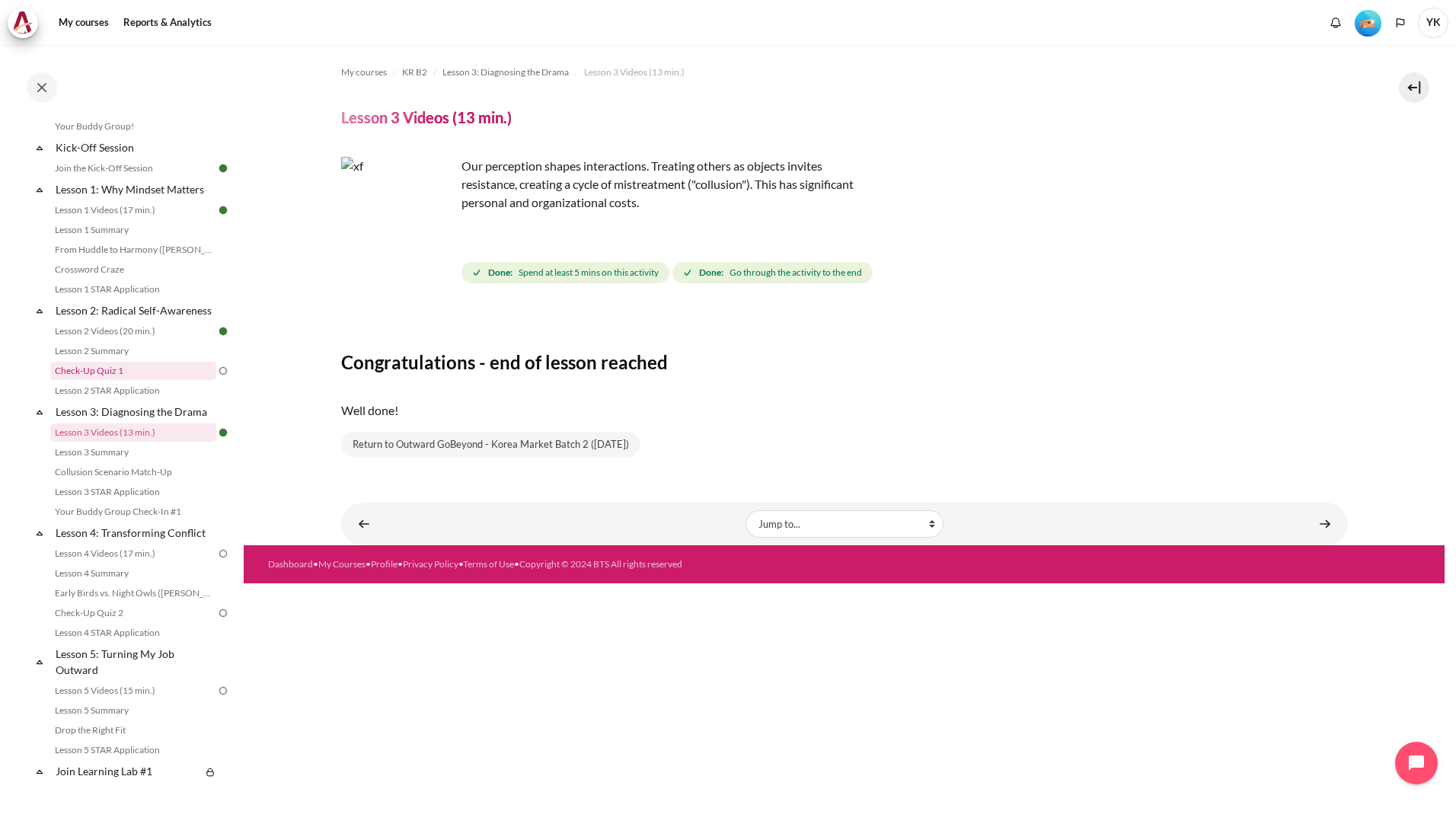
click at [163, 380] on link "Check-Up Quiz 1" at bounding box center [133, 371] width 166 height 18
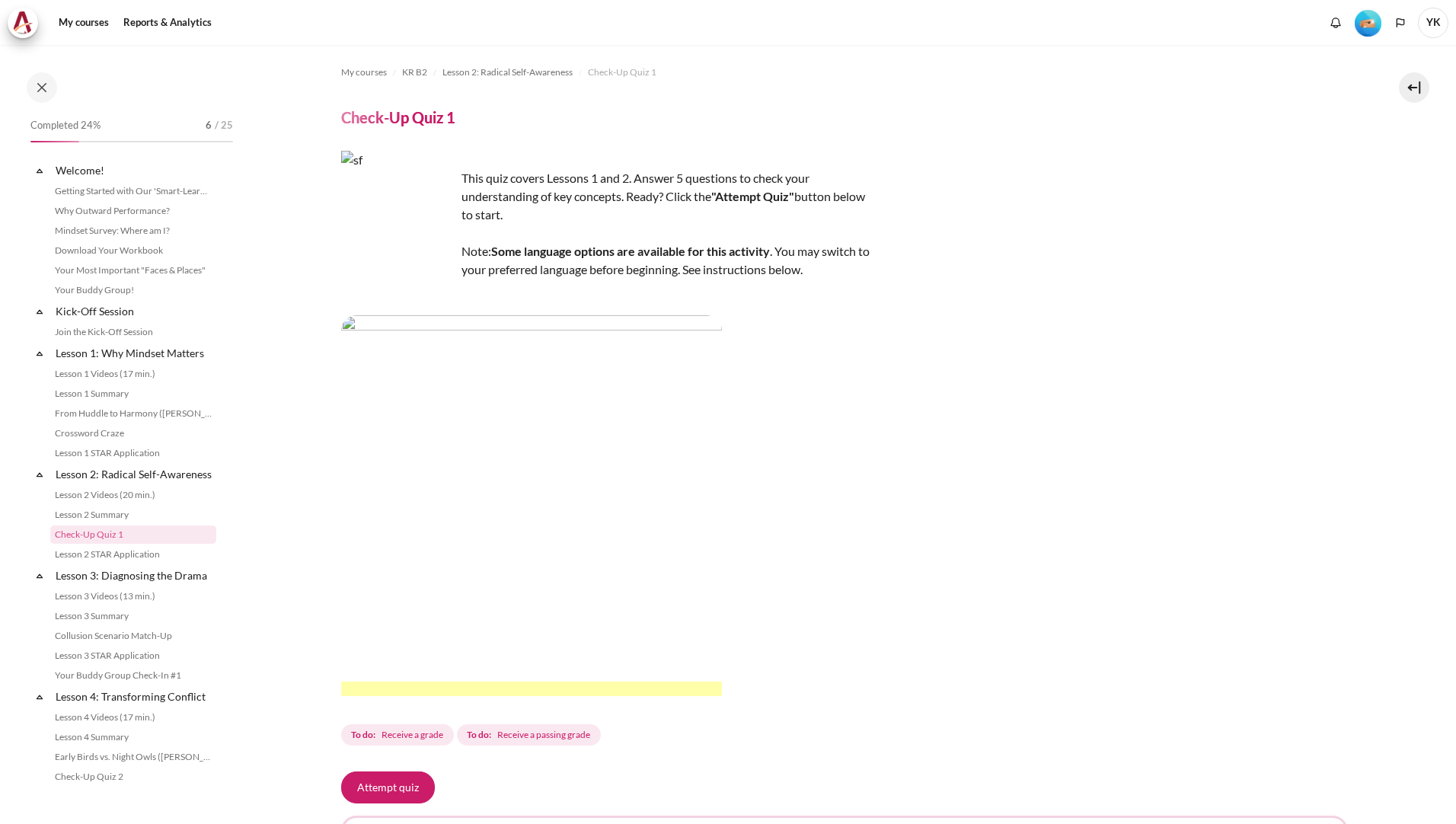
scroll to position [102, 0]
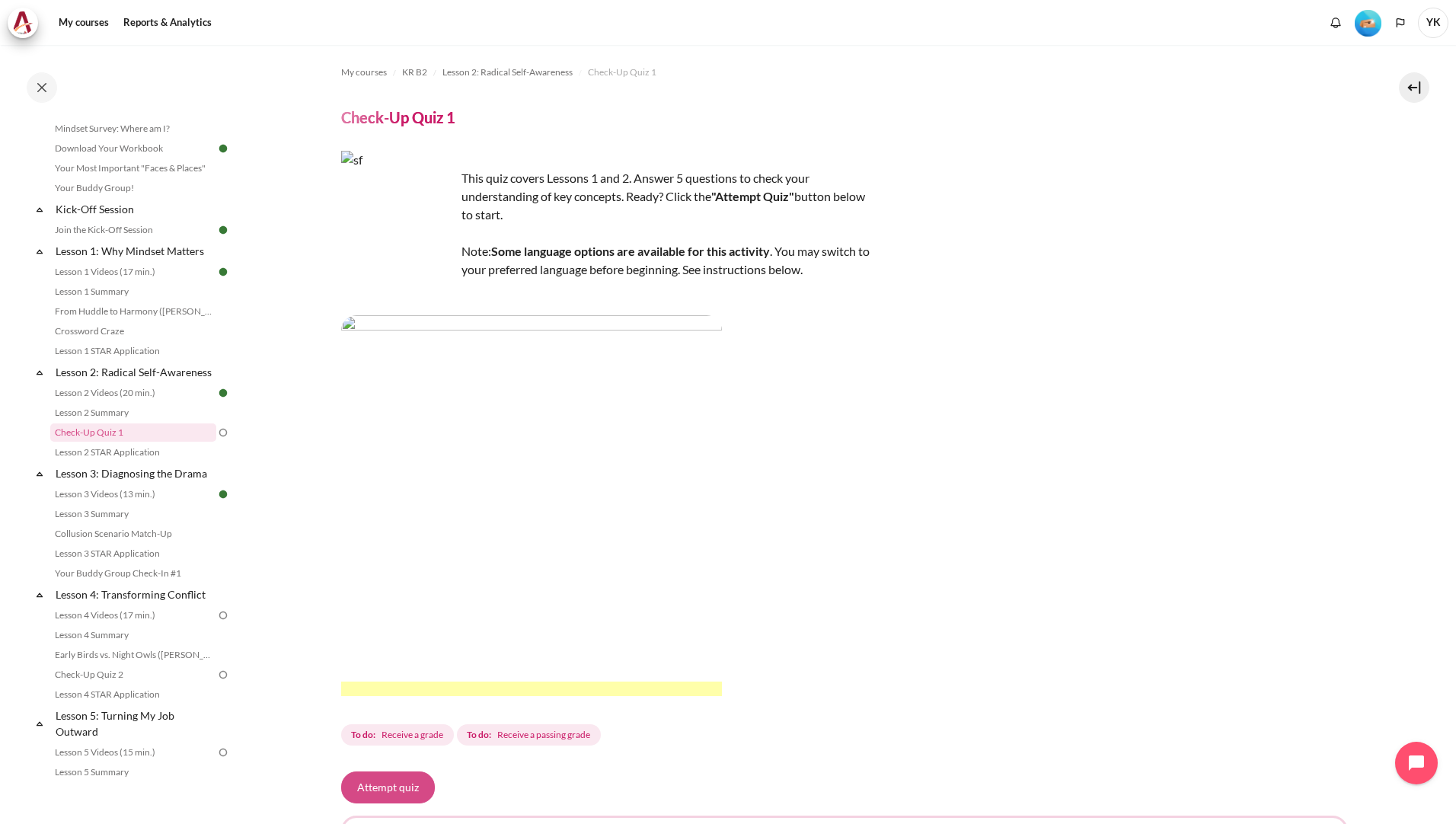
click at [400, 785] on button "Attempt quiz" at bounding box center [387, 786] width 93 height 32
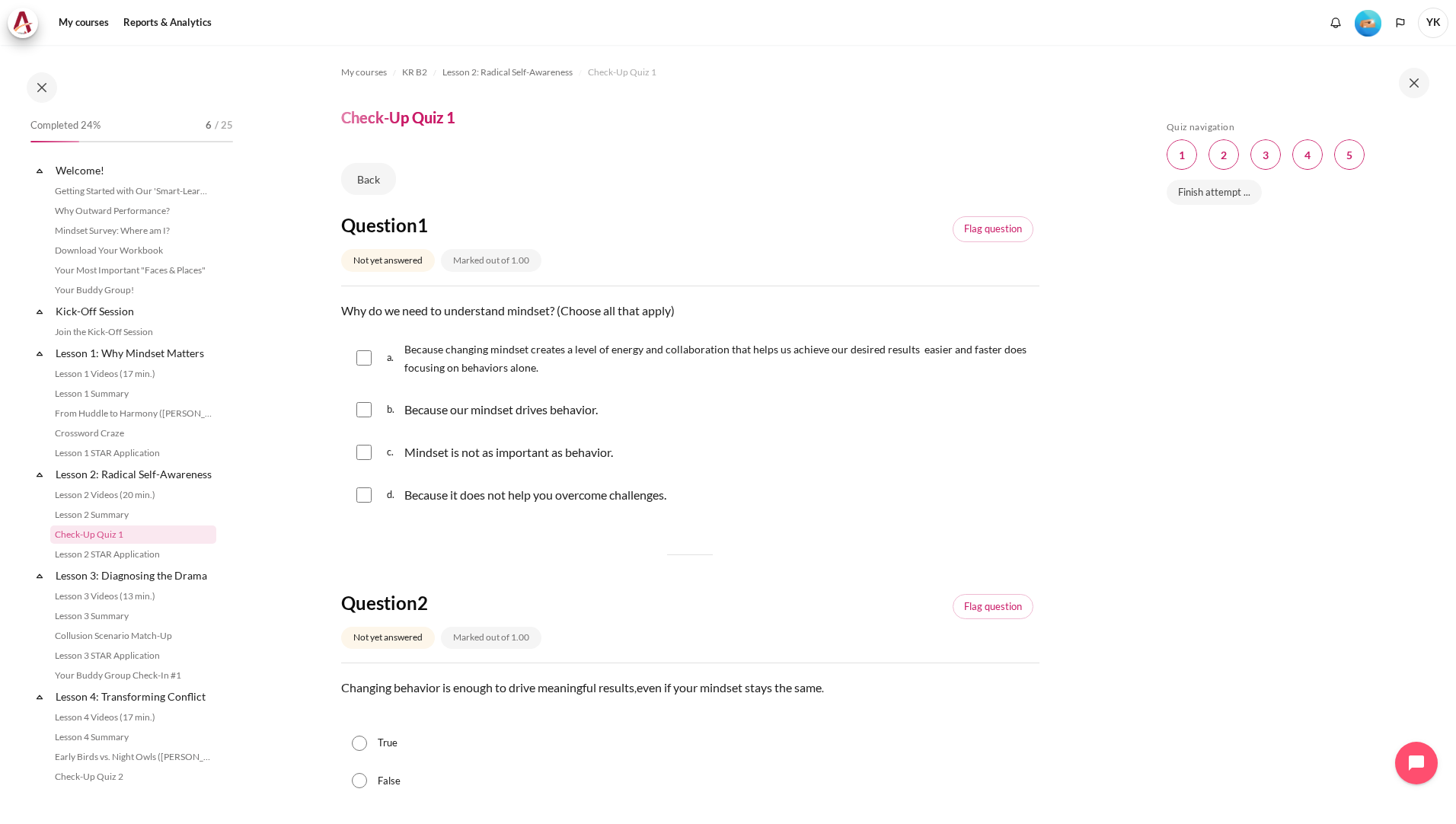
scroll to position [102, 0]
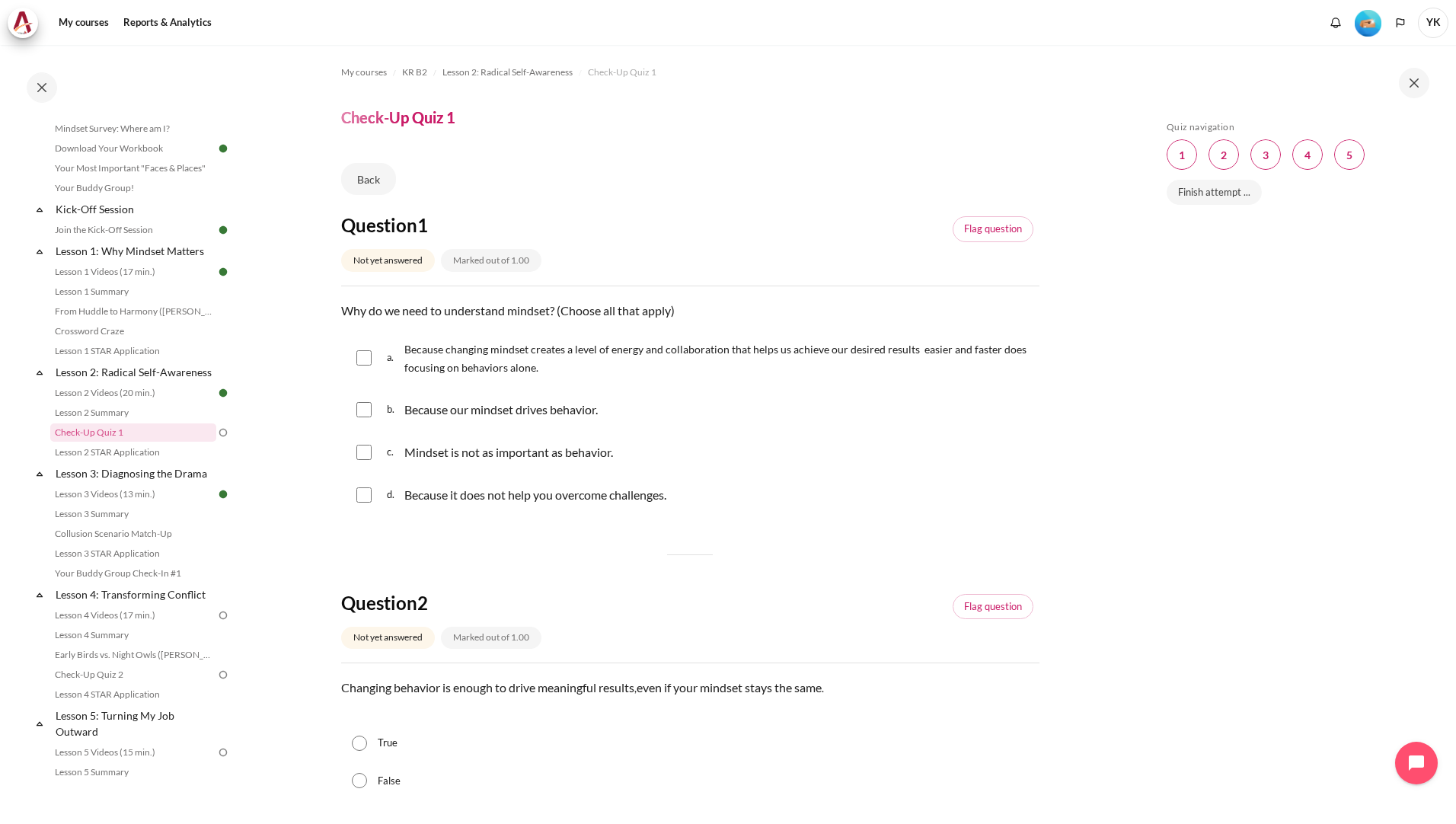
click at [368, 358] on input "Content" at bounding box center [364, 358] width 15 height 15
checkbox input "true"
click at [359, 407] on input "Content" at bounding box center [364, 409] width 15 height 15
checkbox input "true"
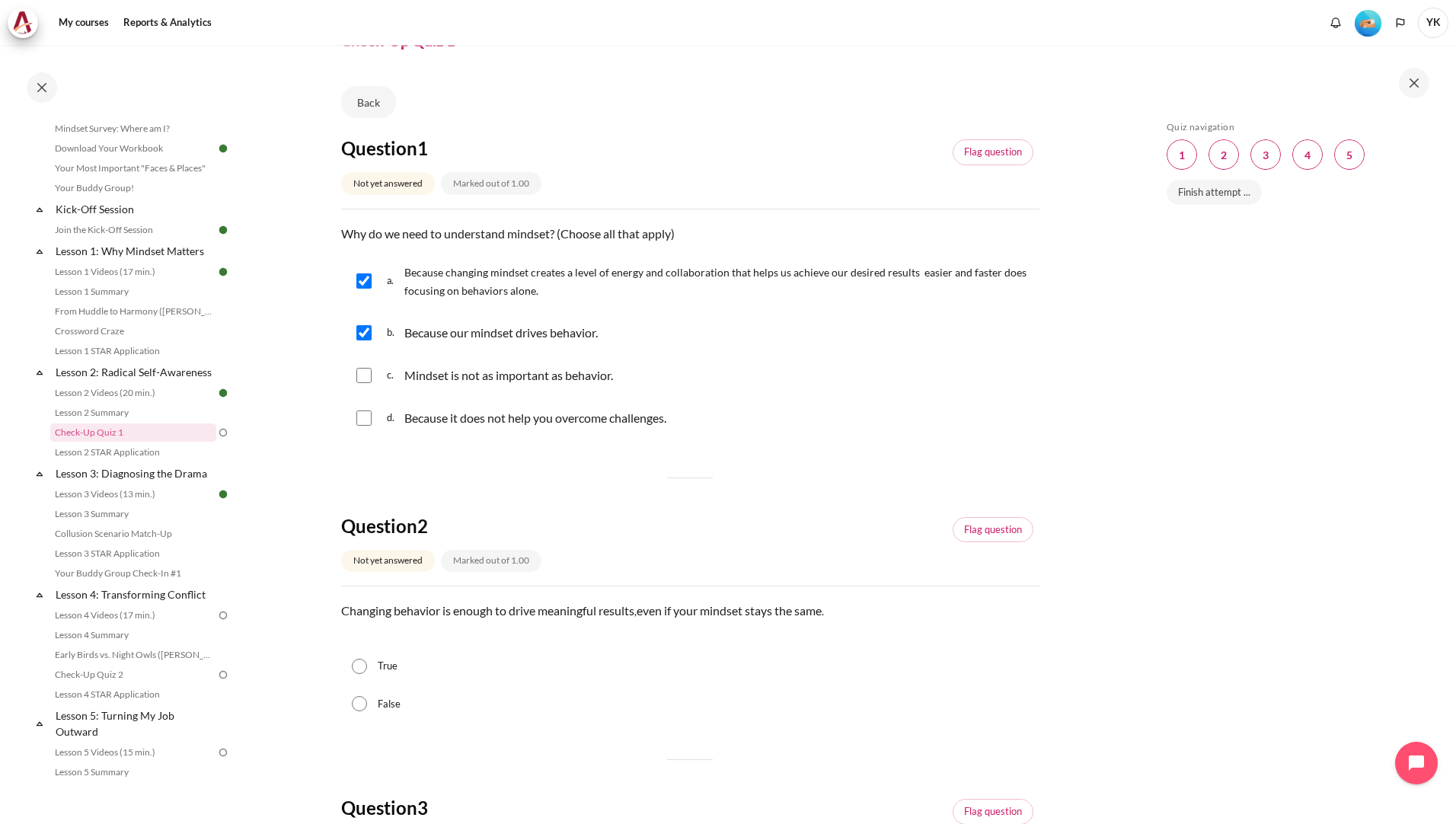
scroll to position [228, 0]
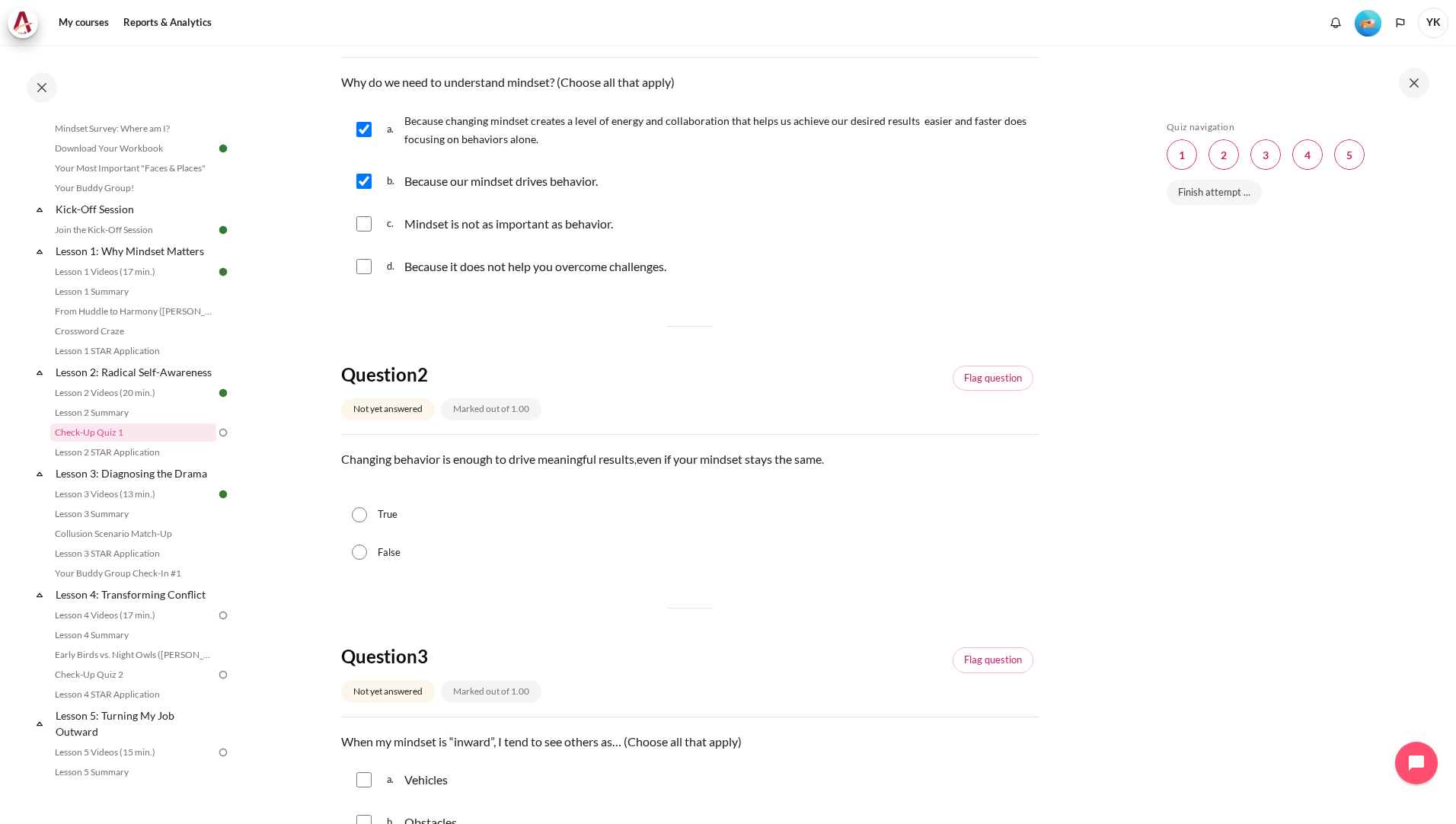
click at [387, 561] on div "False" at bounding box center [690, 552] width 699 height 38
click at [367, 552] on input "False" at bounding box center [359, 552] width 15 height 15
radio input "true"
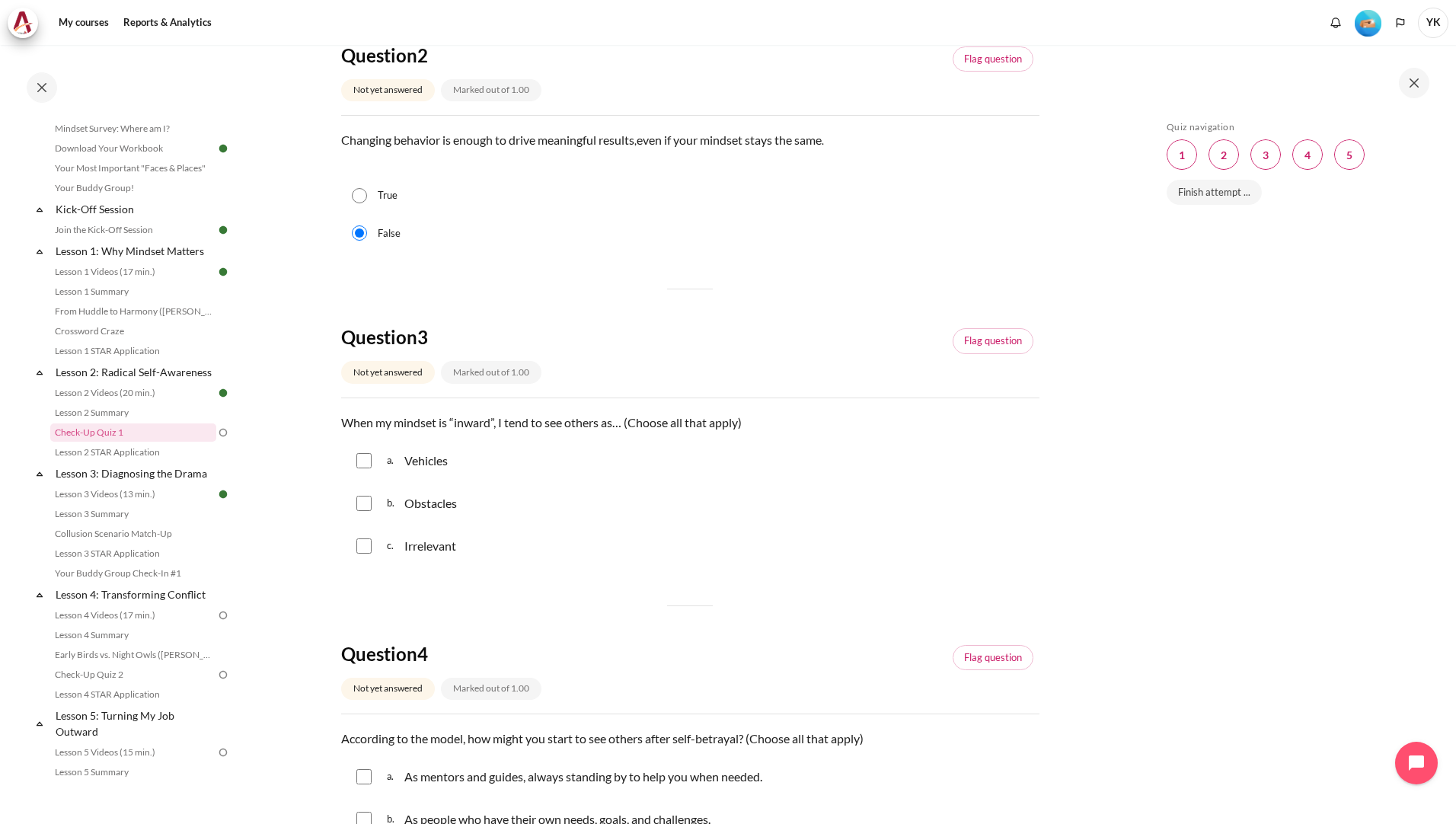
scroll to position [548, 0]
click at [362, 456] on input "Content" at bounding box center [364, 460] width 15 height 15
checkbox input "true"
click at [368, 506] on input "Content" at bounding box center [364, 503] width 15 height 15
checkbox input "true"
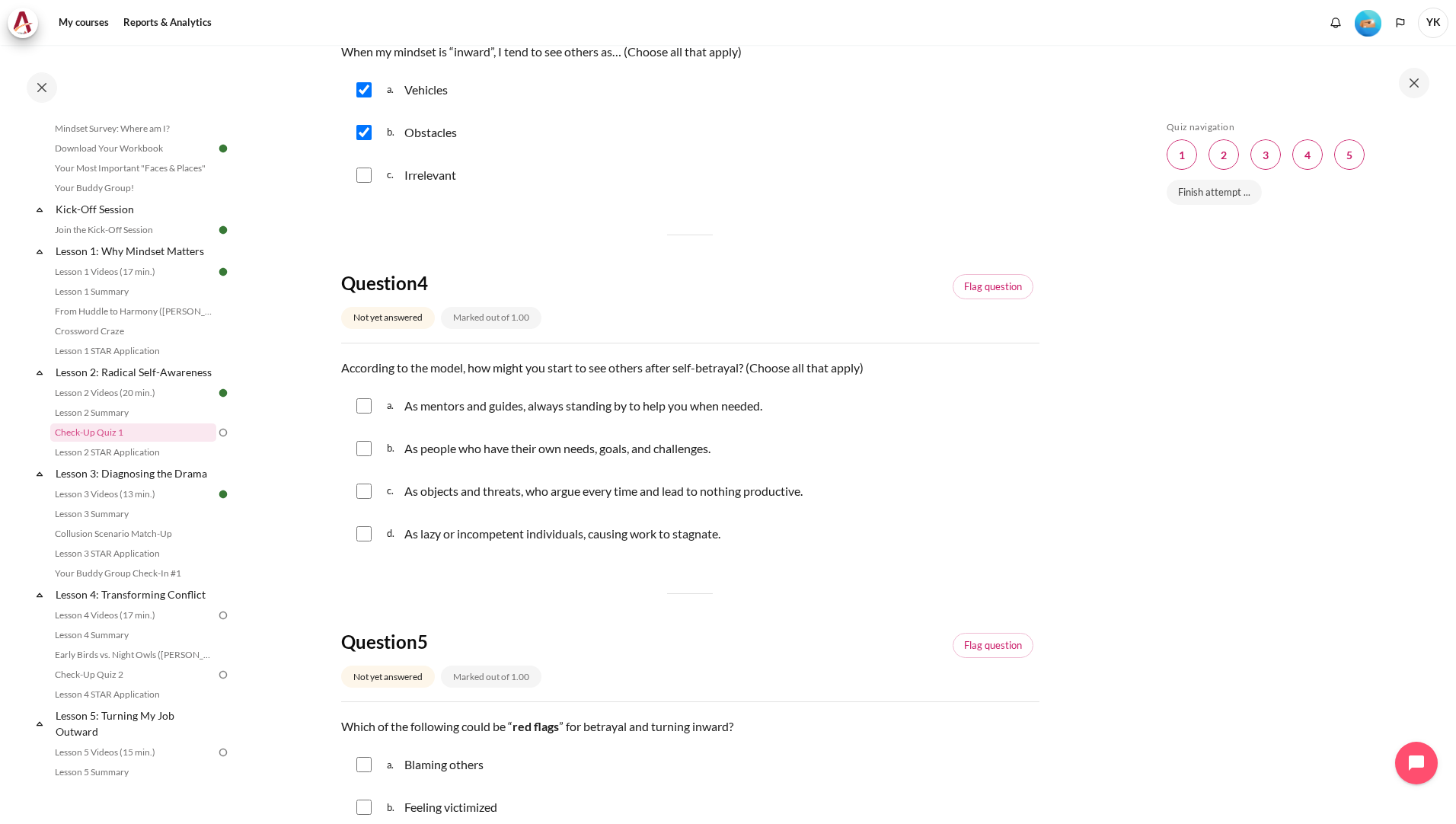
scroll to position [929, 0]
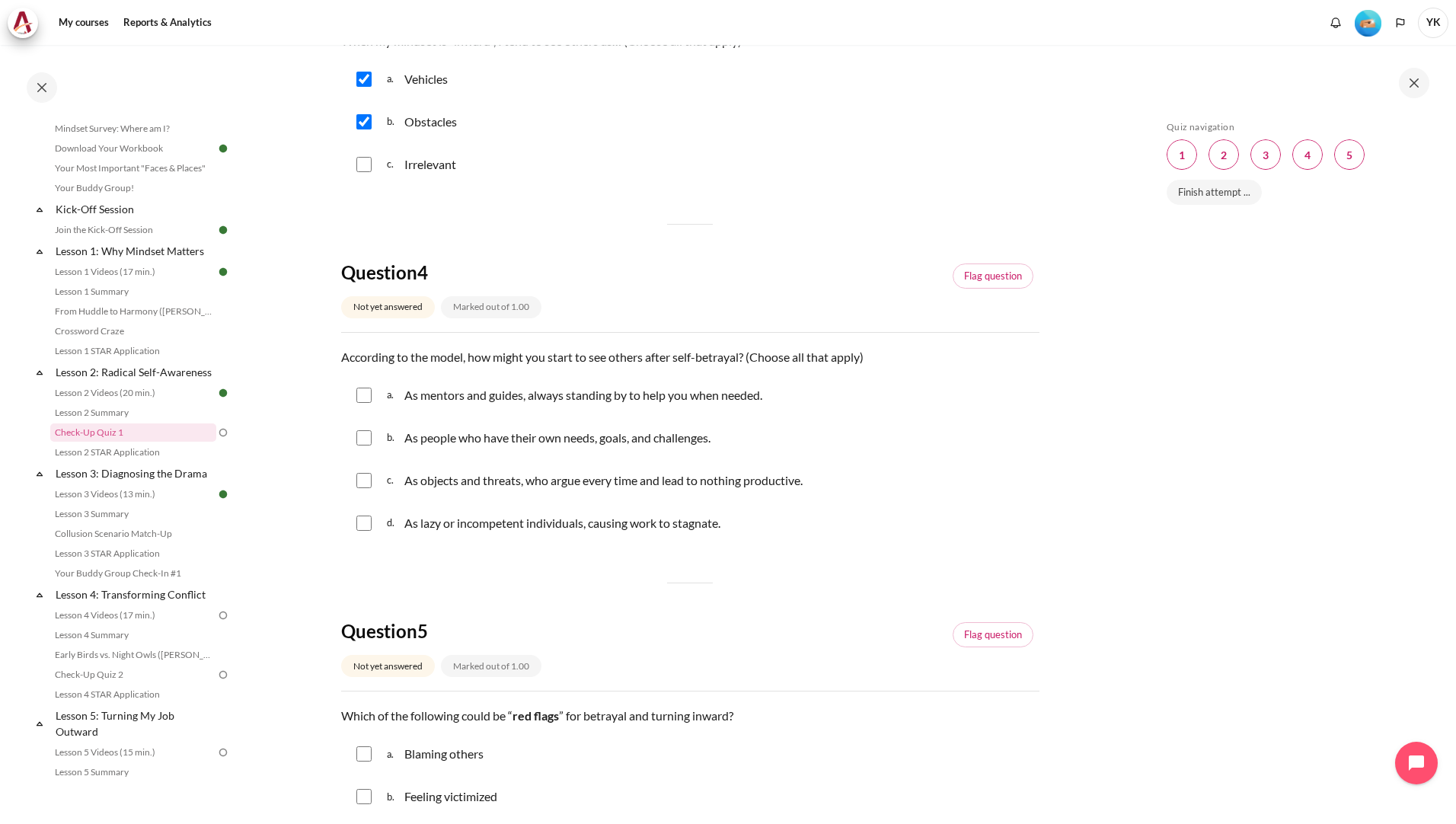
click at [364, 167] on input "Content" at bounding box center [364, 164] width 15 height 15
checkbox input "true"
click at [361, 482] on input "Content" at bounding box center [364, 480] width 15 height 15
checkbox input "true"
click at [365, 523] on input "Content" at bounding box center [364, 523] width 15 height 15
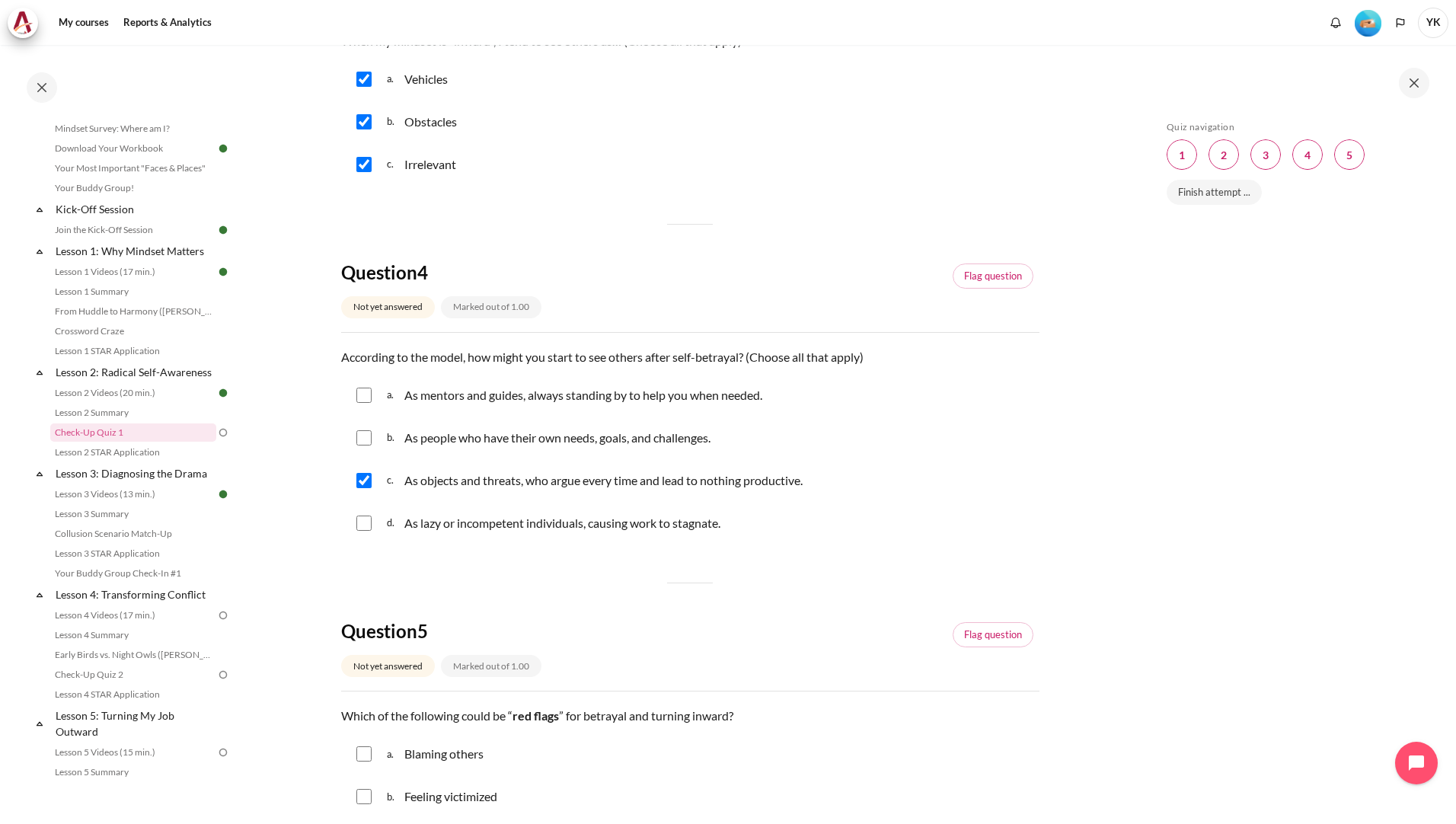
checkbox input "true"
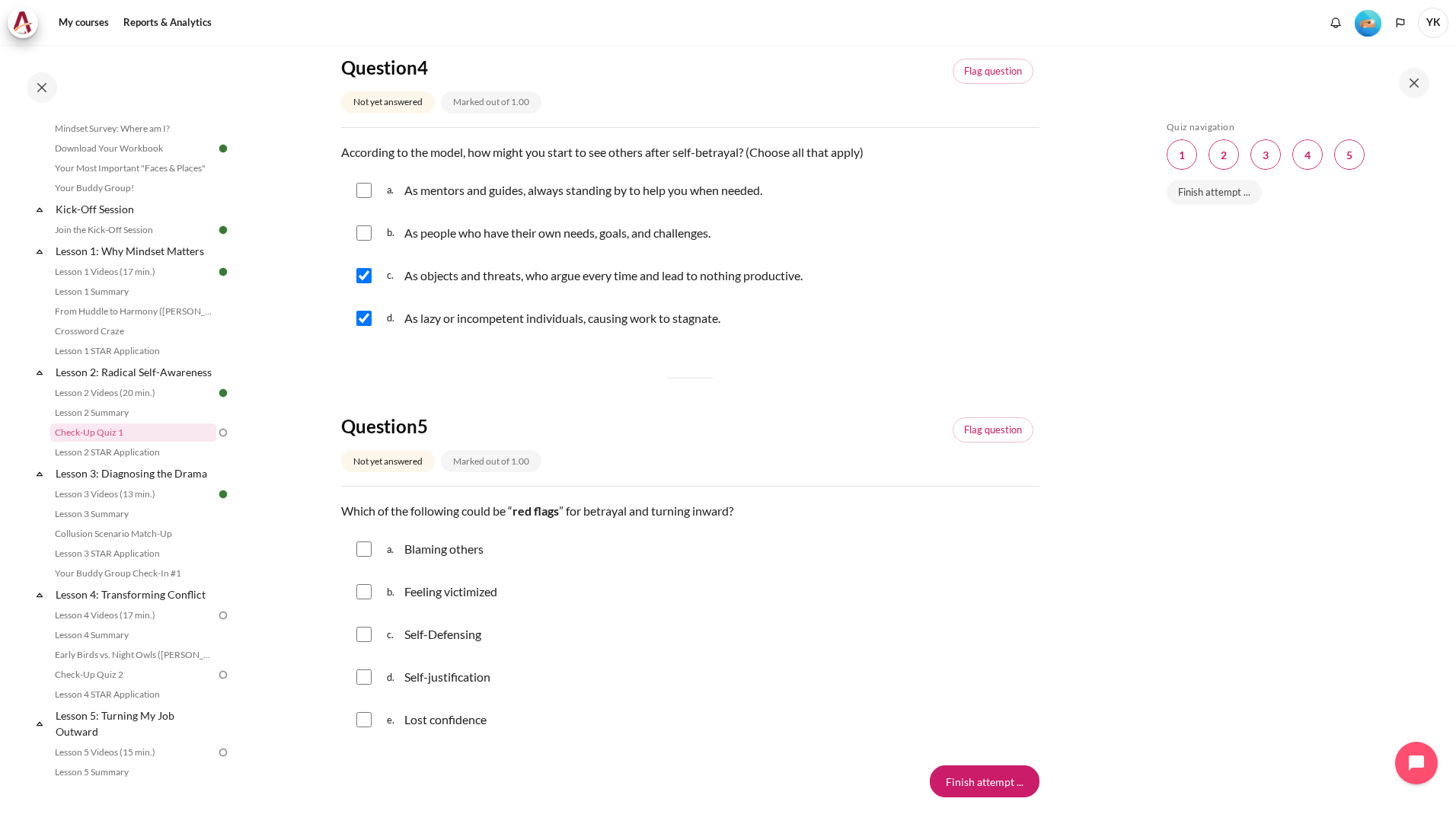
scroll to position [1233, 0]
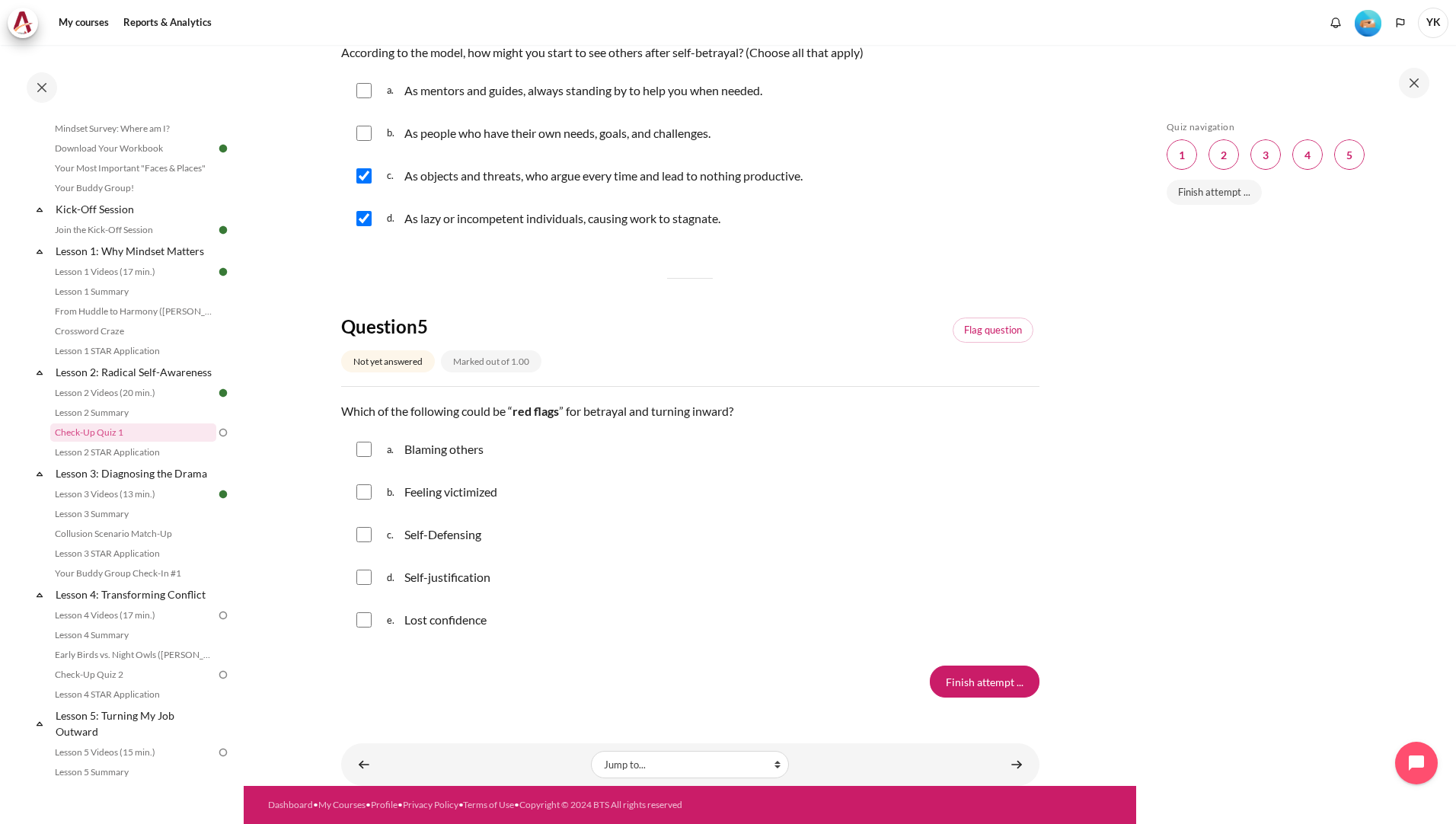
click at [367, 451] on input "Content" at bounding box center [364, 449] width 15 height 15
checkbox input "true"
click at [369, 578] on input "Content" at bounding box center [364, 577] width 15 height 15
checkbox input "true"
click at [366, 539] on input "Content" at bounding box center [364, 534] width 15 height 15
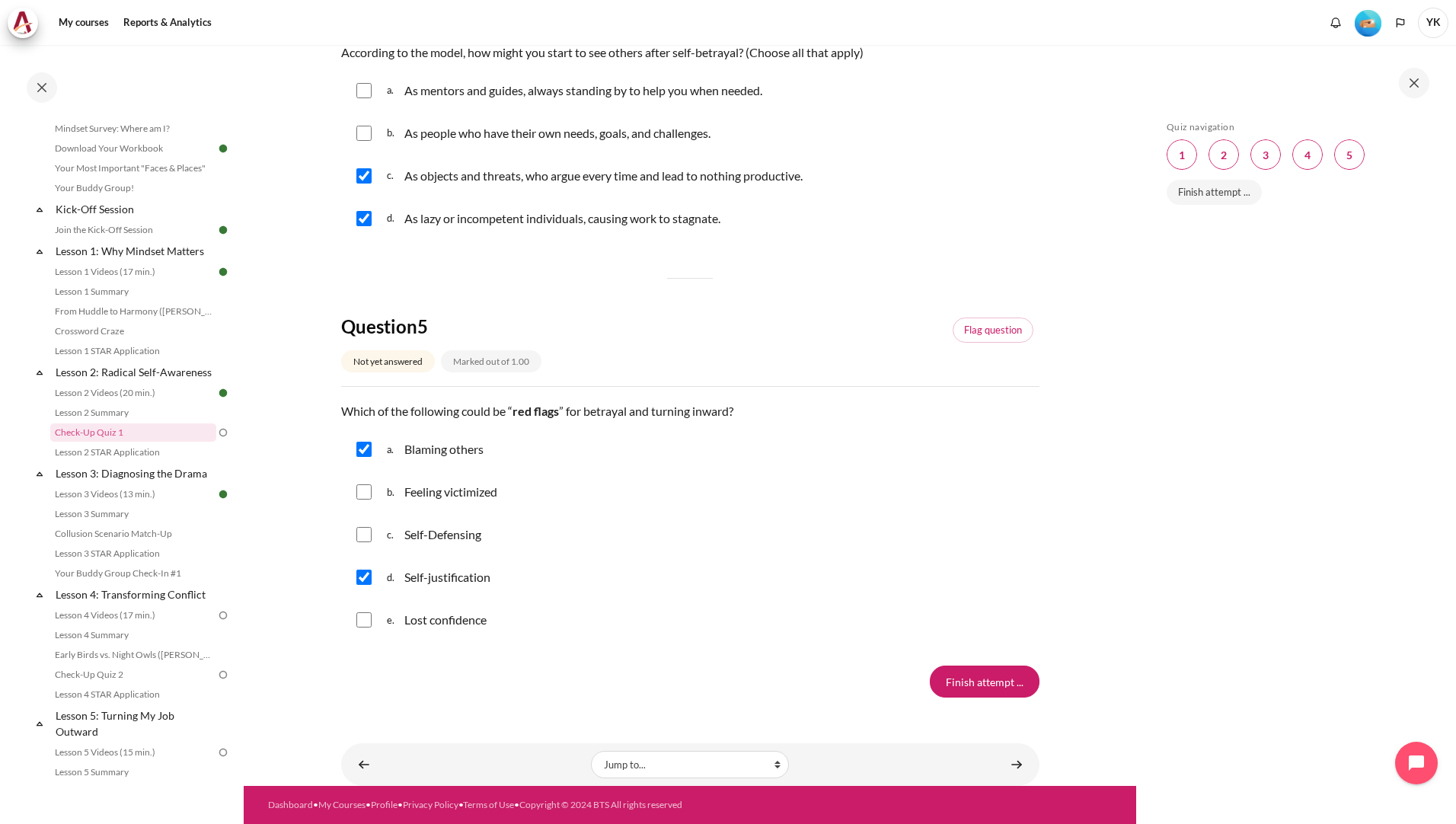
checkbox input "true"
click at [945, 685] on input "Finish attempt ..." at bounding box center [985, 681] width 110 height 32
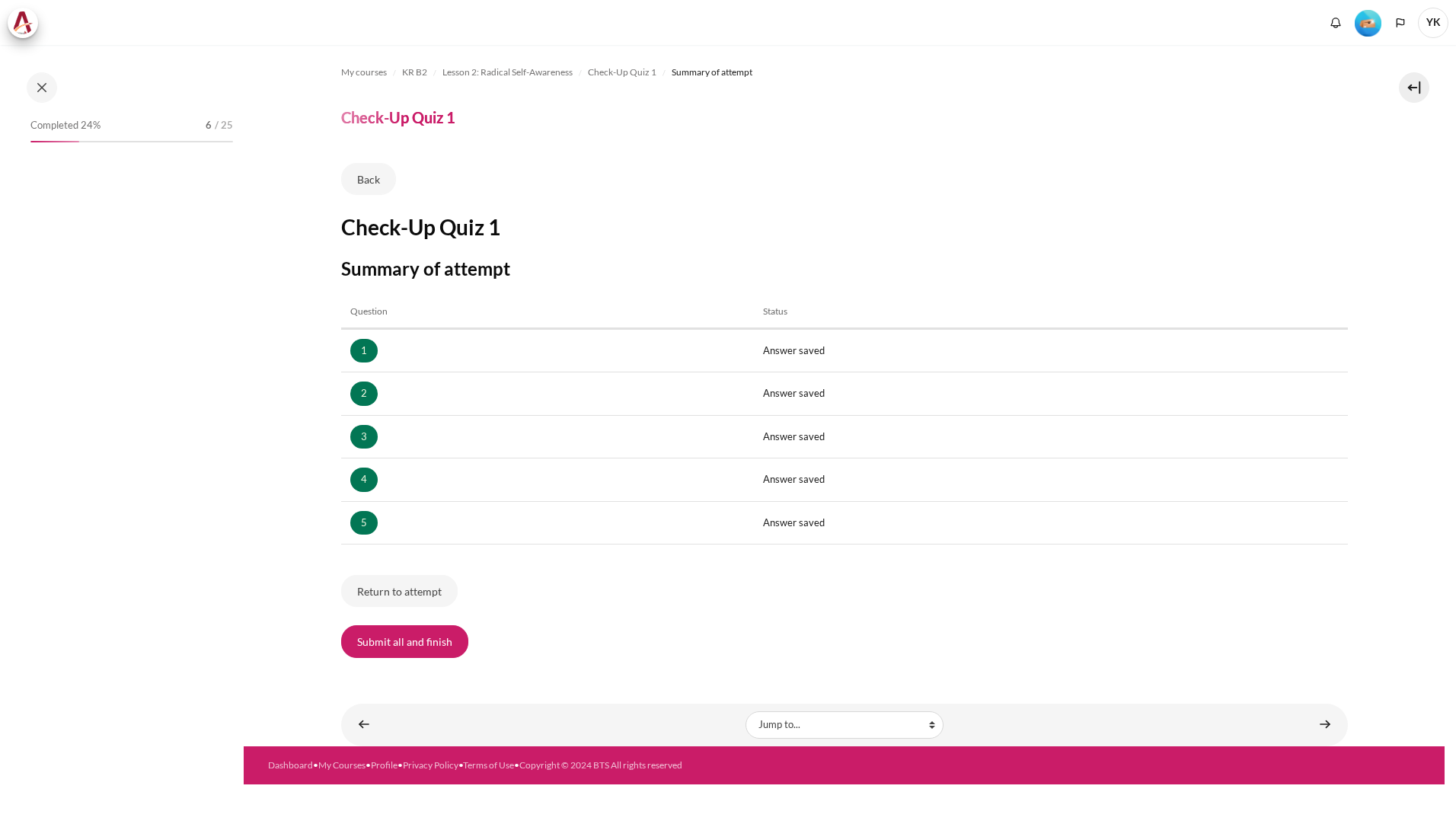
click at [436, 652] on button "Submit all and finish" at bounding box center [404, 641] width 127 height 32
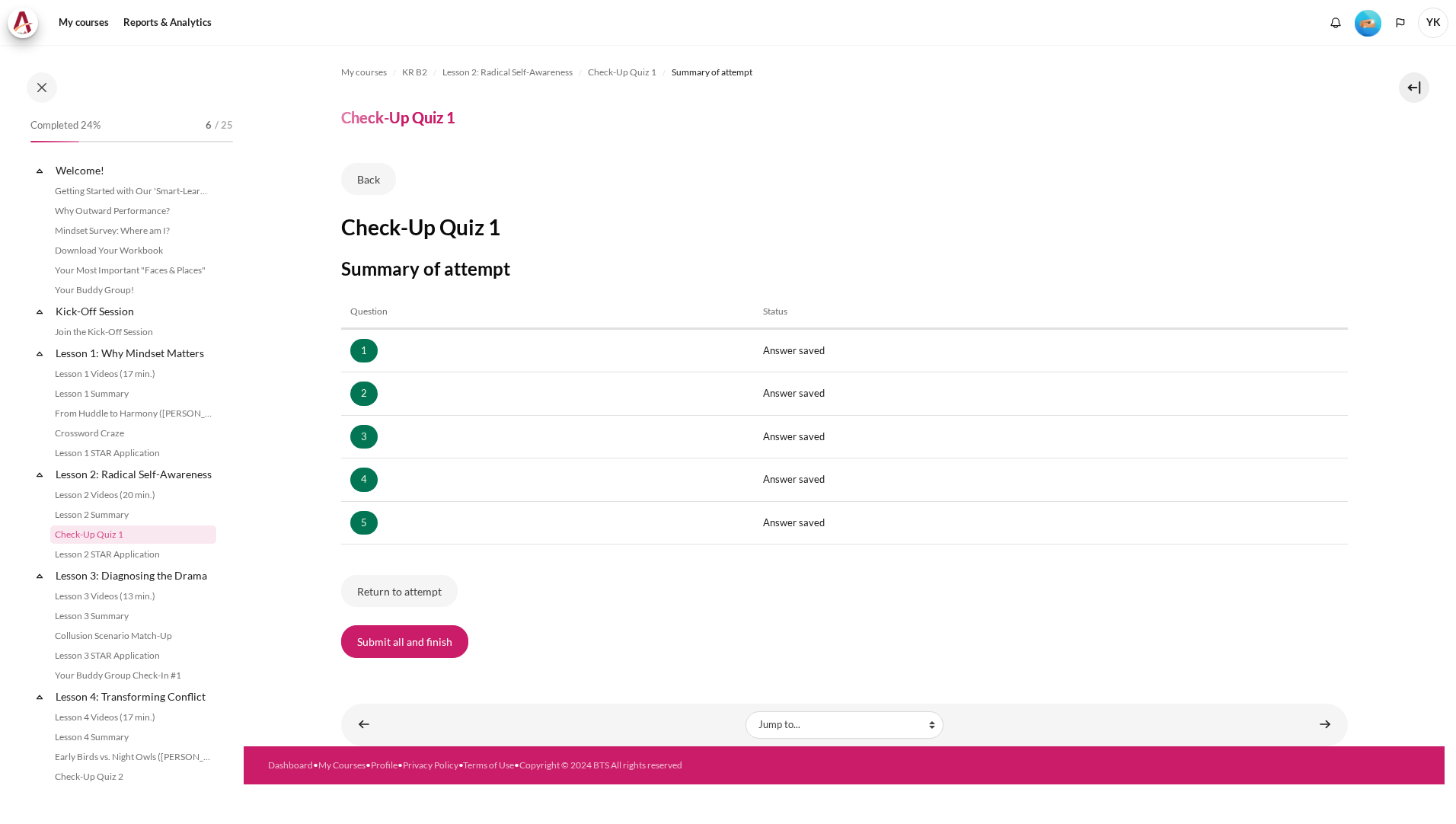
scroll to position [102, 0]
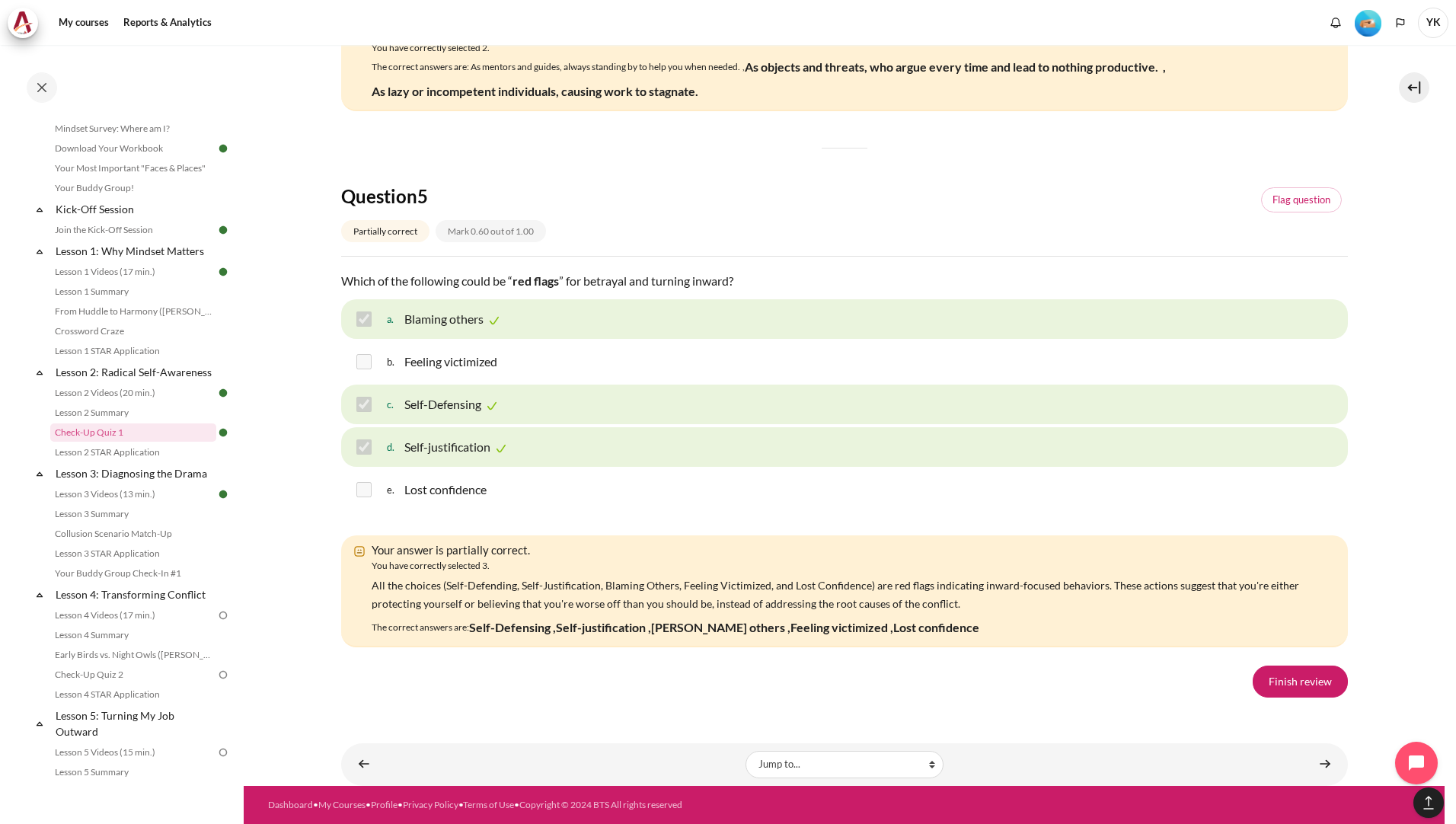
scroll to position [1947, 0]
click at [133, 461] on link "Lesson 2 STAR Application" at bounding box center [133, 452] width 166 height 18
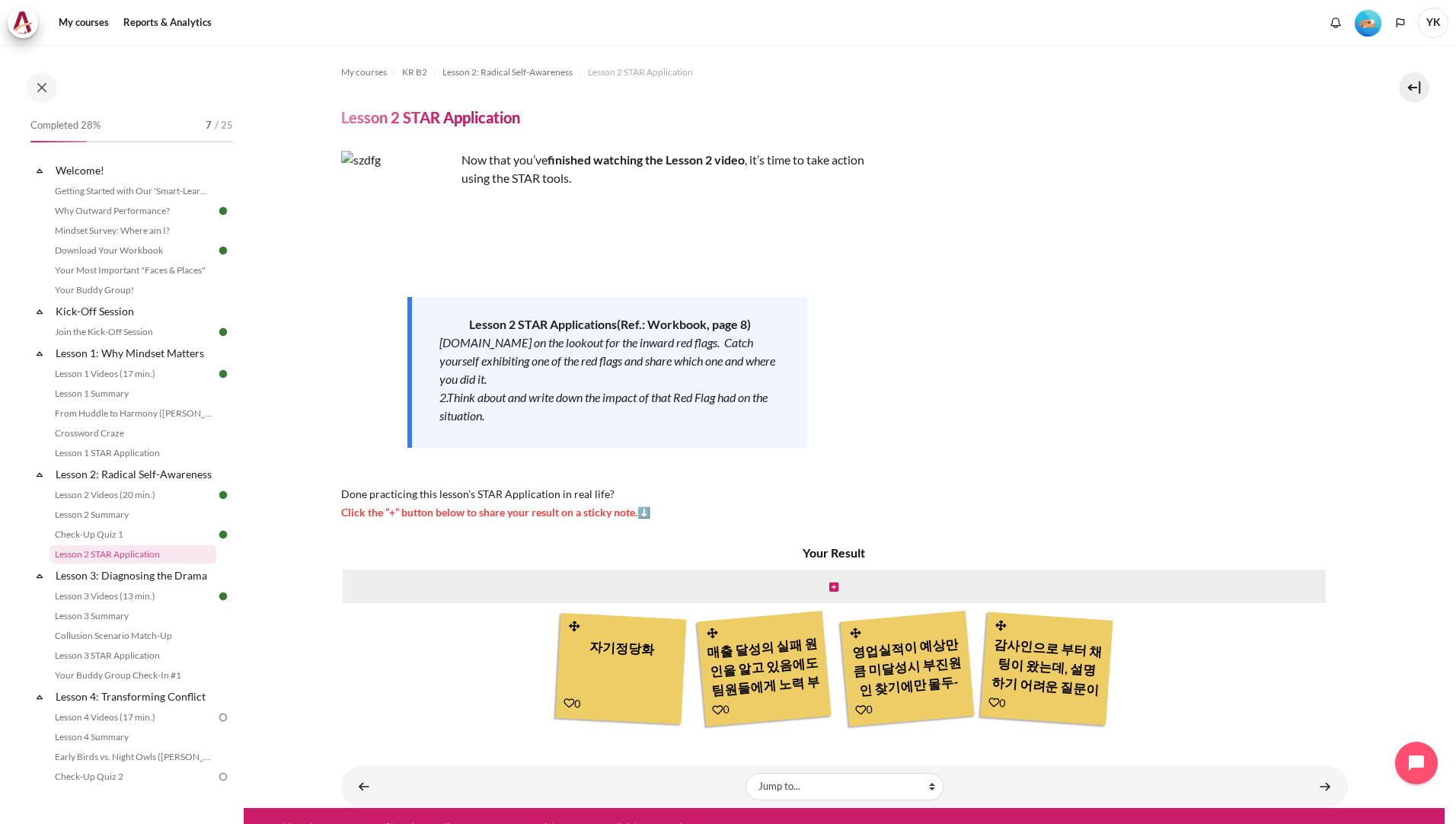
scroll to position [122, 0]
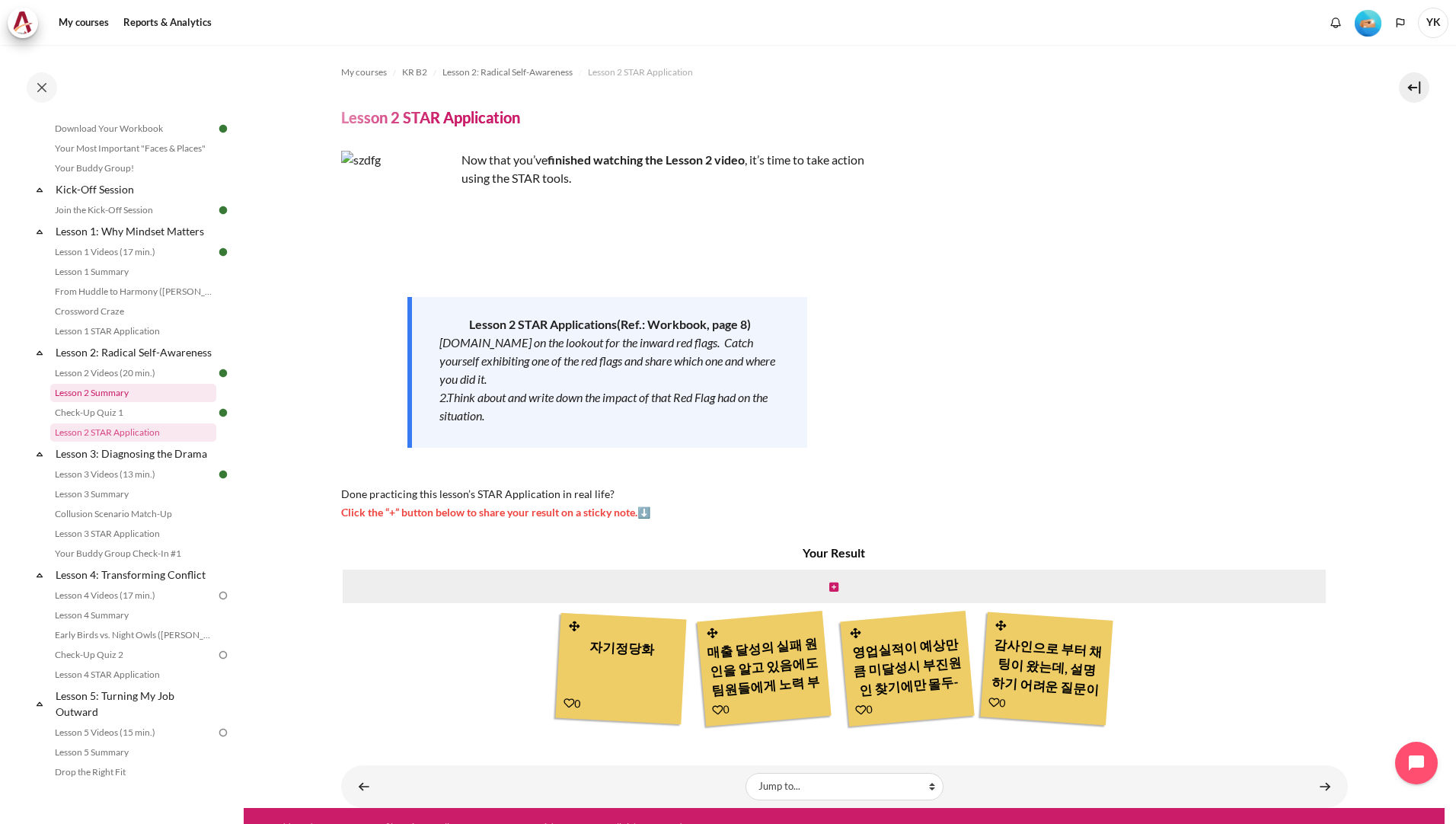
drag, startPoint x: 108, startPoint y: 405, endPoint x: 113, endPoint y: 412, distance: 8.6
click at [108, 402] on link "Lesson 2 Summary" at bounding box center [133, 393] width 166 height 18
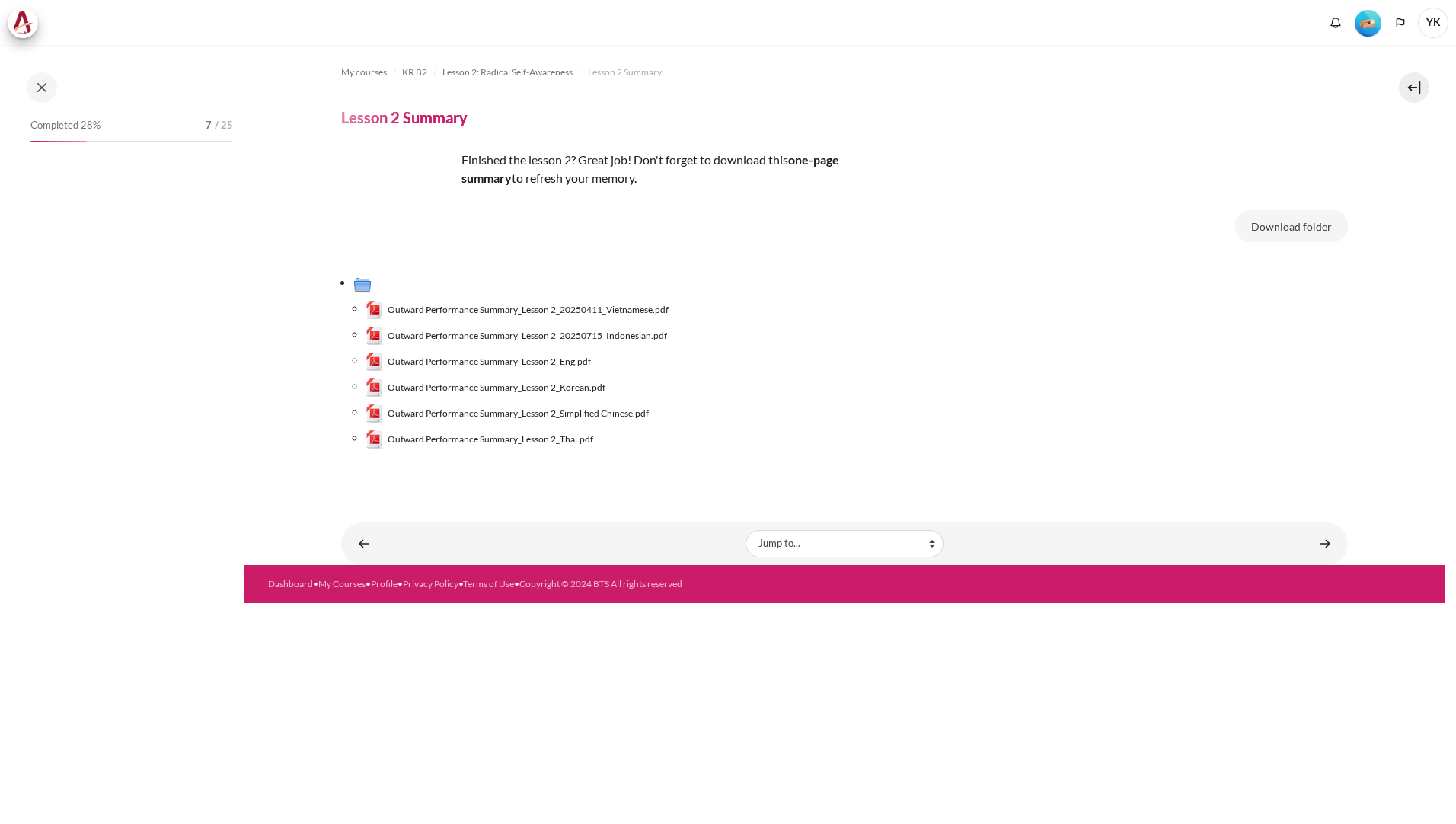
click at [563, 368] on span "Outward Performance Summary_Lesson 2_Eng.pdf" at bounding box center [490, 362] width 204 height 14
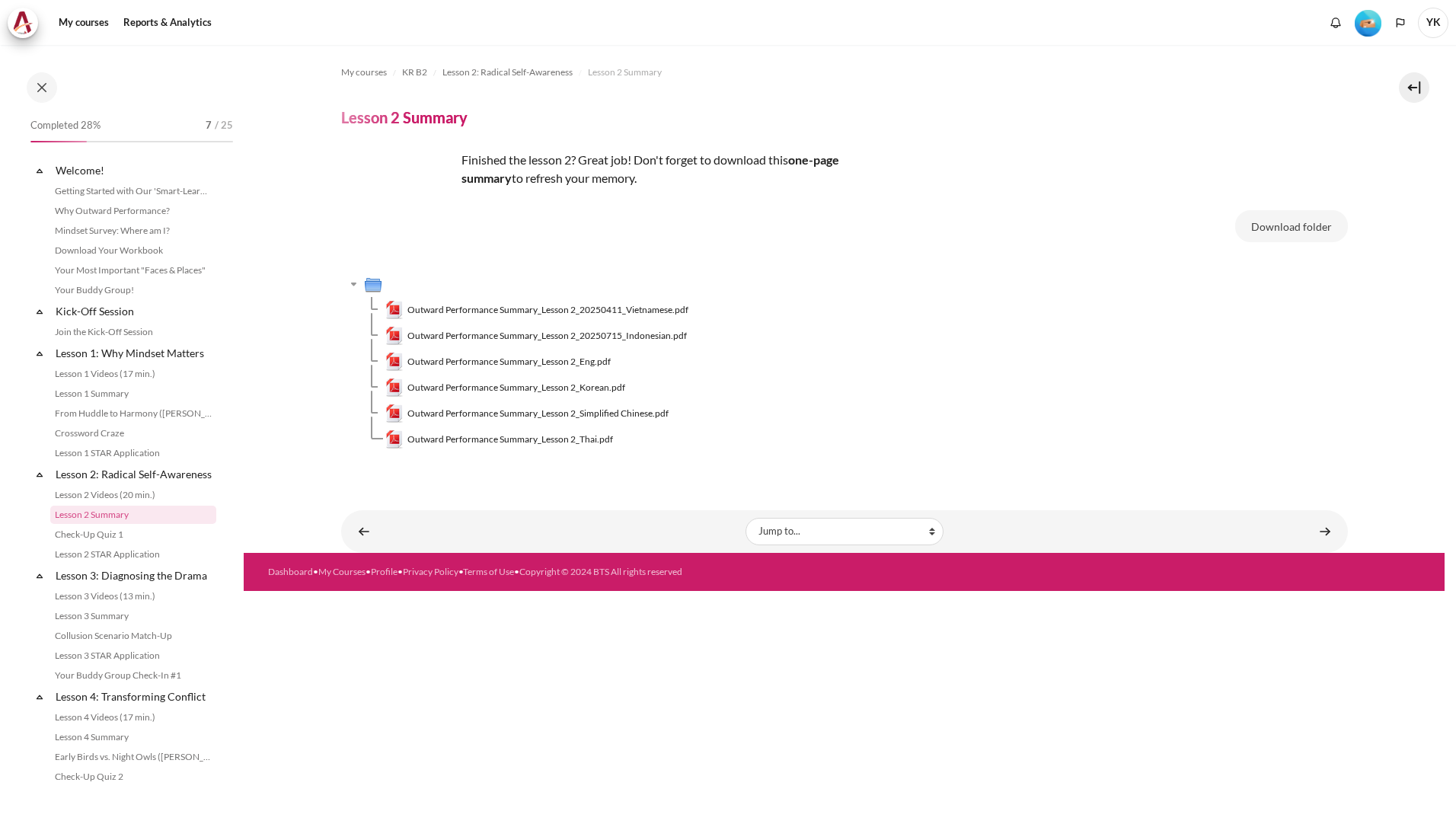
scroll to position [82, 0]
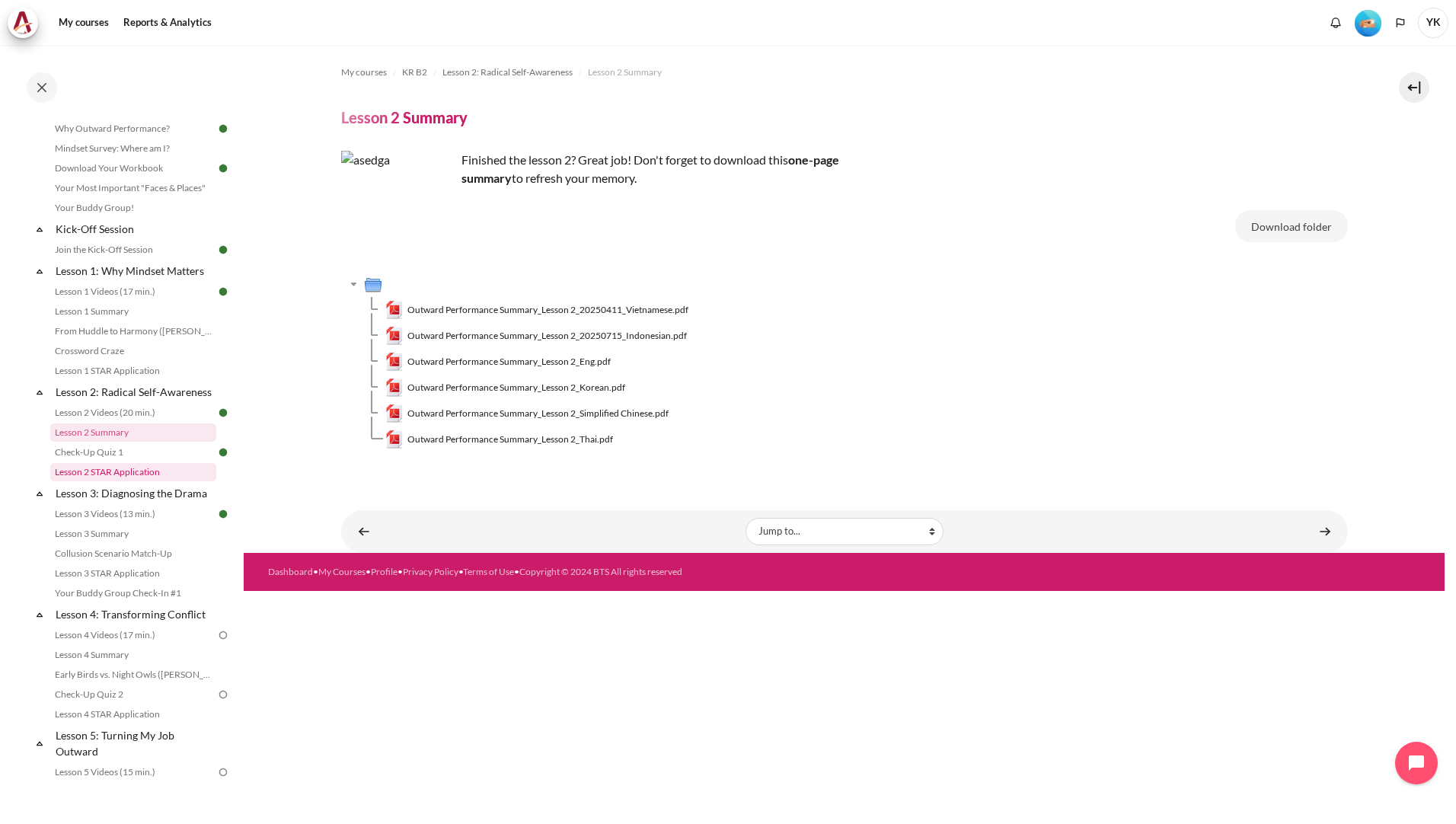
click at [94, 480] on link "Lesson 2 STAR Application" at bounding box center [133, 472] width 166 height 18
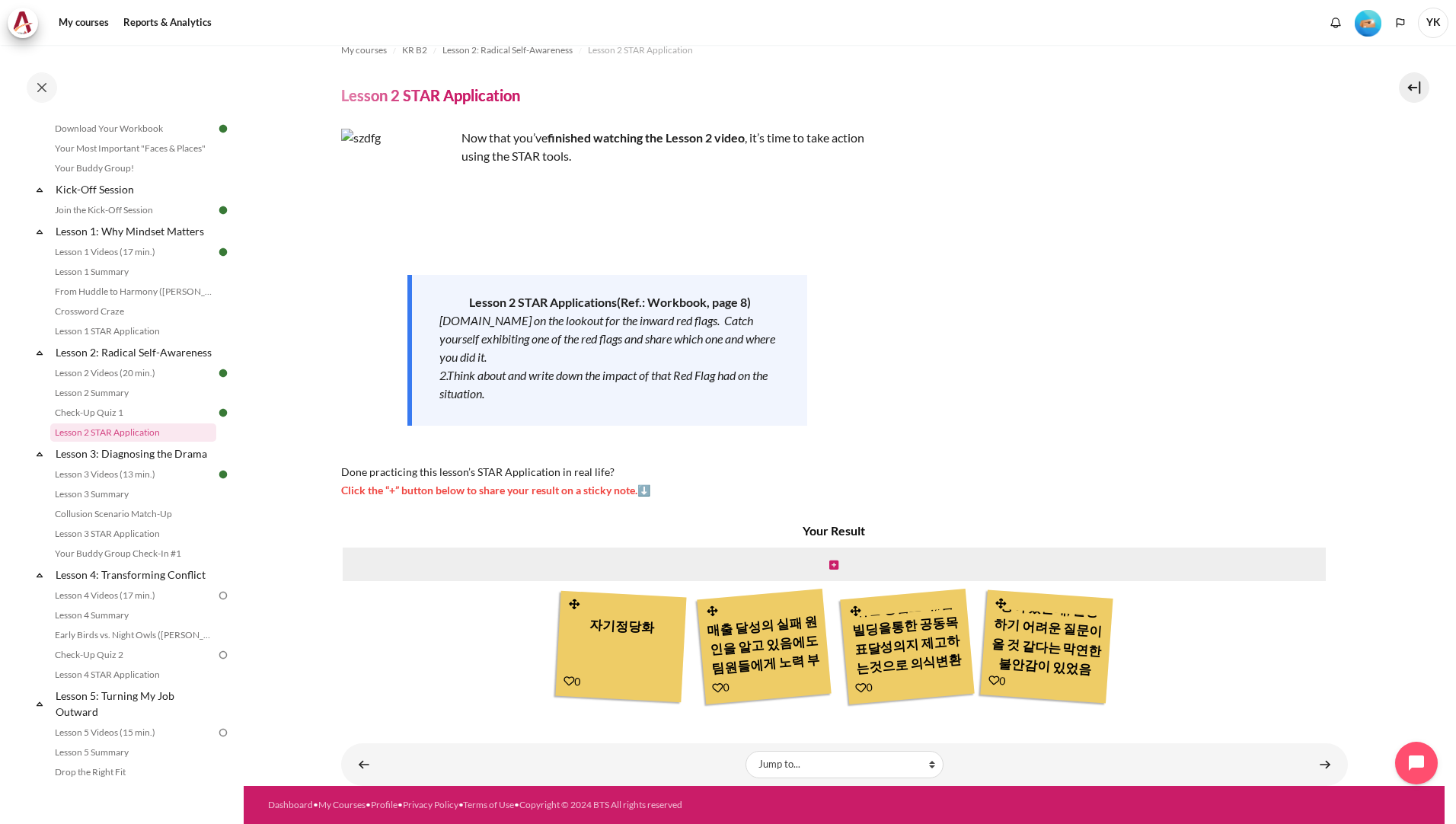
scroll to position [113, 0]
click at [148, 332] on link "Lesson 1 STAR Application" at bounding box center [133, 331] width 166 height 18
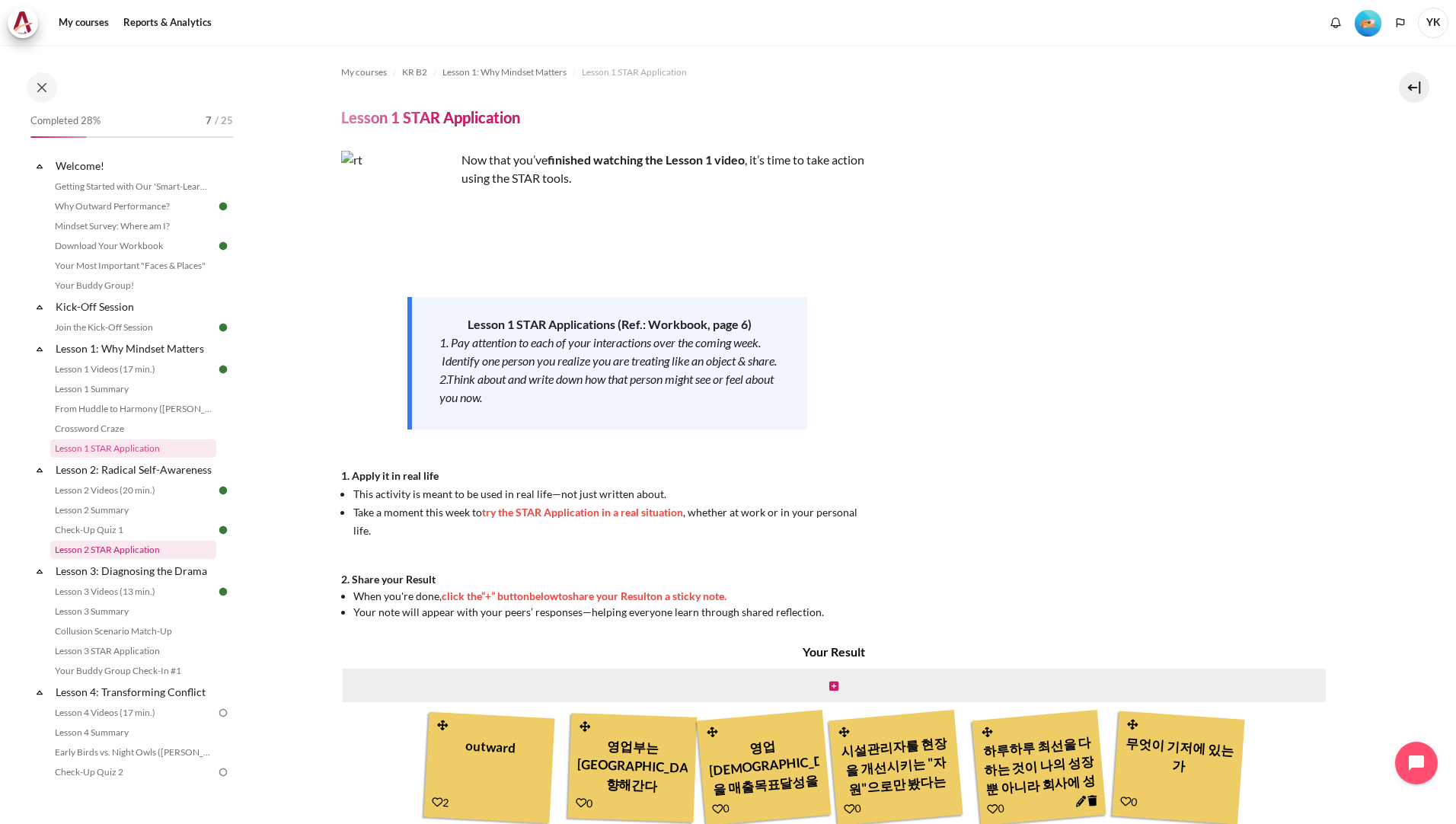
click at [149, 559] on link "Lesson 2 STAR Application" at bounding box center [133, 550] width 166 height 18
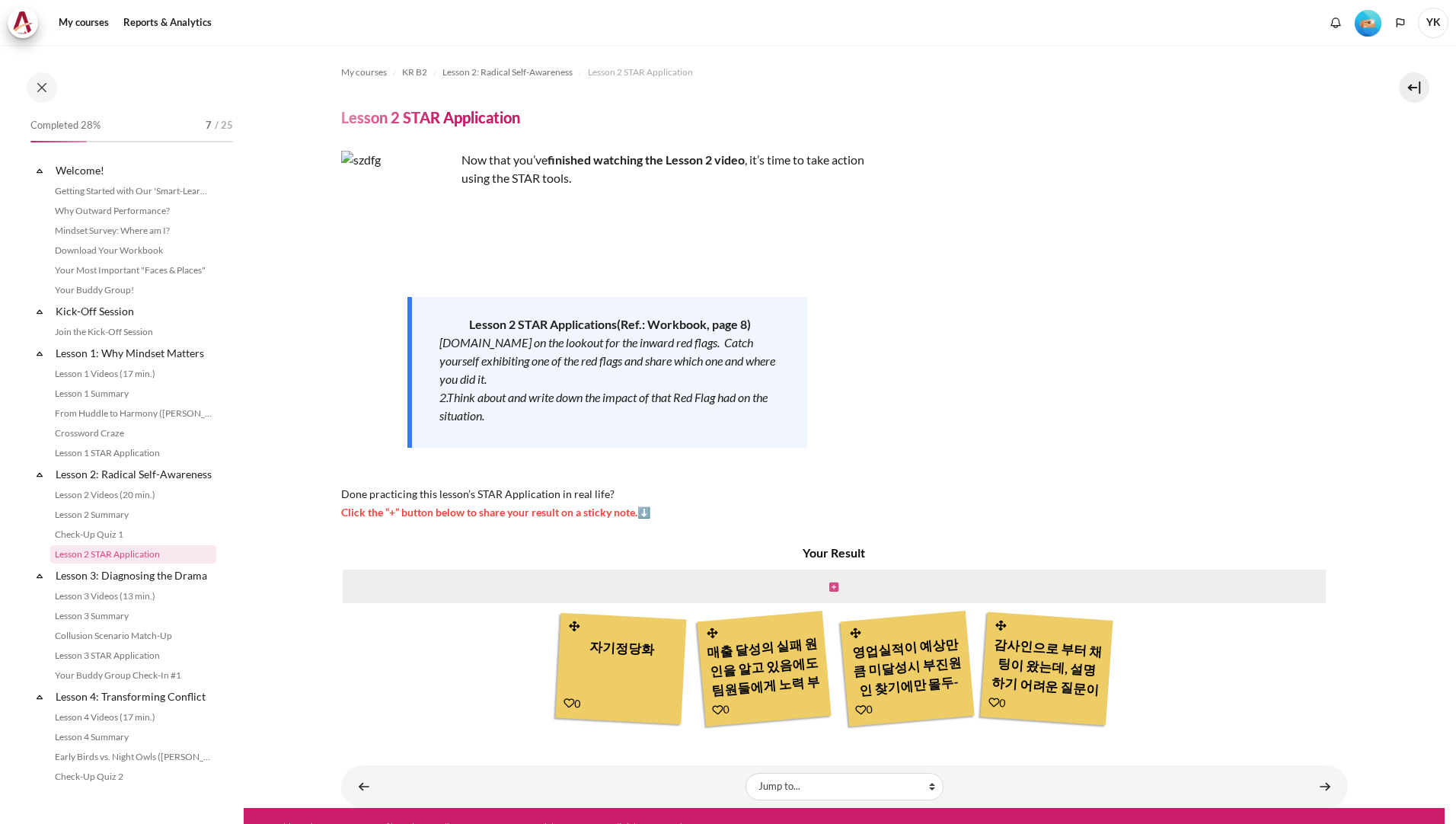
scroll to position [122, 0]
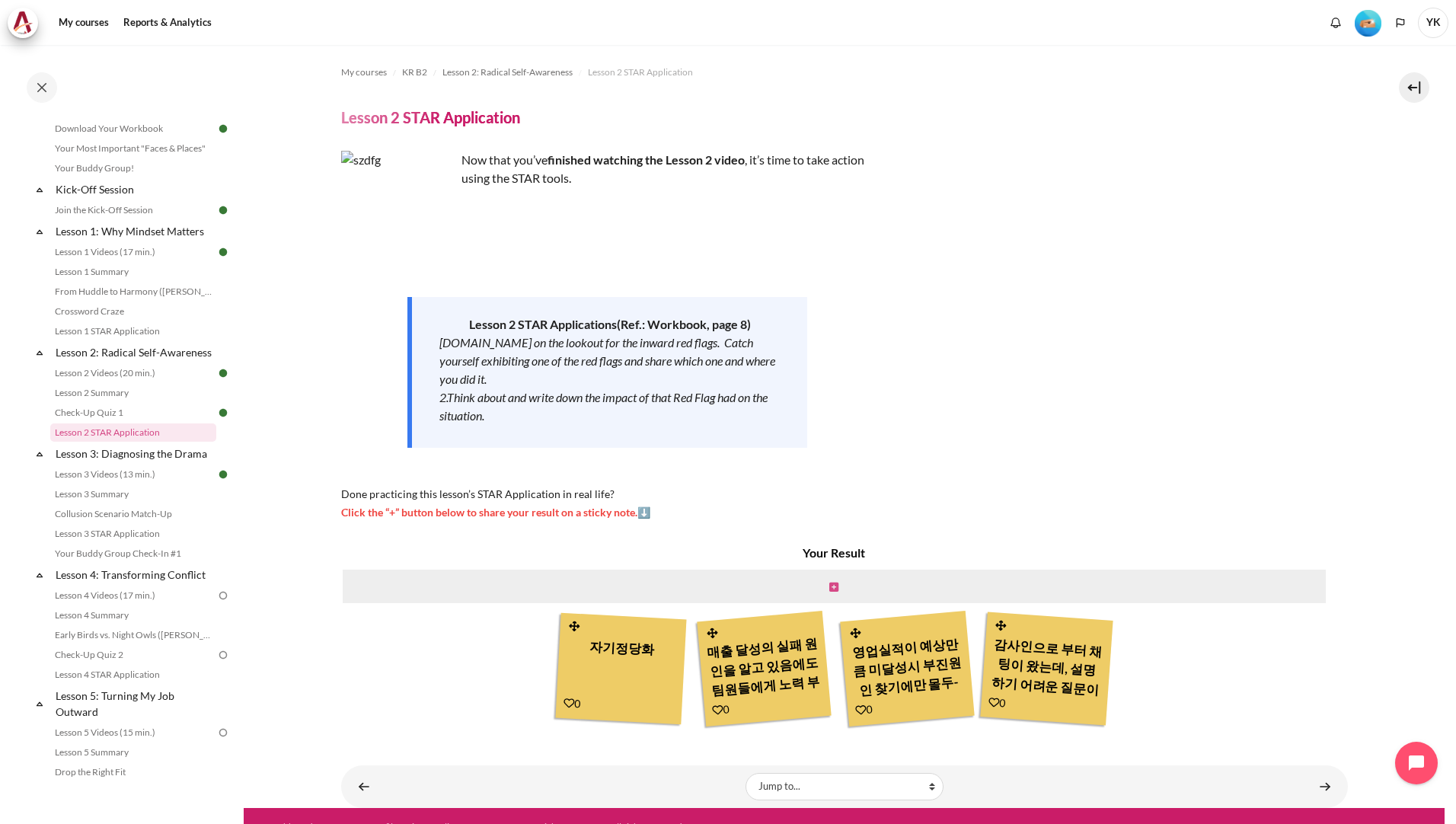
click at [834, 587] on icon "Content" at bounding box center [834, 587] width 9 height 11
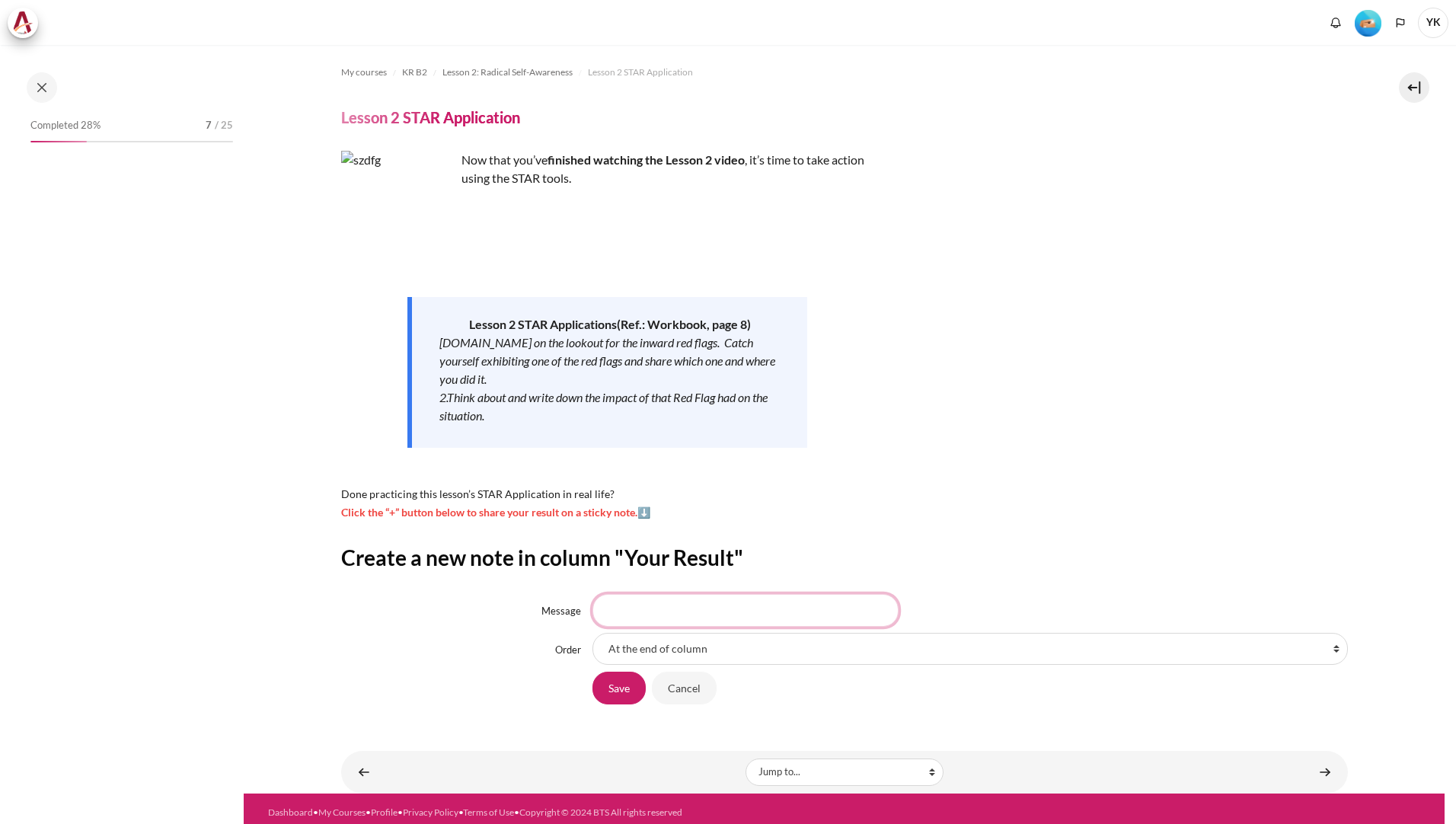
click at [783, 613] on input "Message" at bounding box center [745, 609] width 306 height 32
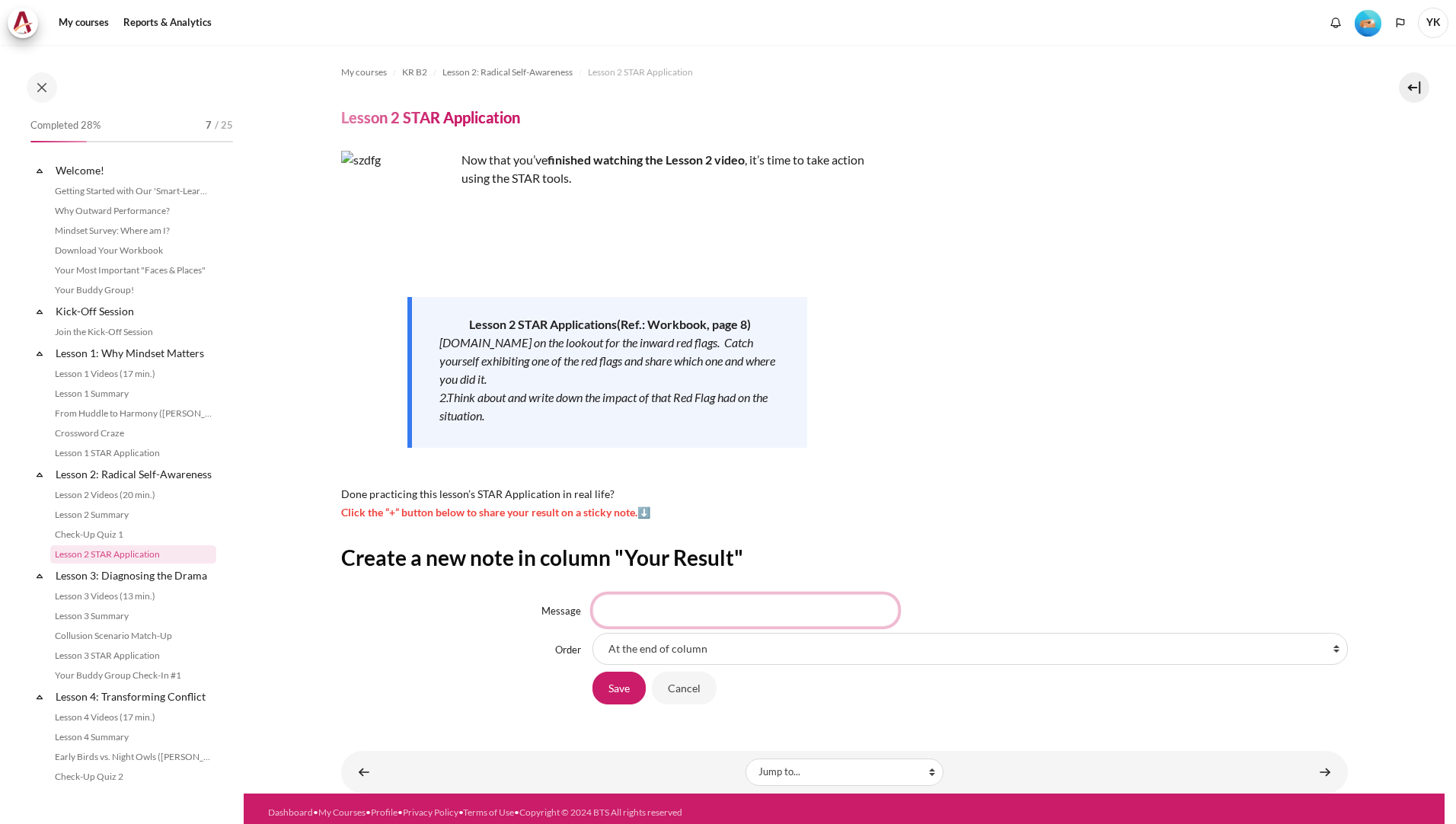
scroll to position [122, 0]
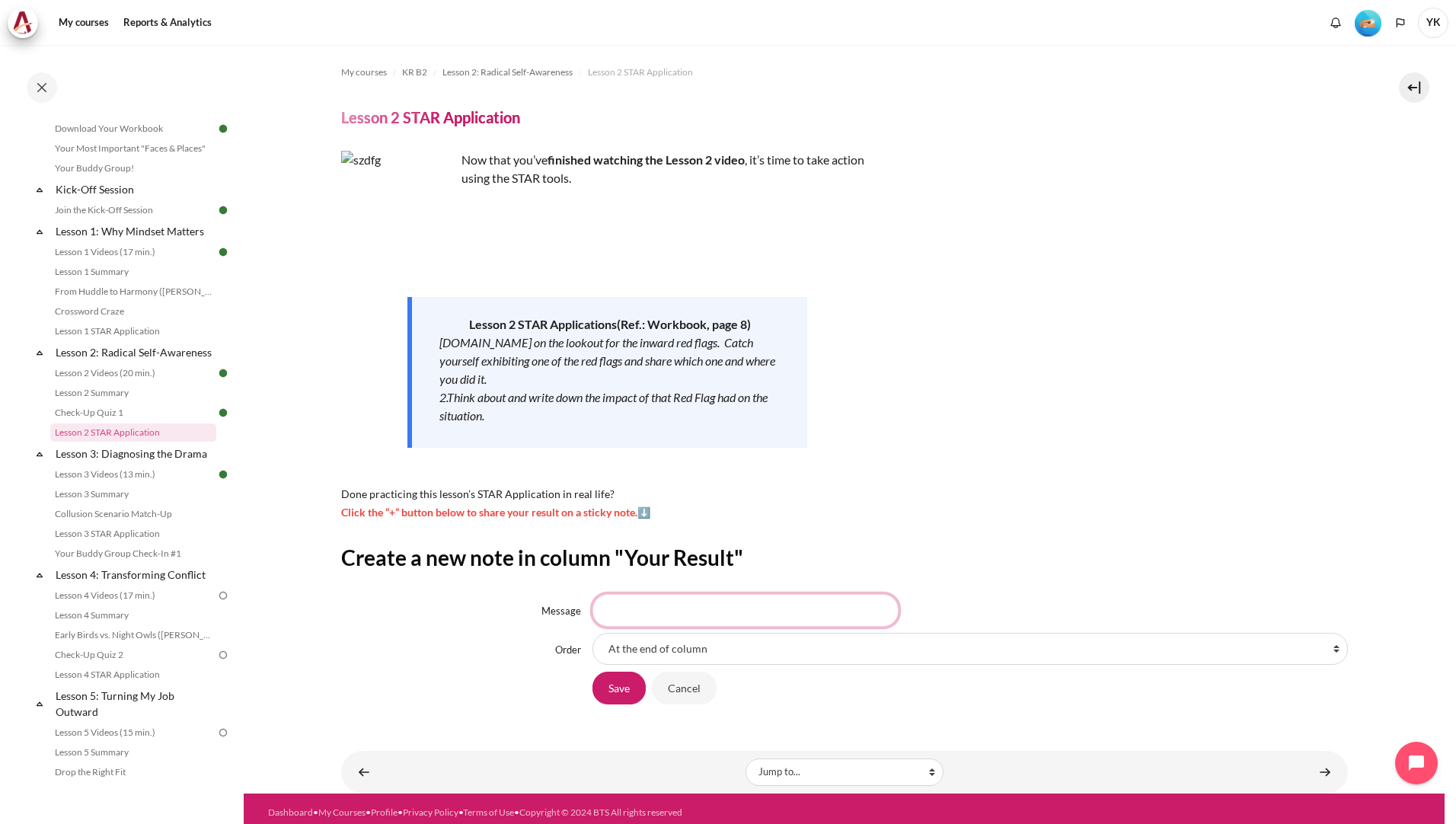
click at [783, 613] on input "Message" at bounding box center [745, 609] width 306 height 32
type input "s"
click at [617, 611] on input "내일이 우선이고 나만 생각 할때가 있다." at bounding box center [745, 609] width 306 height 32
drag, startPoint x: 621, startPoint y: 615, endPoint x: 788, endPoint y: 617, distance: 167.0
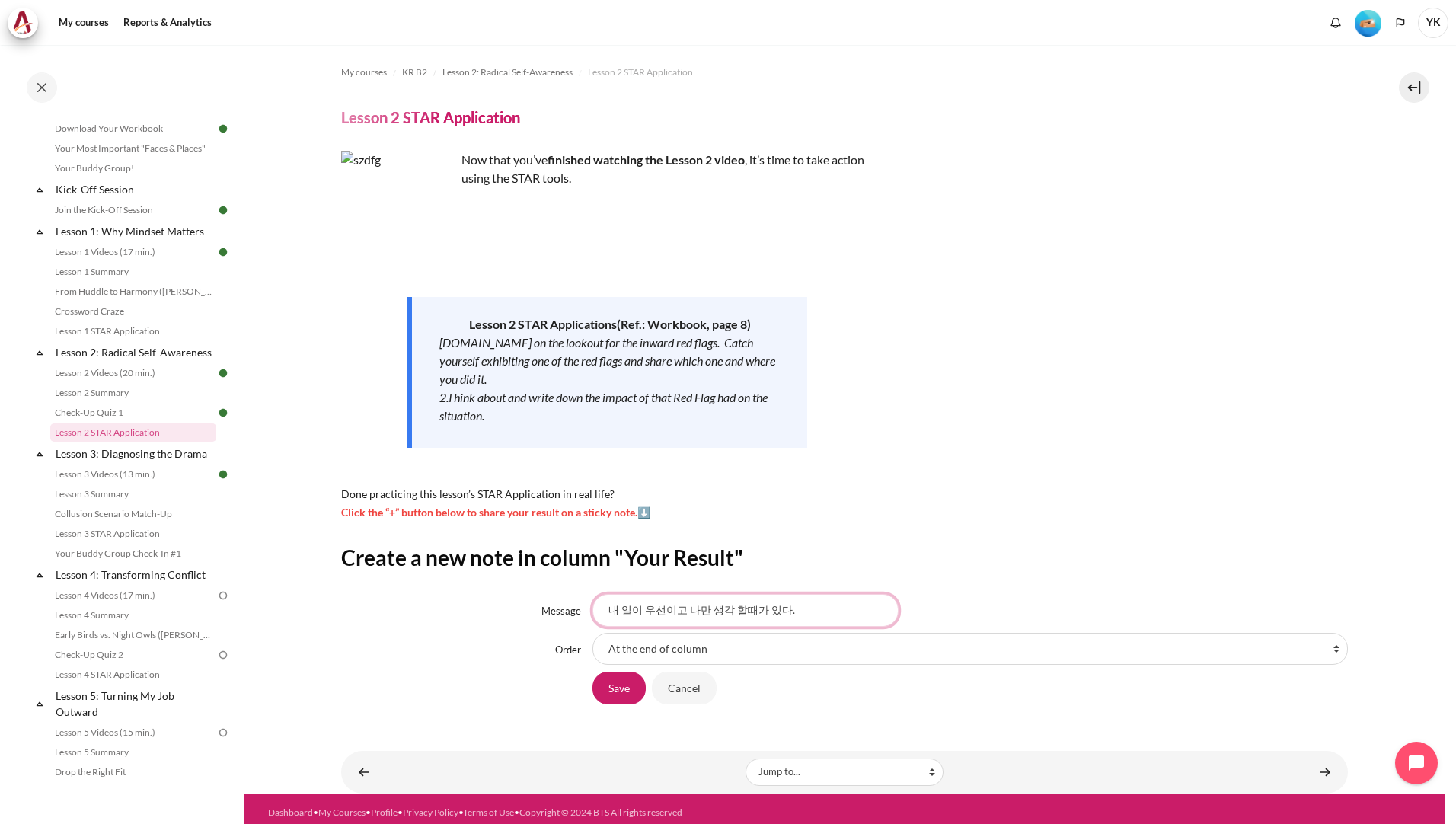
click at [788, 617] on input "내 일이 우선이고 나만 생각 할때가 있다." at bounding box center [745, 609] width 306 height 32
click at [800, 614] on input "내 일이 우선이고 나만 생각 할때가 있다." at bounding box center [745, 609] width 306 height 32
drag, startPoint x: 812, startPoint y: 610, endPoint x: 596, endPoint y: 604, distance: 216.1
click at [596, 604] on input "내 일이 우선이고 나만 생각 할때가 있다." at bounding box center [745, 609] width 306 height 32
type input "내 일이 우선이고 나만 생각 할때가 있다."
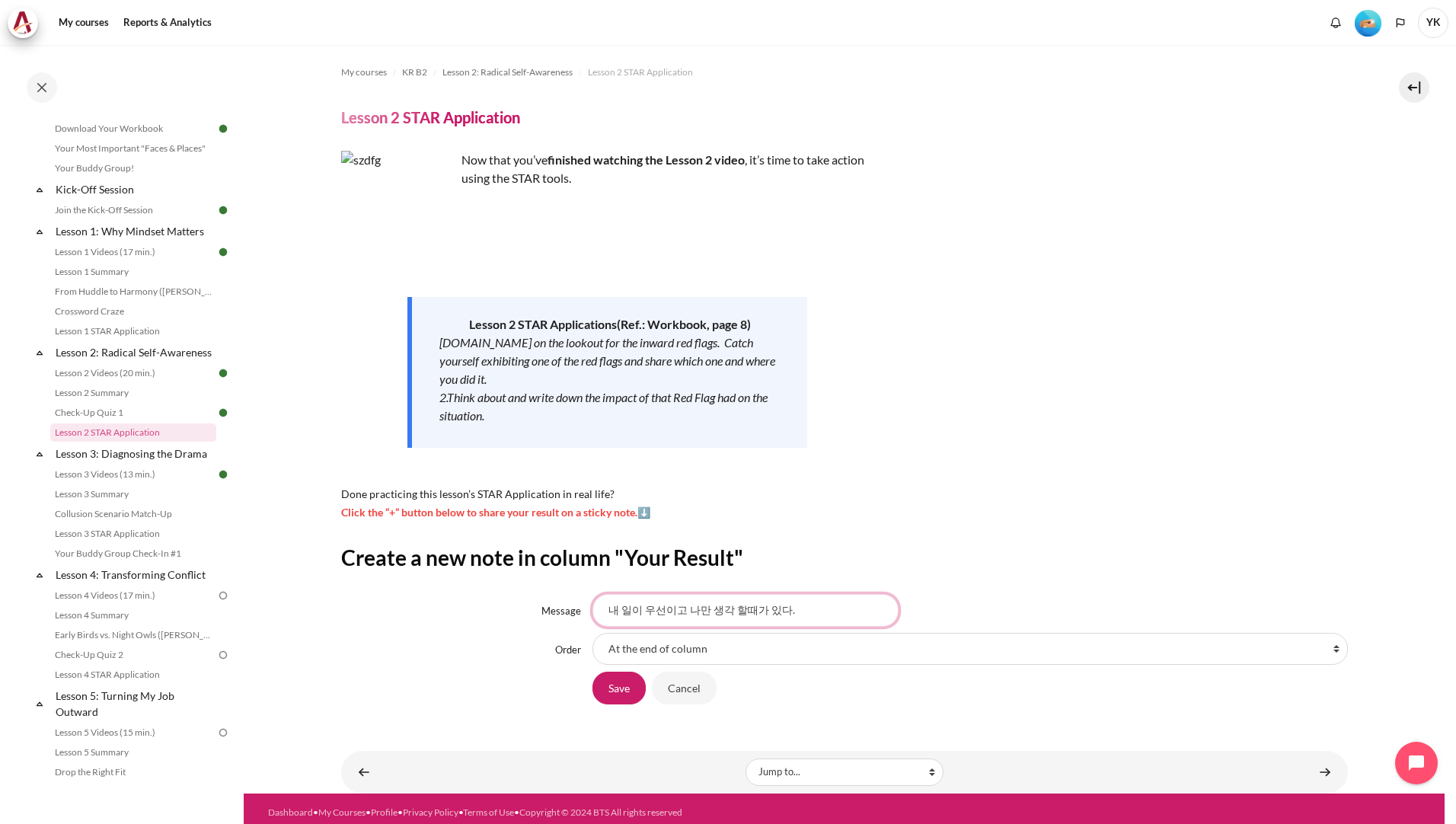
drag, startPoint x: 838, startPoint y: 612, endPoint x: 827, endPoint y: 618, distance: 12.5
click at [838, 612] on input "내 일이 우선이고 나만 생각 할때가 있다." at bounding box center [745, 609] width 306 height 32
click at [623, 681] on input "Save" at bounding box center [618, 687] width 53 height 32
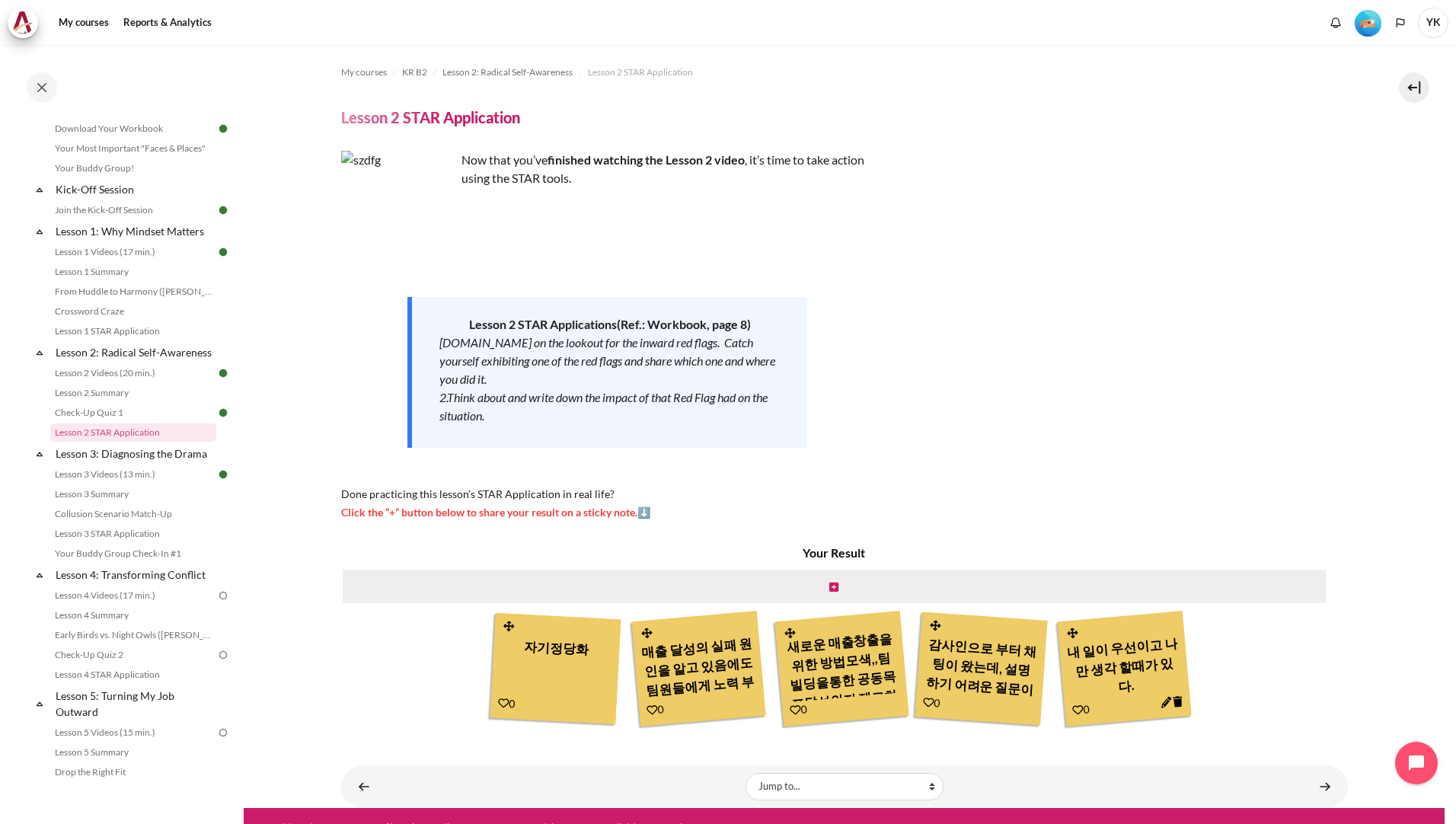
scroll to position [113, 0]
drag, startPoint x: 153, startPoint y: 530, endPoint x: 179, endPoint y: 546, distance: 30.5
click at [153, 523] on link "Collusion Scenario Match-Up" at bounding box center [133, 514] width 166 height 18
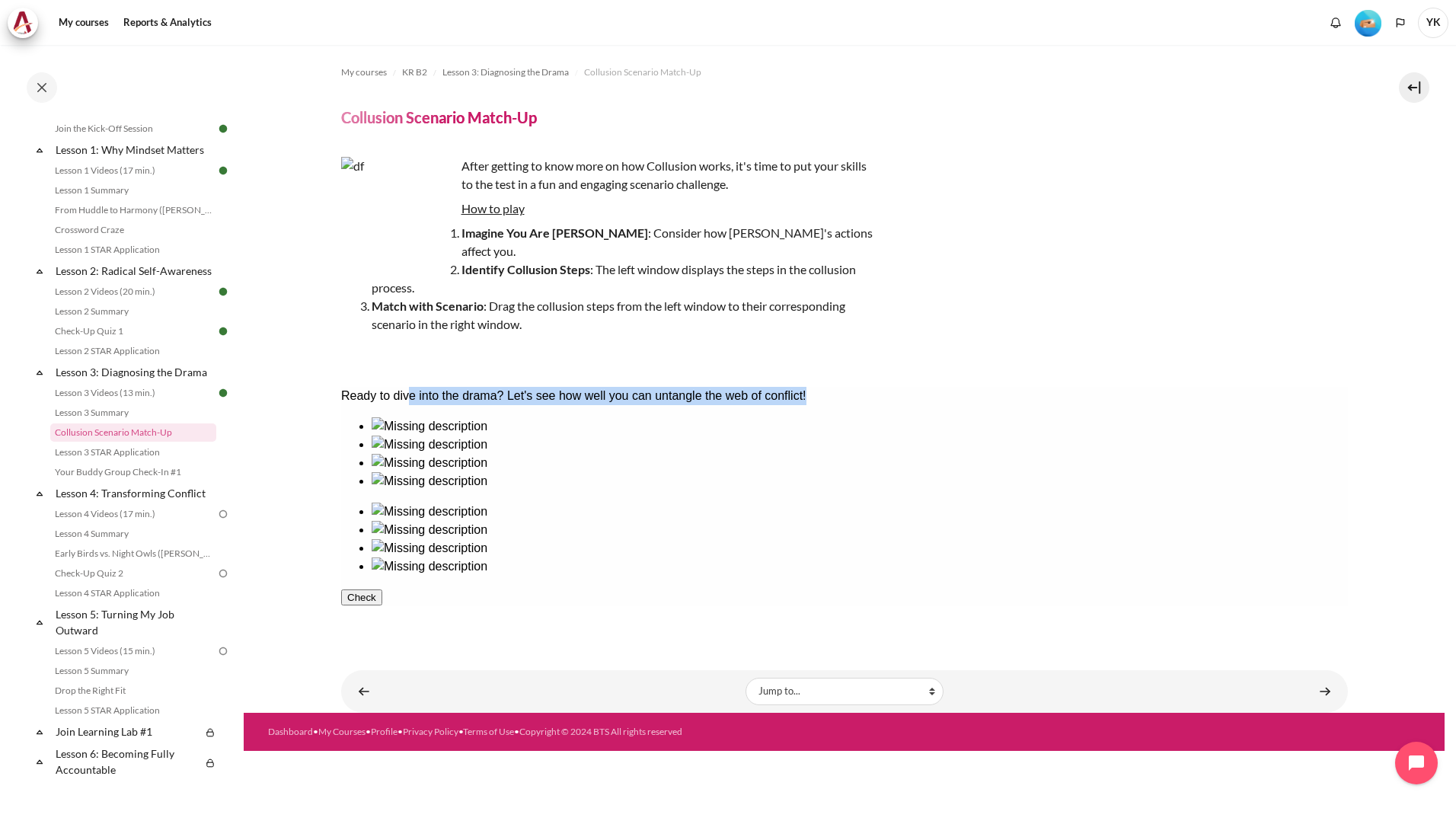
drag, startPoint x: 432, startPoint y: 404, endPoint x: 915, endPoint y: 396, distance: 483.1
click at [915, 396] on div "Ready to dive into the drama? Let's see how well you can untangle the web of co…" at bounding box center [844, 396] width 1007 height 18
click at [503, 211] on u "How to play" at bounding box center [493, 208] width 63 height 15
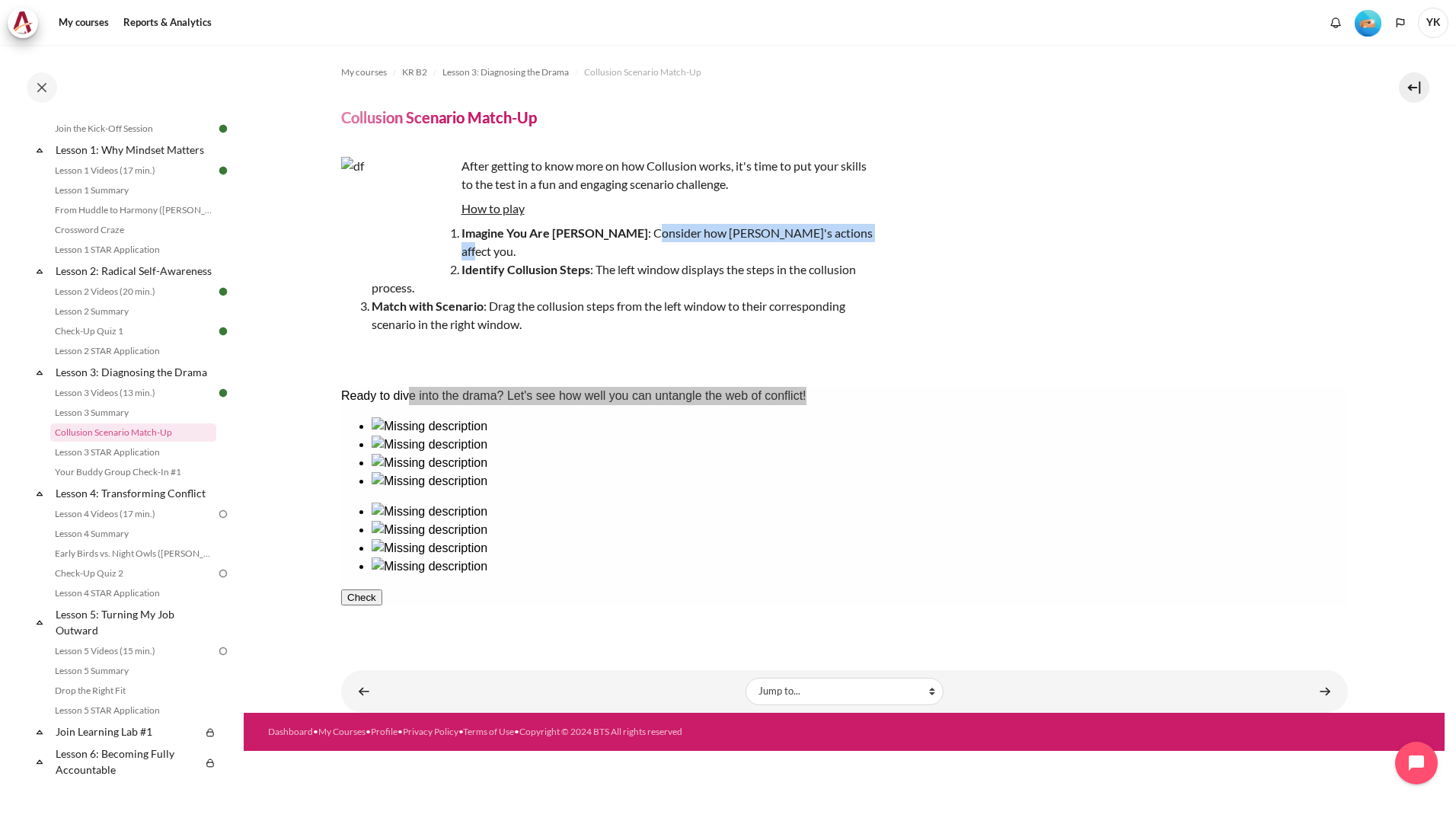
drag, startPoint x: 590, startPoint y: 233, endPoint x: 822, endPoint y: 230, distance: 232.0
click at [822, 230] on li "Imagine You Are John : Consider how Sarah's actions affect you." at bounding box center [623, 241] width 503 height 36
drag, startPoint x: 641, startPoint y: 254, endPoint x: 880, endPoint y: 257, distance: 239.0
click at [880, 257] on div "After getting to know more on how Collusion works, it's time to put your skills…" at bounding box center [844, 260] width 1007 height 207
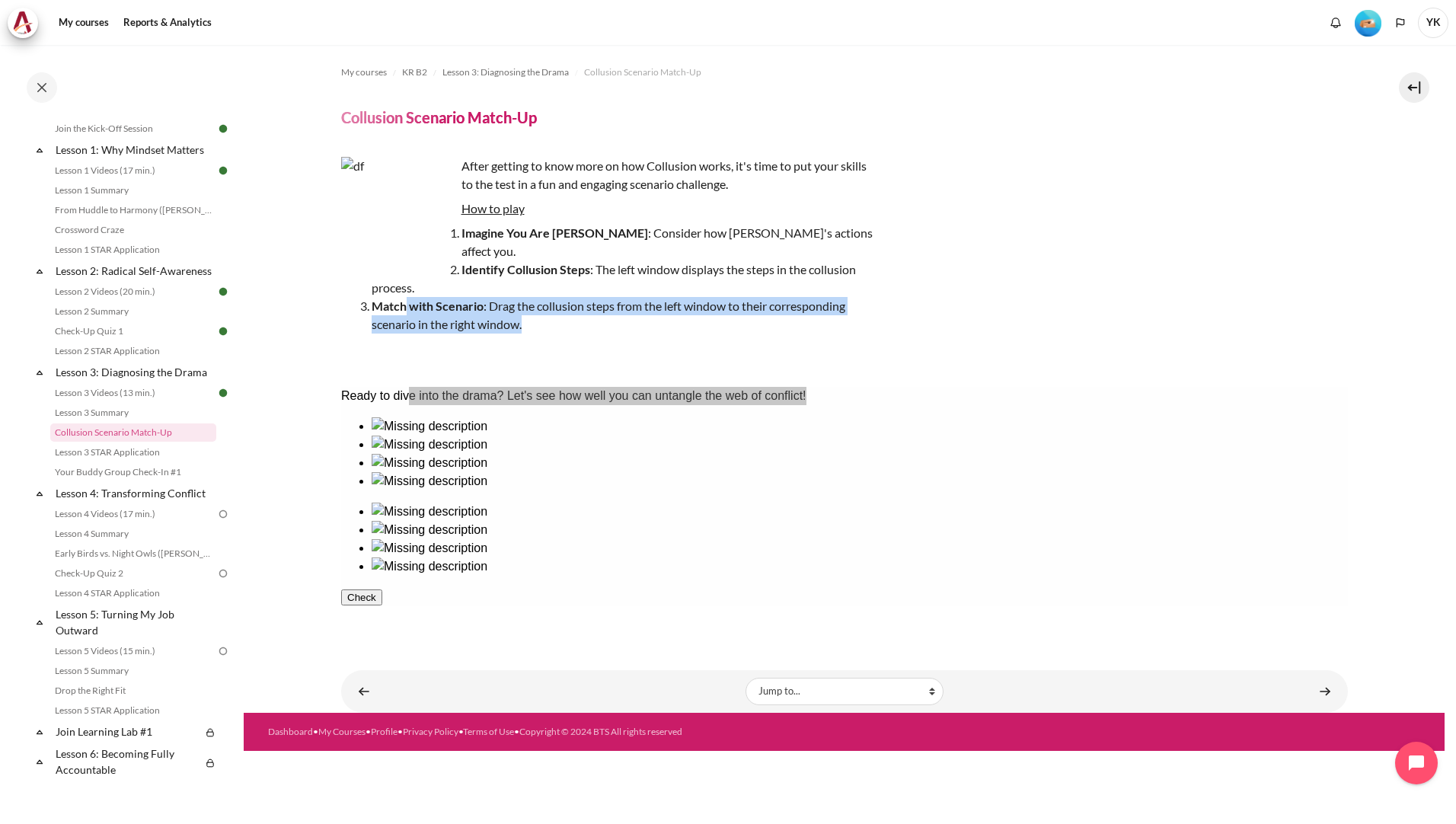
drag, startPoint x: 469, startPoint y: 291, endPoint x: 561, endPoint y: 300, distance: 92.4
click at [561, 300] on li "Match with Scenario : Drag the collusion steps from the left window to their co…" at bounding box center [623, 314] width 503 height 36
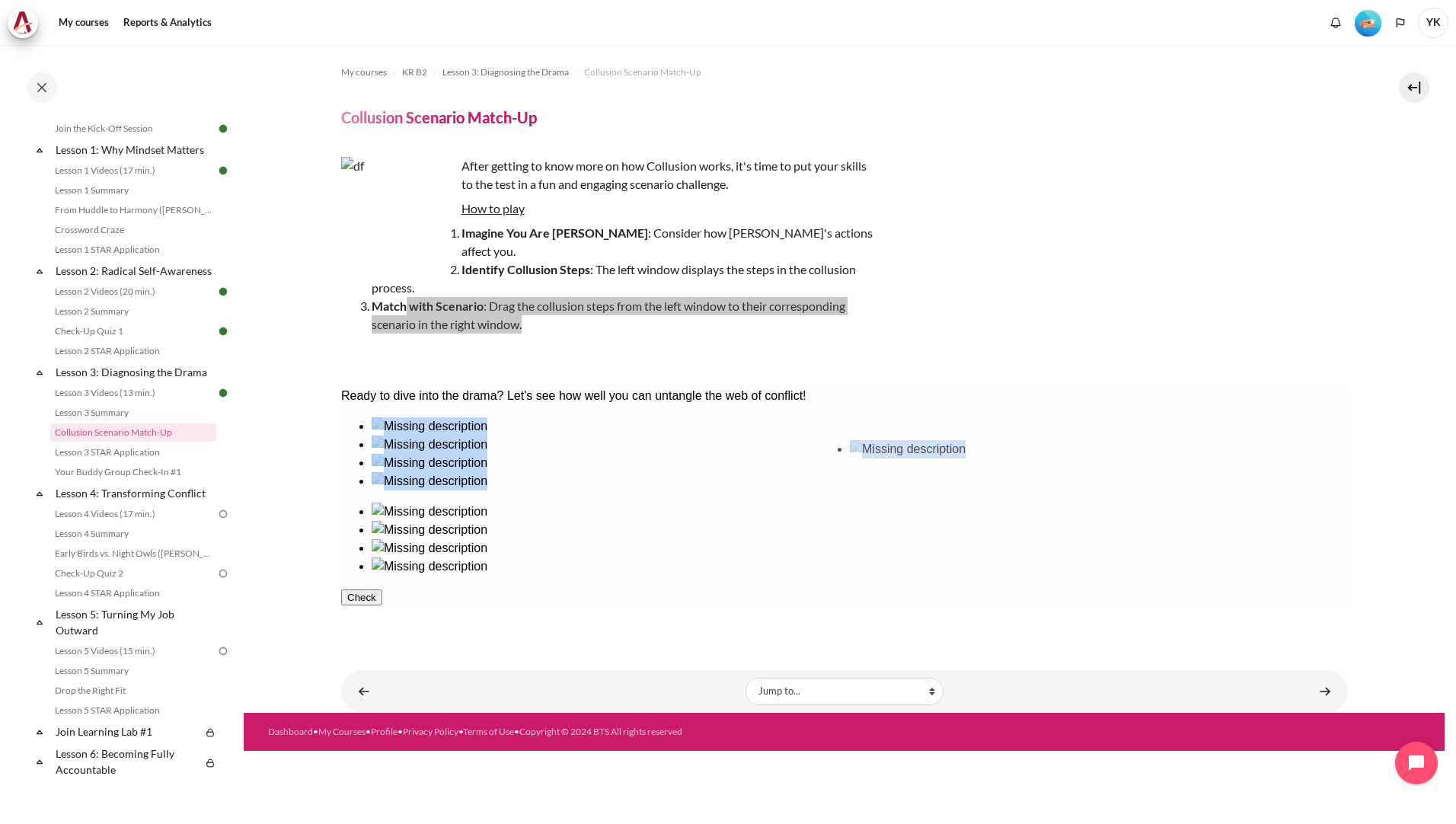
drag, startPoint x: 622, startPoint y: 516, endPoint x: 915, endPoint y: 514, distance: 293.0
click at [487, 520] on img at bounding box center [429, 530] width 116 height 18
drag, startPoint x: 626, startPoint y: 522, endPoint x: 1238, endPoint y: 531, distance: 612.1
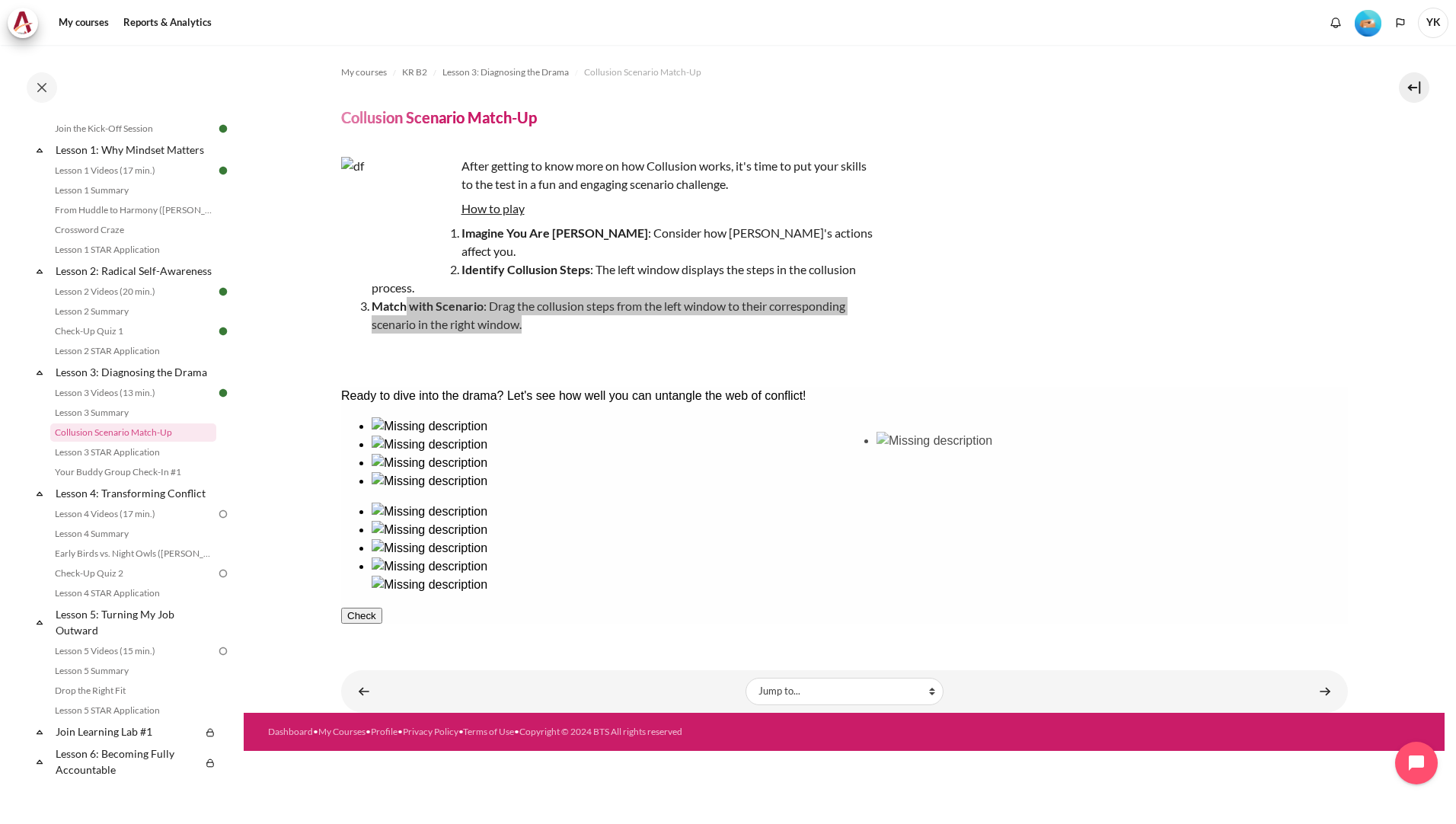
drag, startPoint x: 717, startPoint y: 514, endPoint x: 935, endPoint y: 503, distance: 218.3
drag, startPoint x: 416, startPoint y: 497, endPoint x: 1006, endPoint y: 520, distance: 590.4
drag, startPoint x: 482, startPoint y: 503, endPoint x: 1097, endPoint y: 514, distance: 615.1
click at [382, 662] on button "Check" at bounding box center [360, 670] width 41 height 16
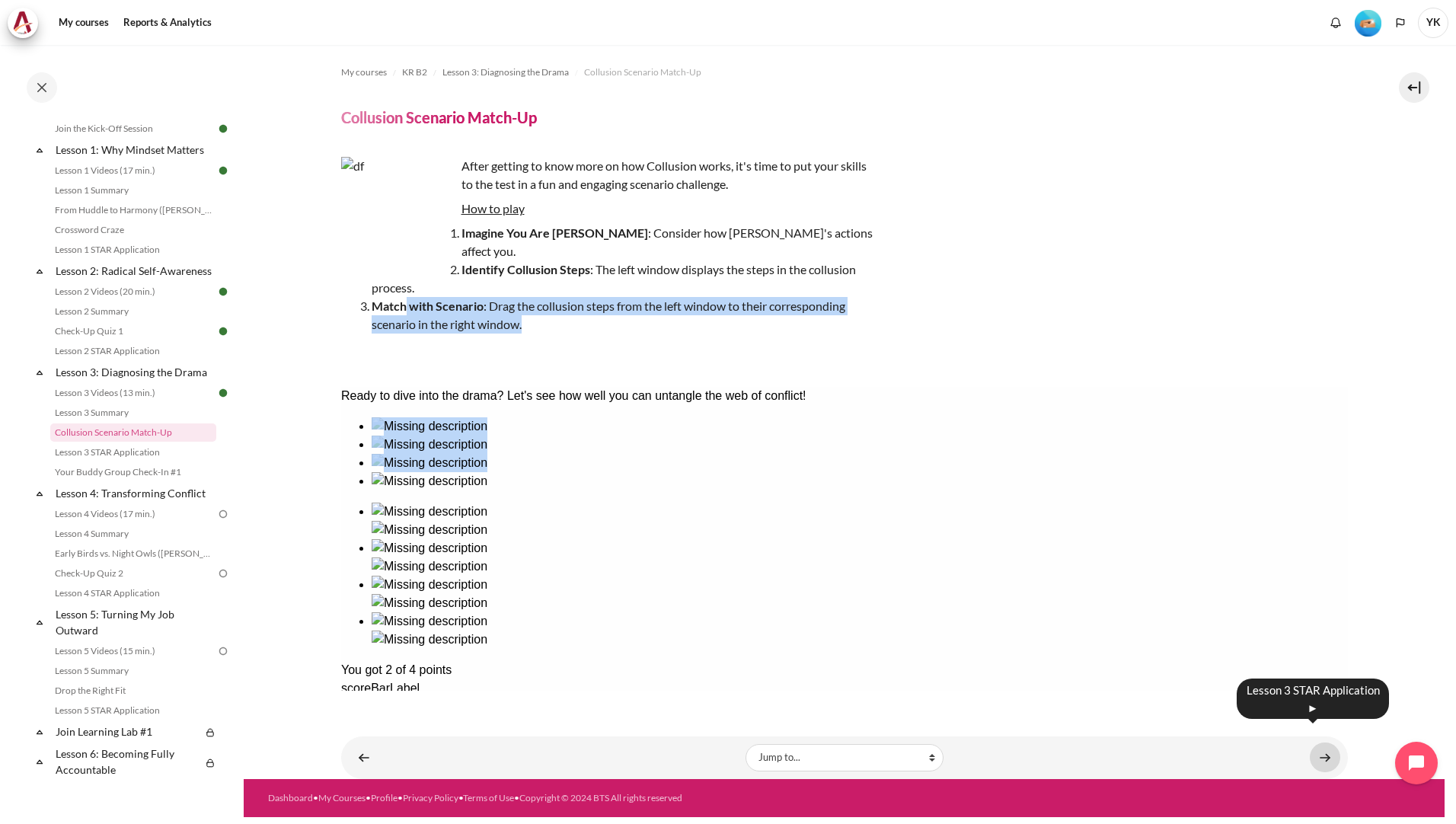
click at [1316, 742] on link "Content" at bounding box center [1326, 757] width 31 height 30
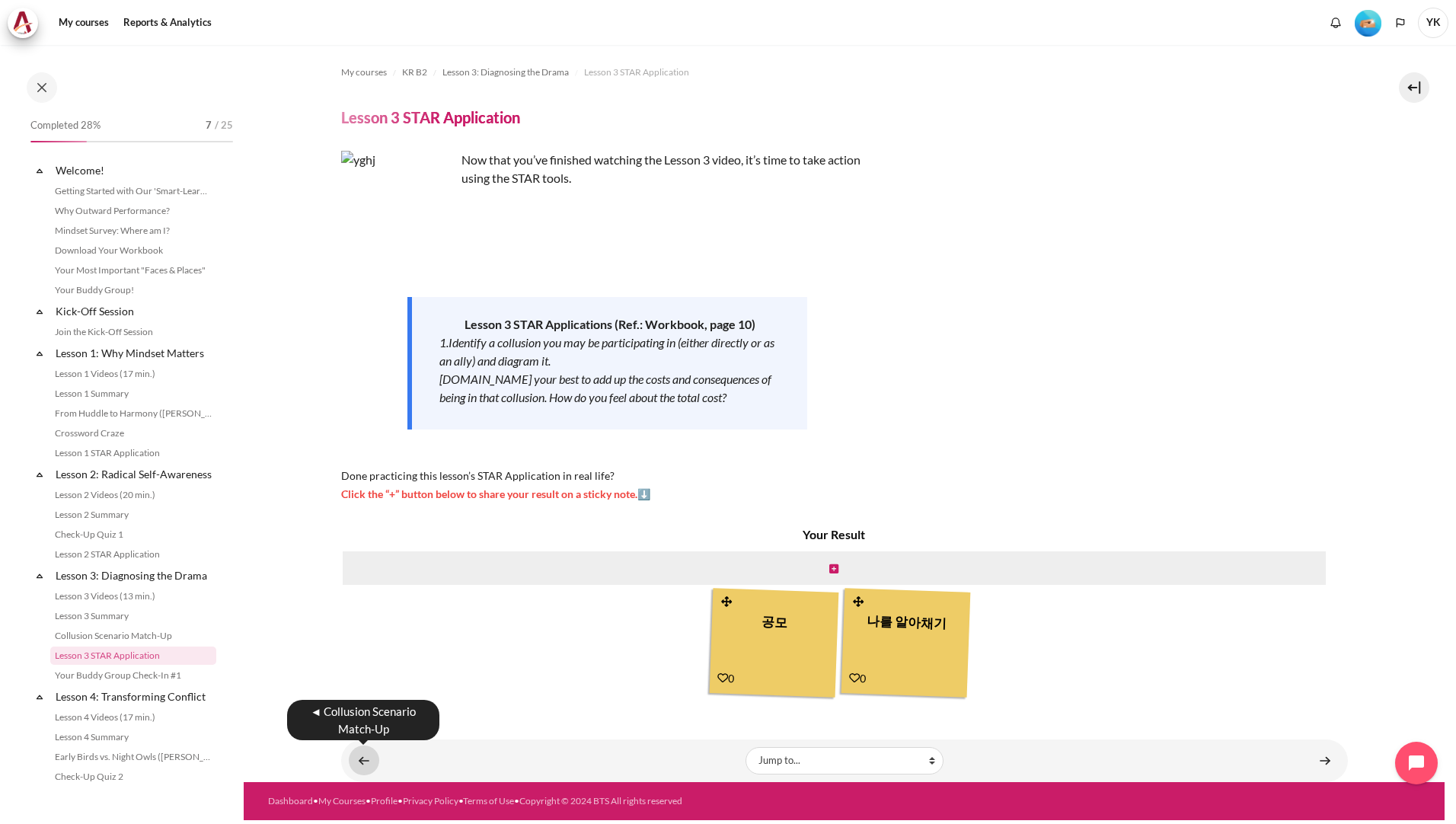
scroll to position [223, 0]
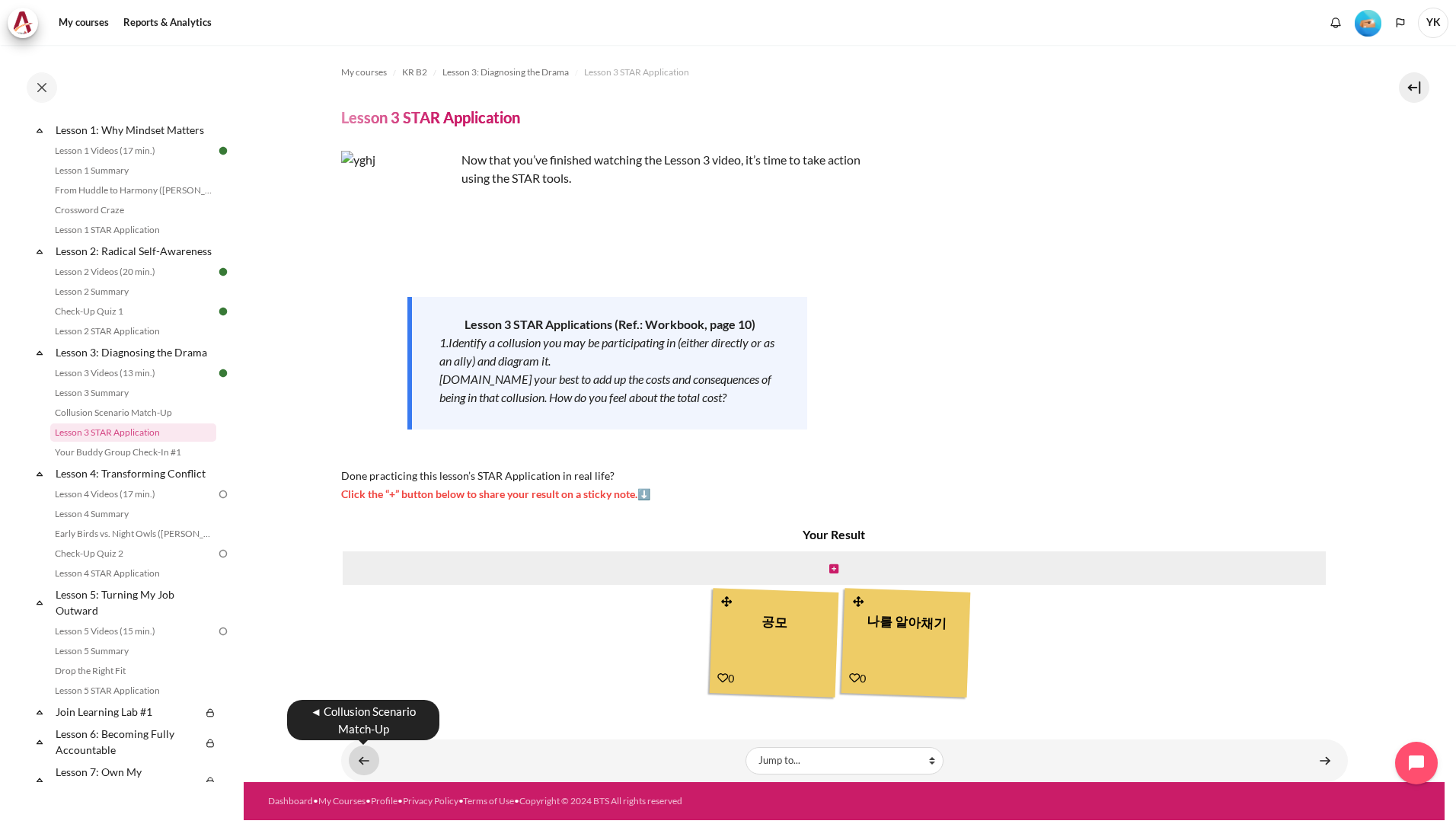
click at [365, 754] on link "Content" at bounding box center [364, 760] width 31 height 30
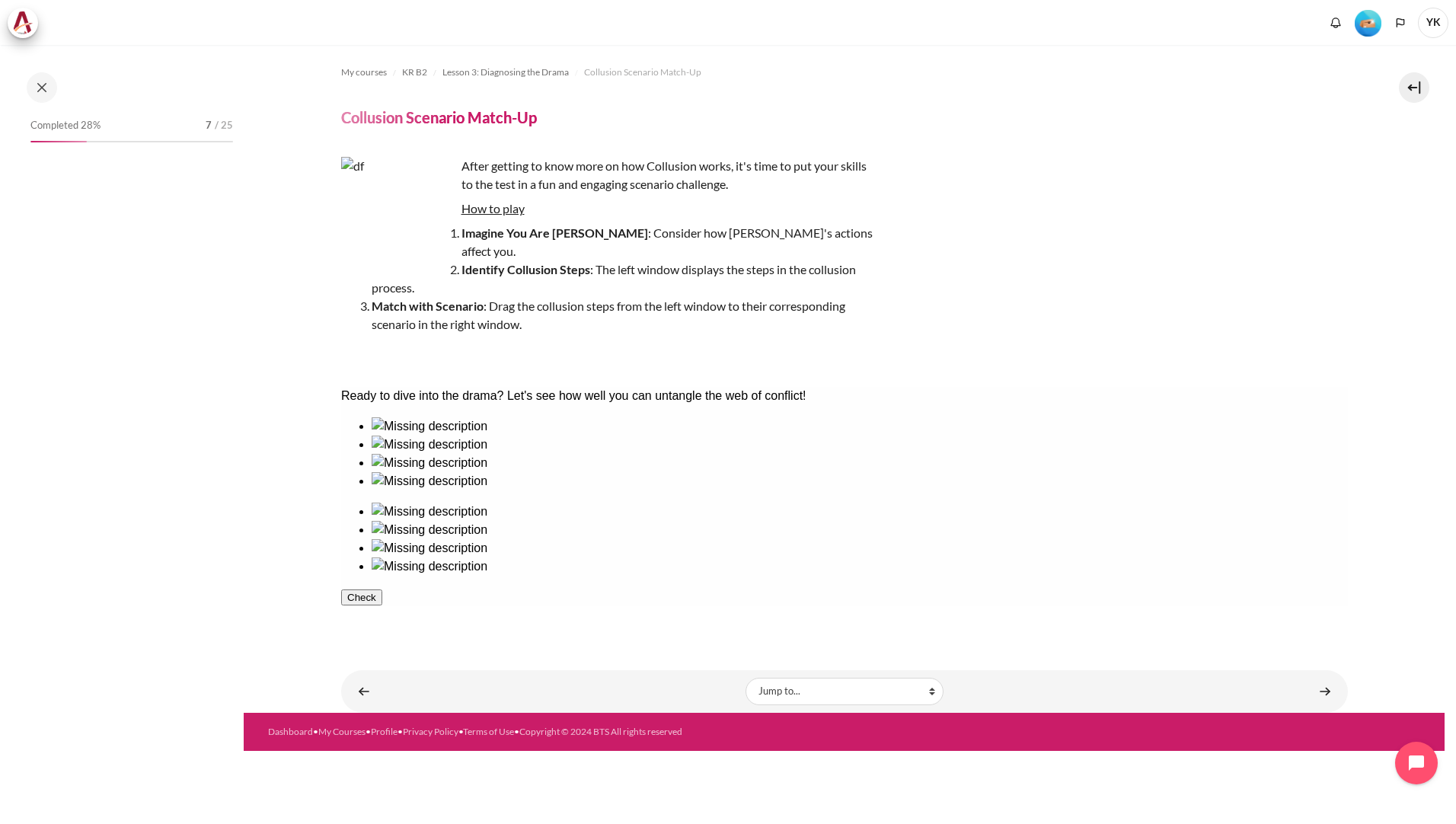
scroll to position [203, 0]
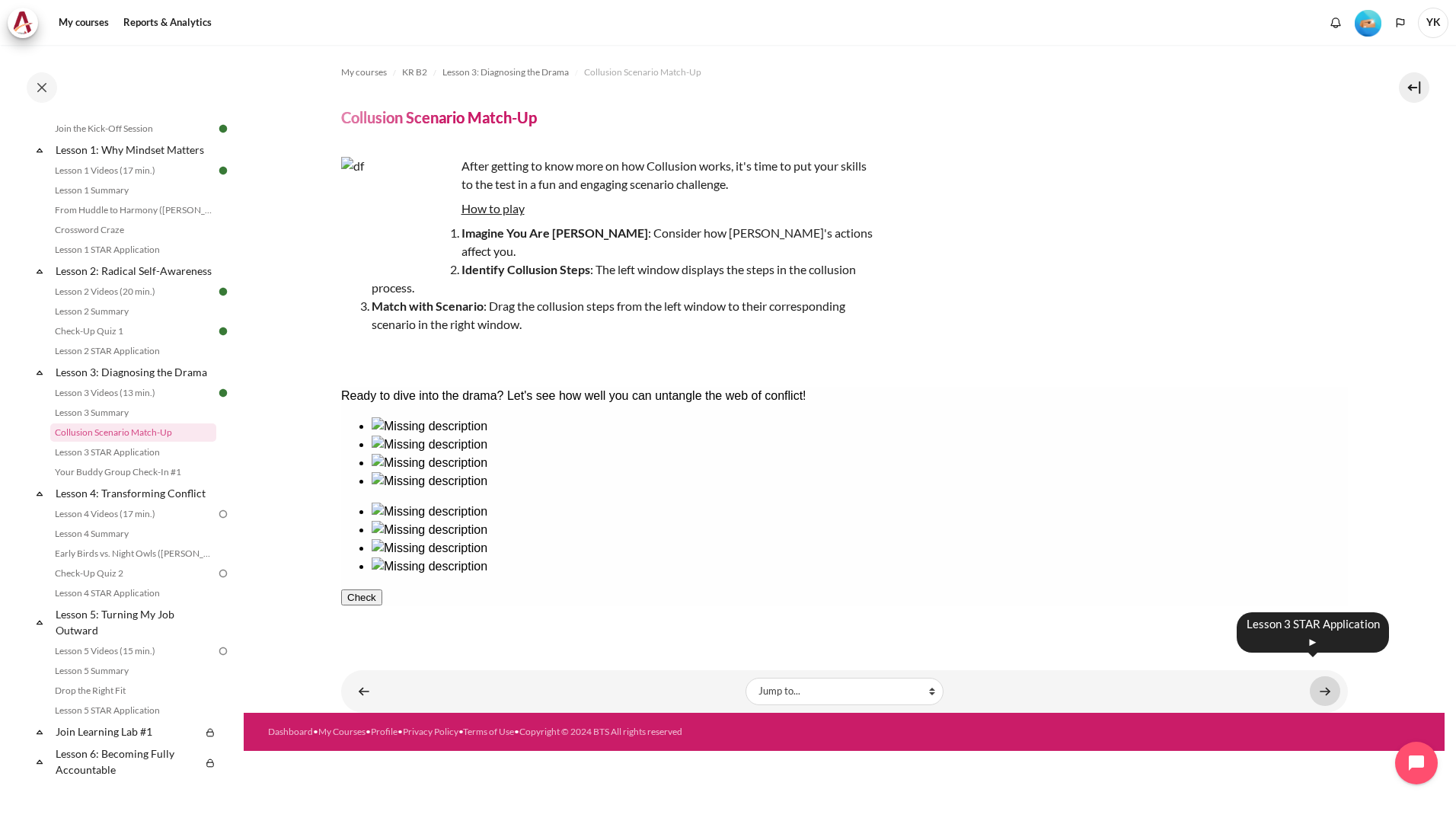
click at [1322, 676] on link "Content" at bounding box center [1326, 691] width 31 height 30
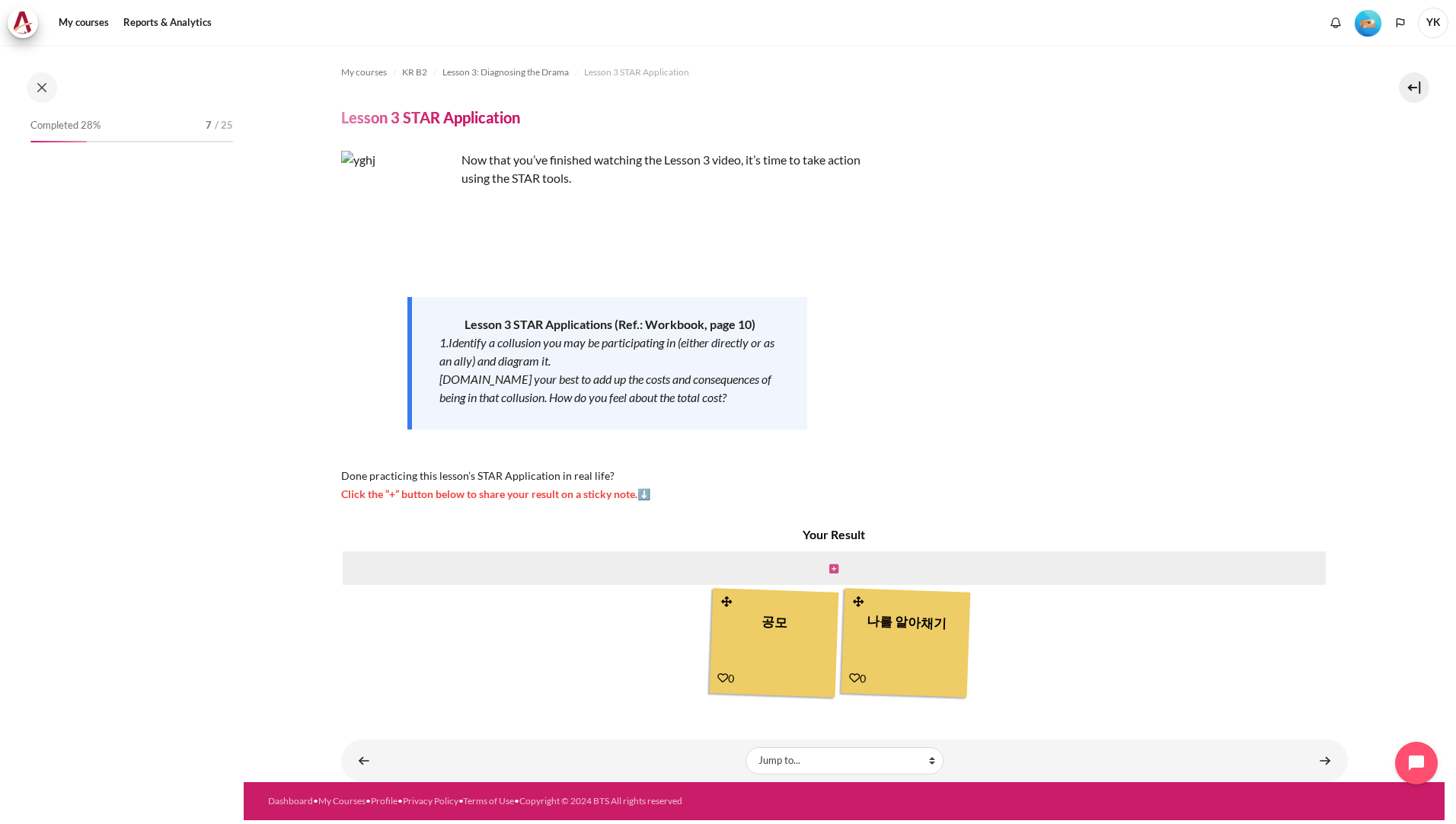
scroll to position [223, 0]
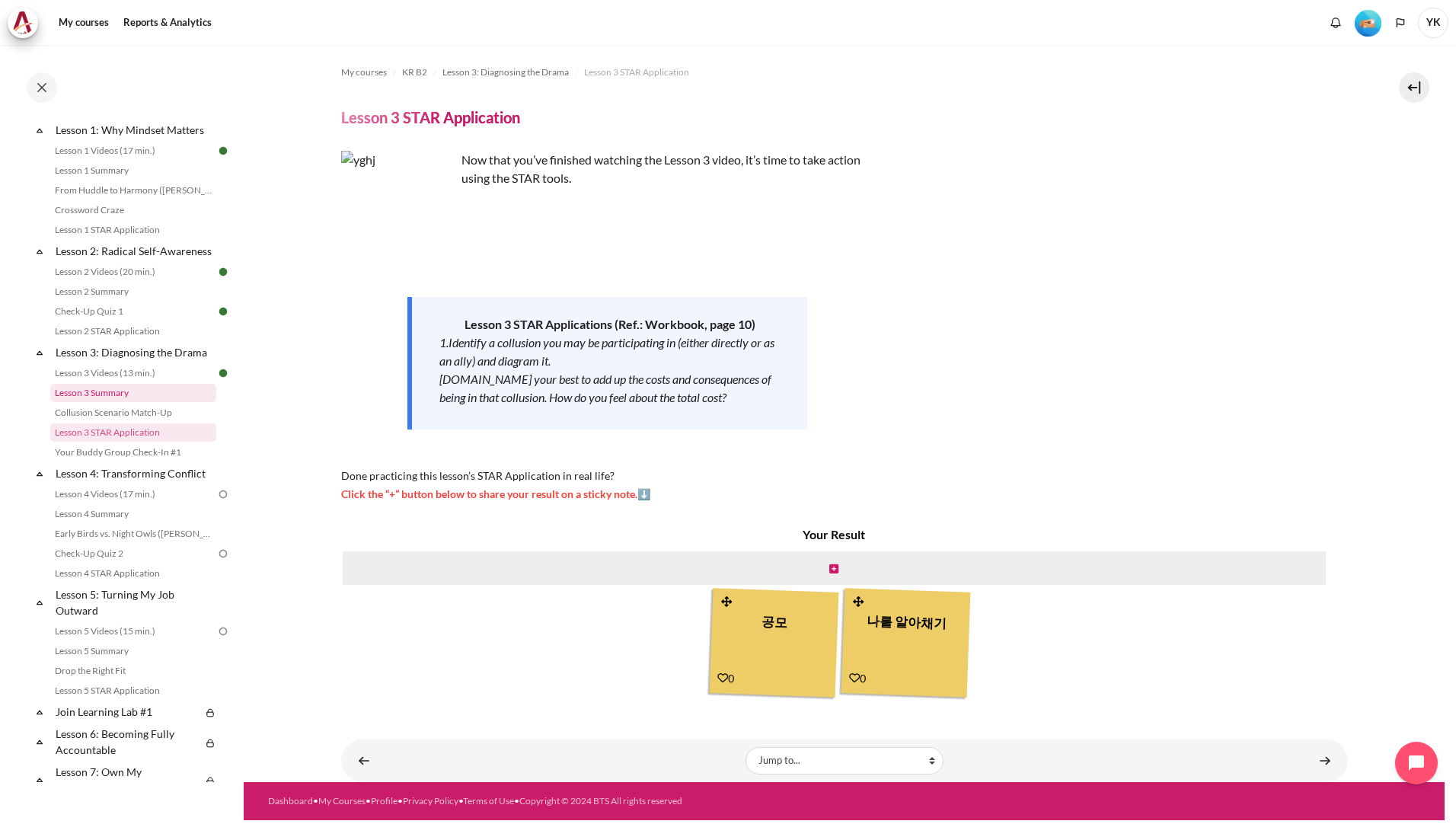
click at [149, 402] on link "Lesson 3 Summary" at bounding box center [133, 393] width 166 height 18
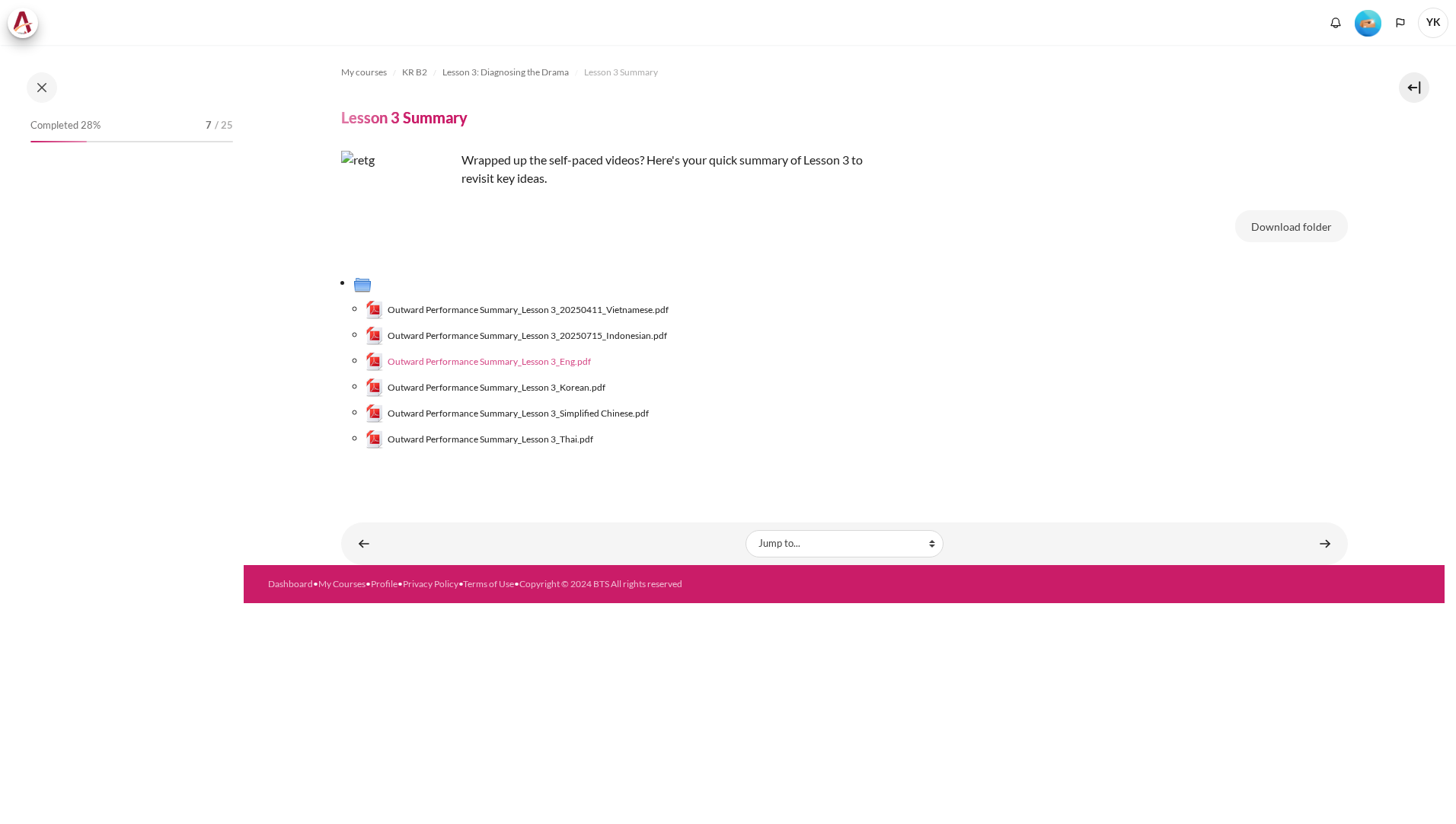
click at [566, 365] on span "Outward Performance Summary_Lesson 3_Eng.pdf" at bounding box center [490, 362] width 204 height 14
